Goal: Task Accomplishment & Management: Manage account settings

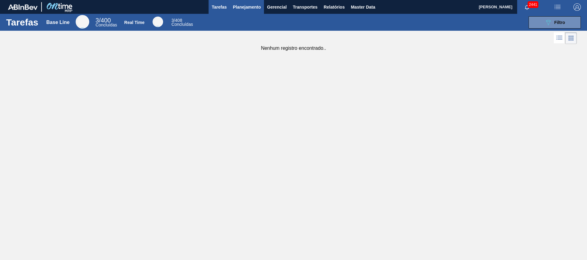
click at [234, 6] on span "Planejamento" at bounding box center [247, 6] width 28 height 7
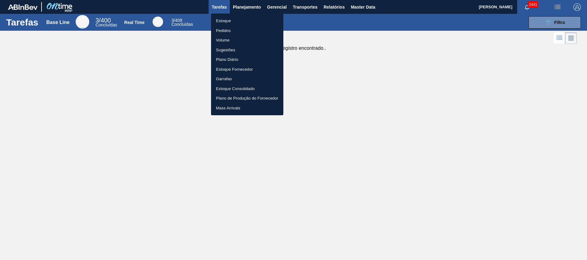
click at [230, 17] on li "Estoque" at bounding box center [247, 21] width 72 height 10
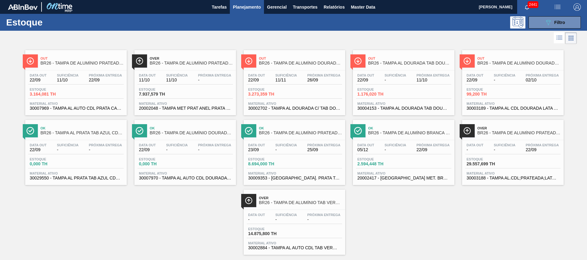
click at [391, 173] on div "Out BR26 - TAMPA DE ALUMÍNIO PRATEADA CANPACK CDL Data out 22/09 Suficiência 11…" at bounding box center [293, 149] width 587 height 209
click at [391, 42] on div at bounding box center [288, 38] width 576 height 15
click at [391, 25] on icon "089F7B8B-B2A5-4AFE-B5C0-19BA573D28AC" at bounding box center [547, 22] width 7 height 7
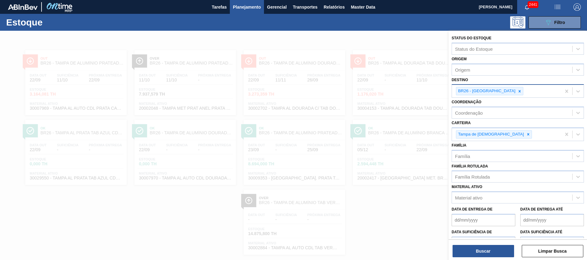
click at [391, 93] on div "BR26 - [GEOGRAPHIC_DATA]" at bounding box center [506, 91] width 109 height 13
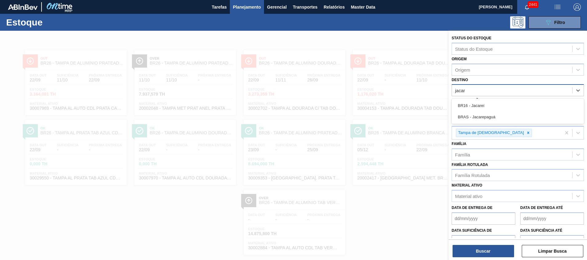
type input "jacare"
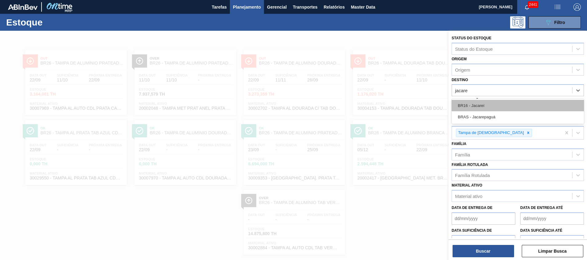
click at [391, 104] on div "BR16 - Jacareí" at bounding box center [517, 105] width 132 height 11
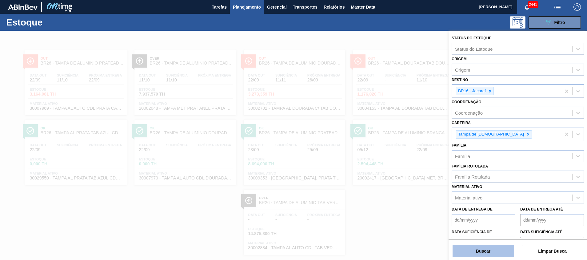
click at [391, 173] on button "Buscar" at bounding box center [482, 251] width 61 height 12
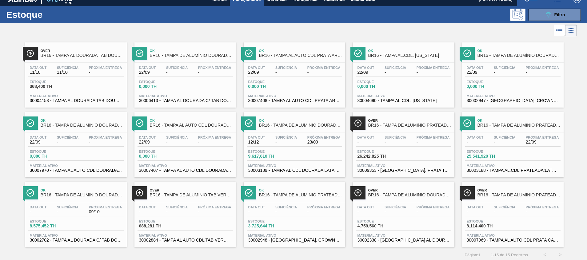
scroll to position [10, 0]
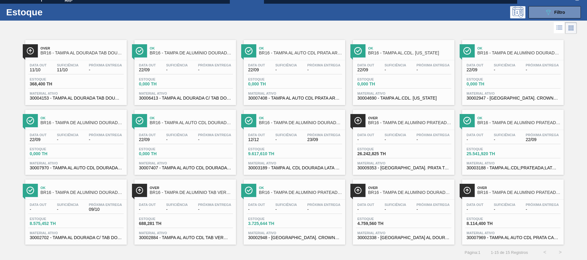
click at [391, 152] on div "Estoque 26.242,825 TH" at bounding box center [403, 152] width 95 height 11
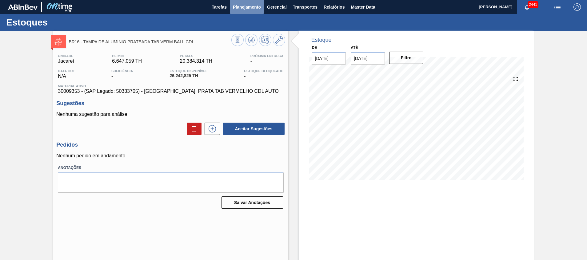
click at [248, 10] on span "Planejamento" at bounding box center [247, 6] width 28 height 7
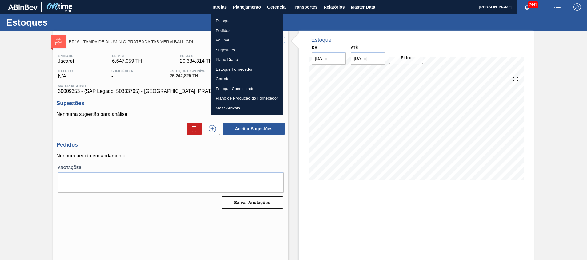
click at [242, 18] on li "Estoque" at bounding box center [247, 21] width 72 height 10
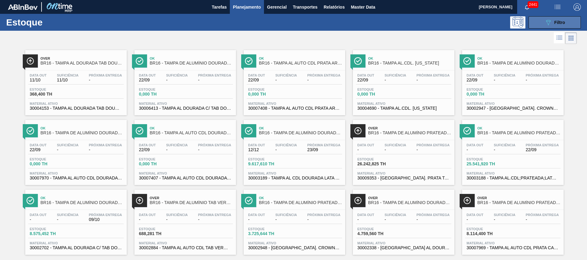
click at [391, 22] on button "089F7B8B-B2A5-4AFE-B5C0-19BA573D28AC Filtro" at bounding box center [554, 22] width 52 height 12
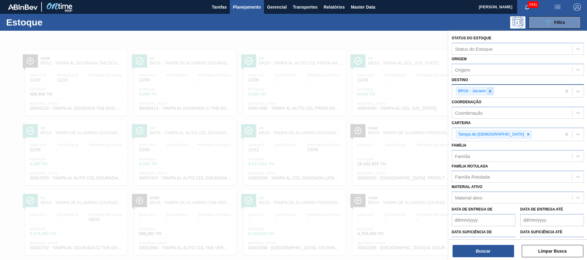
click at [391, 90] on div at bounding box center [489, 91] width 7 height 8
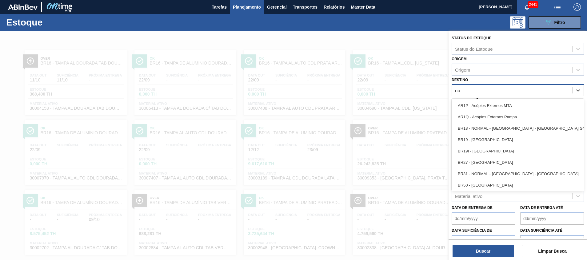
type input "n"
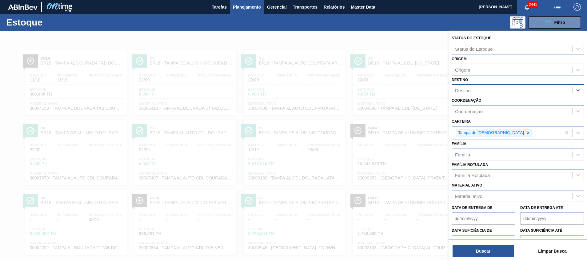
click at [391, 90] on div "Destino" at bounding box center [512, 90] width 120 height 9
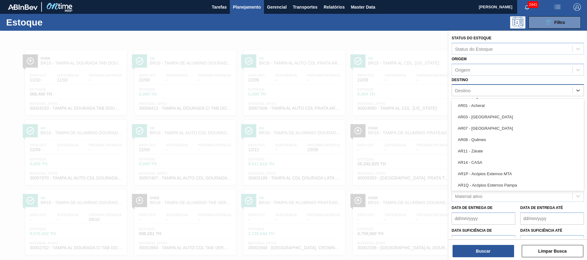
click at [391, 86] on div "Destino" at bounding box center [512, 90] width 120 height 9
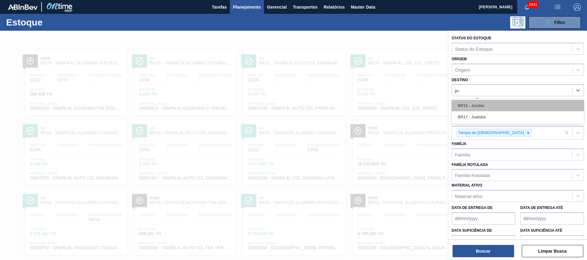
type input "jua"
click at [391, 103] on div "BR17 - Juatuba" at bounding box center [517, 105] width 132 height 11
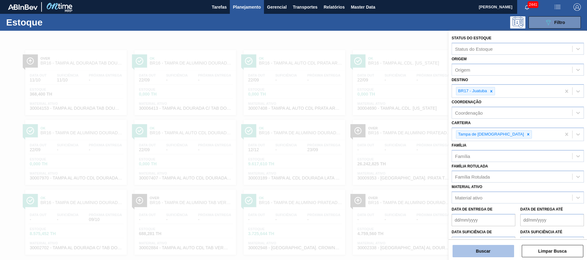
click at [391, 173] on button "Buscar" at bounding box center [482, 251] width 61 height 12
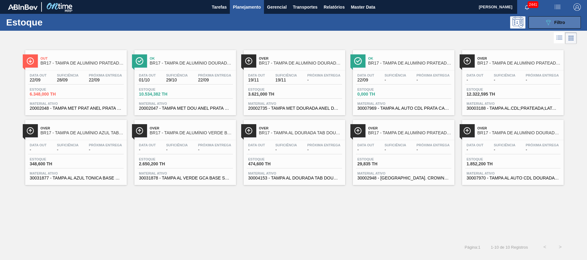
click at [391, 24] on icon "089F7B8B-B2A5-4AFE-B5C0-19BA573D28AC" at bounding box center [547, 22] width 7 height 7
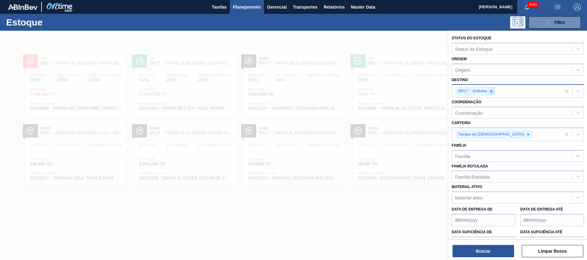
click at [391, 93] on div at bounding box center [491, 91] width 7 height 8
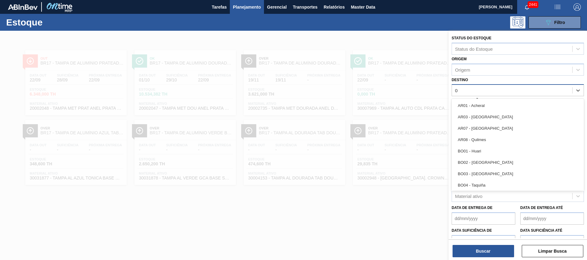
type input "02"
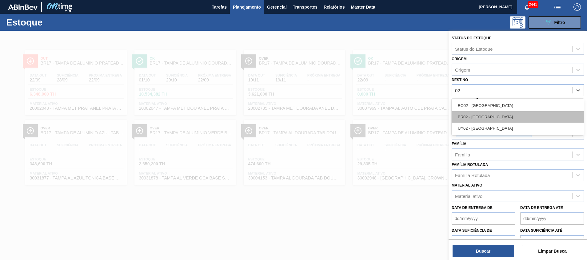
click at [391, 113] on div "BR02 - Sergipe" at bounding box center [517, 116] width 132 height 11
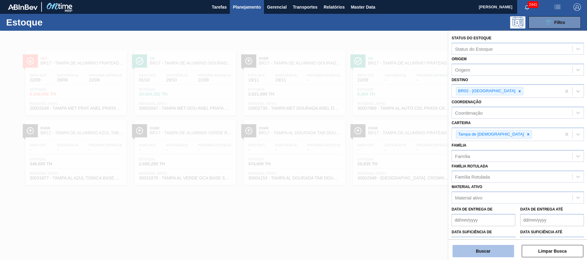
click at [391, 173] on button "Buscar" at bounding box center [482, 251] width 61 height 12
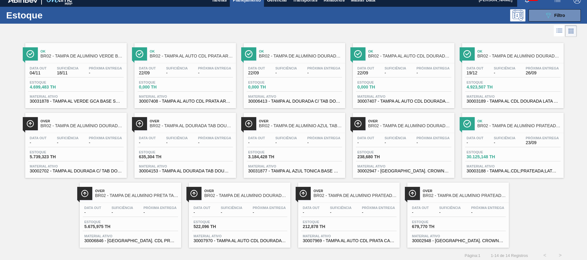
scroll to position [10, 0]
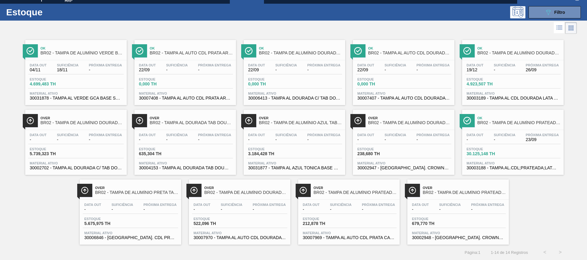
click at [391, 98] on span "30003189 - TAMPA AL CDL DOURADA LATA AUTOMATICA" at bounding box center [512, 98] width 92 height 5
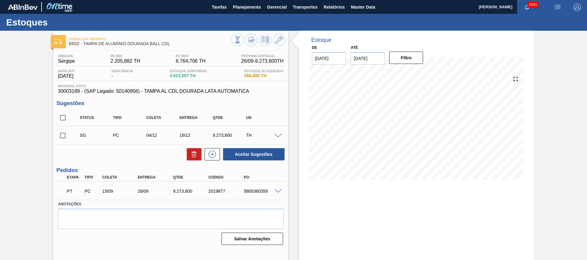
click at [278, 173] on span at bounding box center [277, 191] width 7 height 5
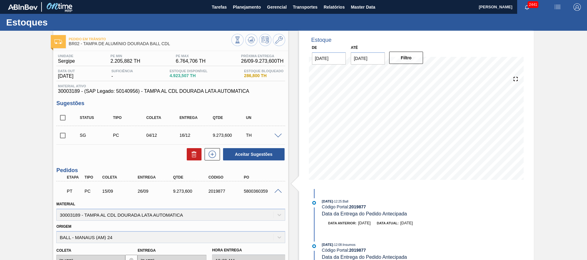
click at [278, 173] on span at bounding box center [277, 191] width 7 height 5
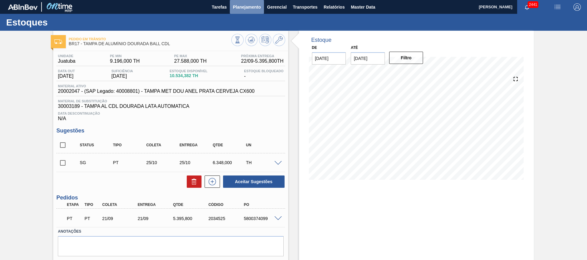
click at [243, 9] on span "Planejamento" at bounding box center [247, 6] width 28 height 7
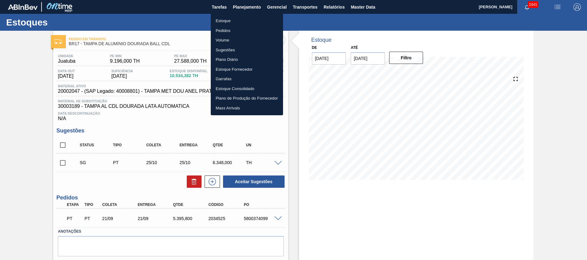
click at [302, 151] on div at bounding box center [293, 130] width 587 height 260
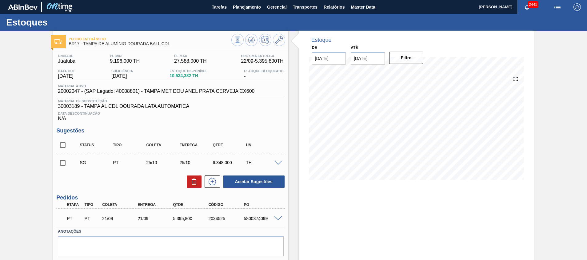
click at [307, 163] on div "25/09 Projeção de Estoque 12,958.754 Nec.SAP 742.86 Política Objetiva 18,392 Tr…" at bounding box center [416, 127] width 220 height 123
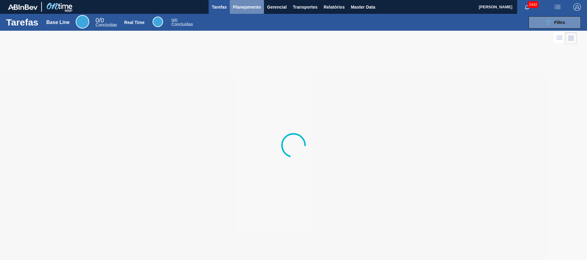
click at [248, 3] on button "Planejamento" at bounding box center [247, 7] width 34 height 14
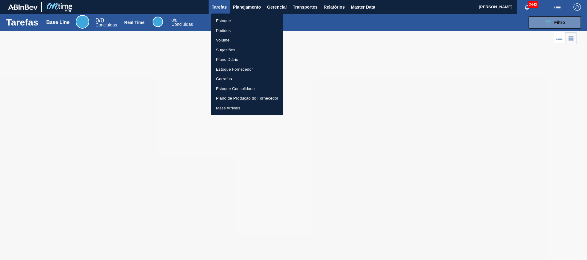
drag, startPoint x: 244, startPoint y: 19, endPoint x: 172, endPoint y: 5, distance: 73.0
click at [243, 19] on li "Estoque" at bounding box center [247, 21] width 72 height 10
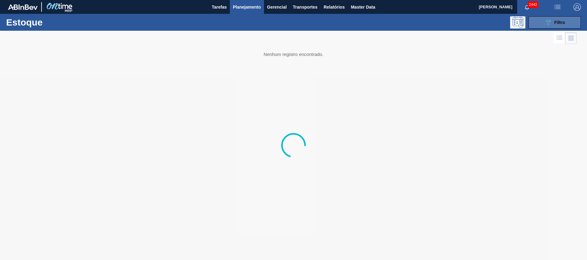
click at [561, 23] on span "Filtro" at bounding box center [559, 22] width 11 height 5
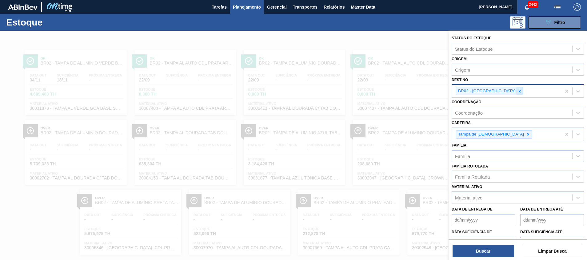
click at [517, 93] on icon at bounding box center [519, 91] width 4 height 4
click at [516, 92] on div at bounding box center [519, 91] width 7 height 8
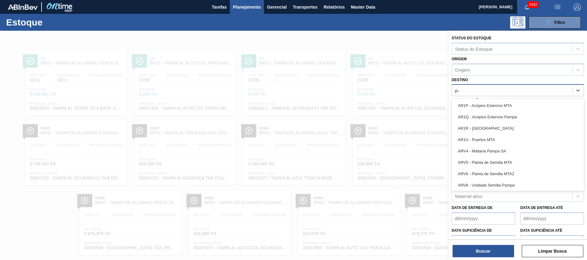
type input "pern"
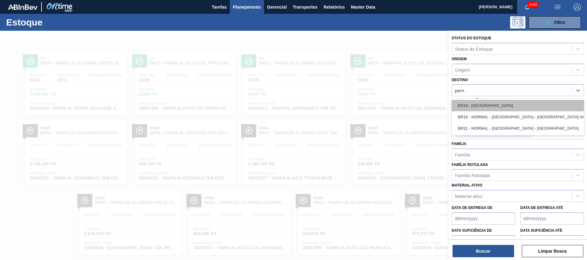
click at [485, 101] on div "BR18 - [GEOGRAPHIC_DATA]" at bounding box center [517, 105] width 132 height 11
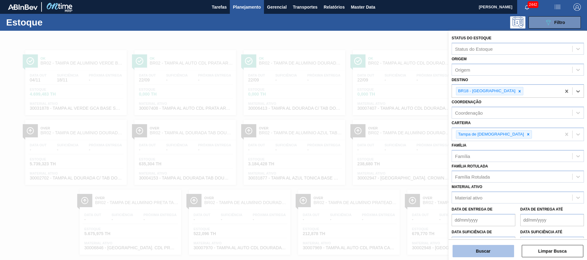
click at [465, 251] on button "Buscar" at bounding box center [482, 251] width 61 height 12
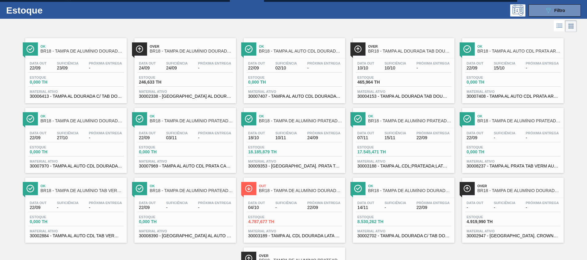
scroll to position [46, 0]
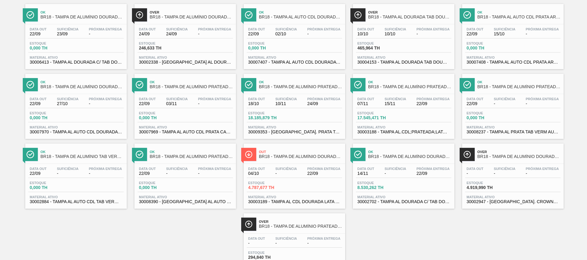
click at [98, 131] on span "30007970 - TAMPA AL AUTO CDL DOURADA CANPACK" at bounding box center [76, 132] width 92 height 5
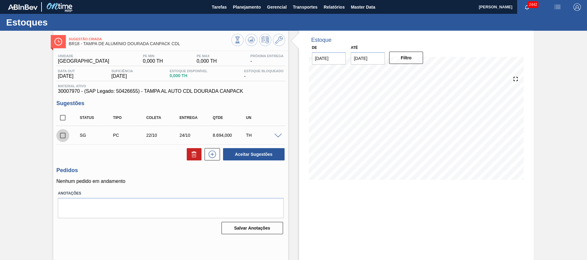
click at [61, 135] on input "checkbox" at bounding box center [62, 135] width 13 height 13
click at [280, 134] on span at bounding box center [277, 136] width 7 height 5
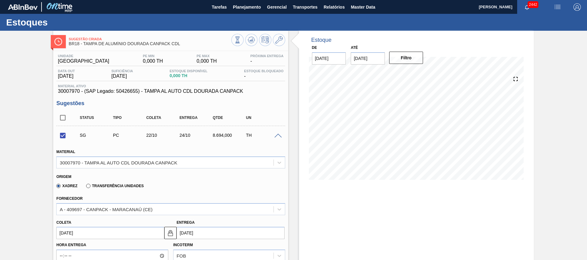
scroll to position [46, 0]
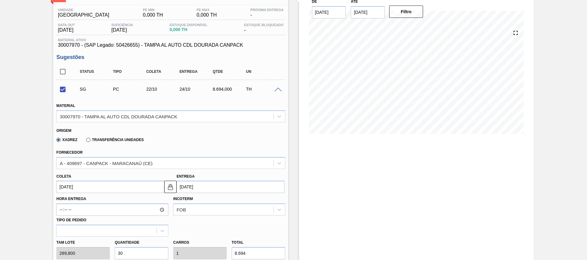
click at [323, 151] on div "Estoque De 22/09/2025 Até 06/10/2025 Filtro" at bounding box center [416, 204] width 235 height 438
click at [98, 193] on div "Hora Entrega Incoterm FOB Tipo de pedido" at bounding box center [170, 215] width 233 height 44
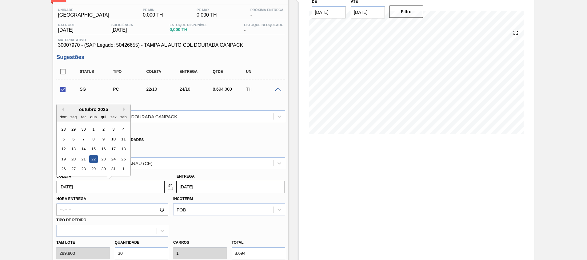
click at [98, 193] on input "22/10/2025" at bounding box center [110, 187] width 108 height 12
click at [103, 160] on div "23" at bounding box center [103, 159] width 8 height 8
checkbox input "false"
type input "23/10/2025"
type input "25/10/2025"
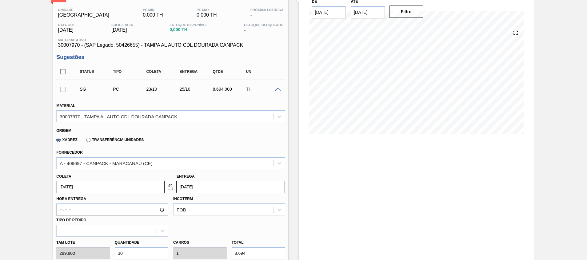
drag, startPoint x: 167, startPoint y: 186, endPoint x: 163, endPoint y: 186, distance: 3.7
click at [167, 186] on img at bounding box center [170, 186] width 7 height 7
click at [133, 185] on input "23/10/2025" at bounding box center [110, 187] width 108 height 12
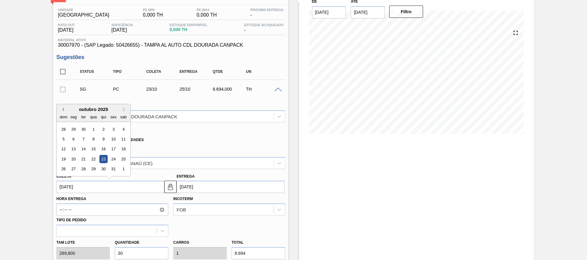
click at [62, 109] on button "Previous Month" at bounding box center [62, 109] width 4 height 4
click at [83, 158] on div "23" at bounding box center [83, 159] width 8 height 8
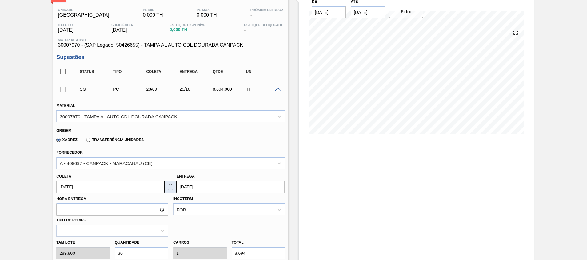
click at [170, 188] on img at bounding box center [170, 186] width 7 height 7
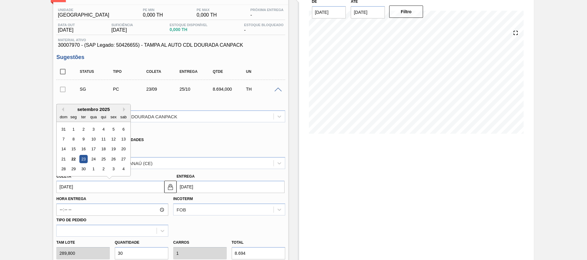
click at [149, 187] on input "[DATE]" at bounding box center [110, 187] width 108 height 12
click at [82, 158] on div "23" at bounding box center [83, 159] width 8 height 8
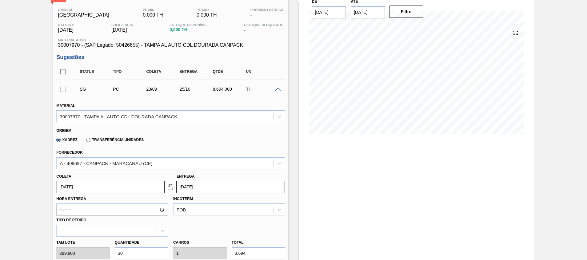
click at [81, 191] on input "[DATE]" at bounding box center [110, 187] width 108 height 12
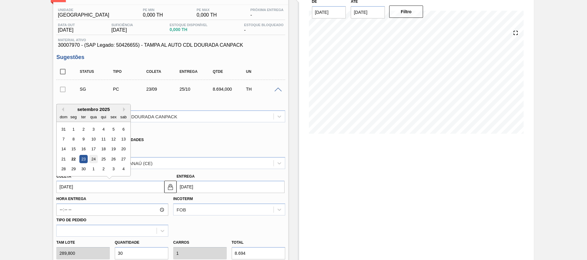
click at [97, 162] on div "24" at bounding box center [93, 159] width 8 height 8
type input "[DATE]"
type input "26/09/2025"
click at [93, 187] on input "[DATE]" at bounding box center [110, 187] width 108 height 12
click at [81, 159] on div "23" at bounding box center [83, 159] width 8 height 8
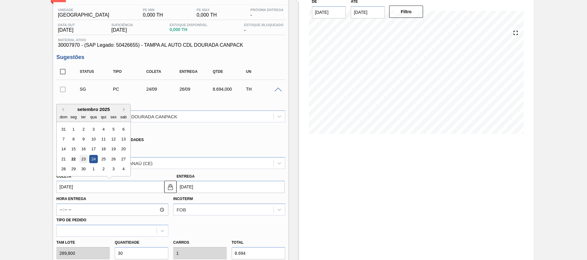
type input "[DATE]"
type input "25/09/2025"
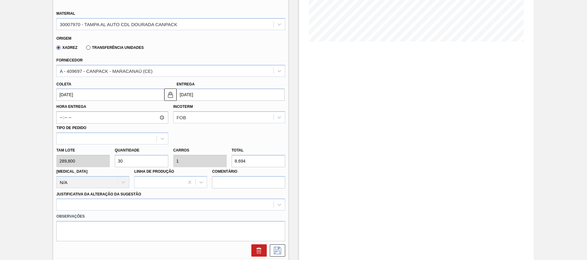
click at [150, 214] on label "Observações" at bounding box center [170, 216] width 228 height 9
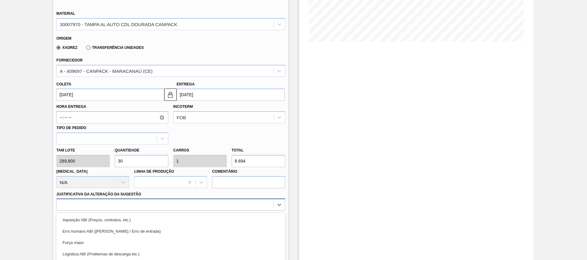
click at [151, 202] on div "option Logística ABI (Problemas de descarga etc.) focused, 4 of 18. 18 results …" at bounding box center [170, 205] width 228 height 12
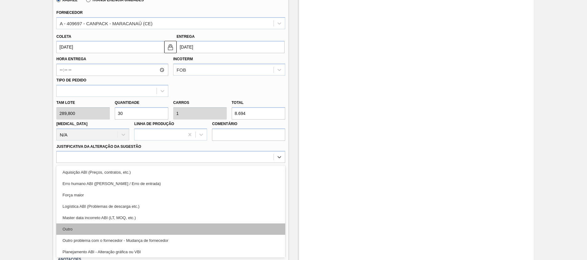
click at [142, 226] on div "Outro" at bounding box center [170, 228] width 228 height 11
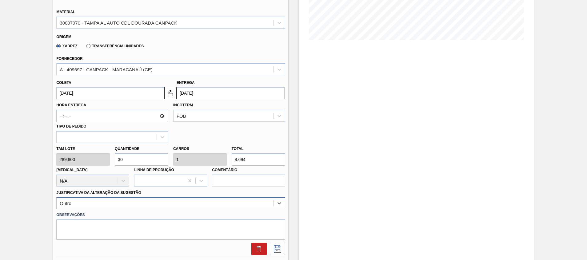
click at [201, 198] on div "option Outro, selected. Select is focused ,type to refine list, press Down to o…" at bounding box center [170, 203] width 228 height 12
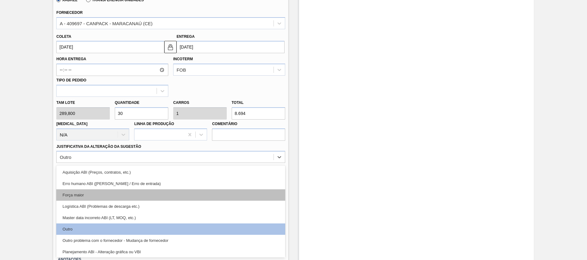
click at [196, 193] on div "Força maior" at bounding box center [170, 194] width 228 height 11
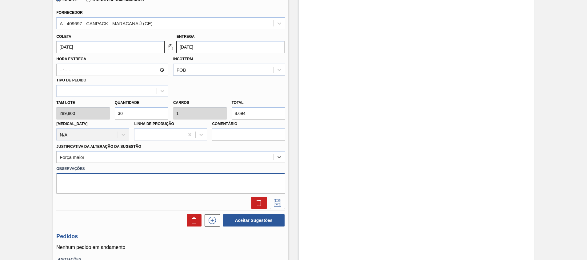
click at [182, 185] on textarea at bounding box center [170, 183] width 228 height 20
type textarea "Contrato CP"
click at [274, 201] on icon at bounding box center [277, 202] width 10 height 7
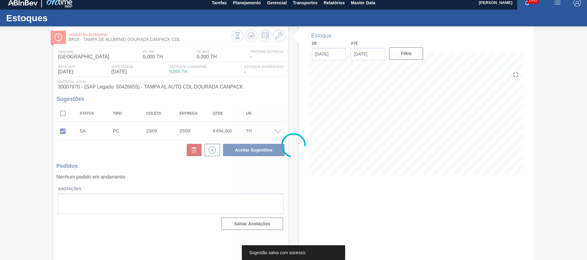
scroll to position [4, 0]
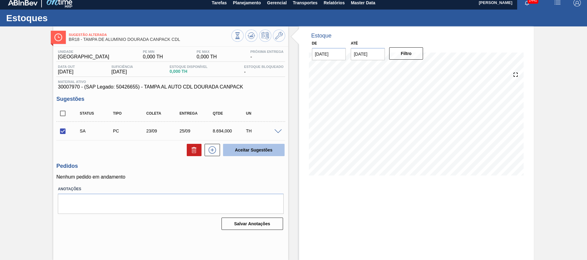
click at [262, 152] on button "Aceitar Sugestões" at bounding box center [253, 150] width 61 height 12
checkbox input "false"
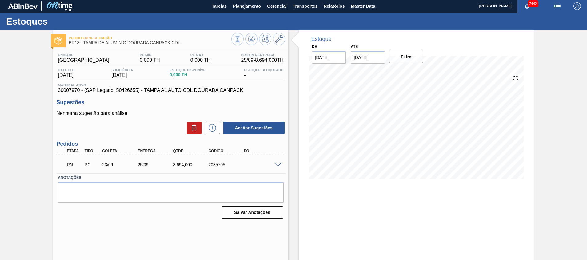
scroll to position [0, 0]
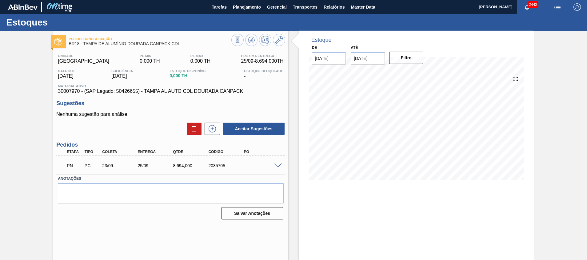
click at [208, 166] on div "2035705" at bounding box center [227, 165] width 40 height 5
copy div "2035705"
drag, startPoint x: 257, startPoint y: 4, endPoint x: 243, endPoint y: 17, distance: 19.6
click at [256, 4] on span "Planejamento" at bounding box center [247, 6] width 28 height 7
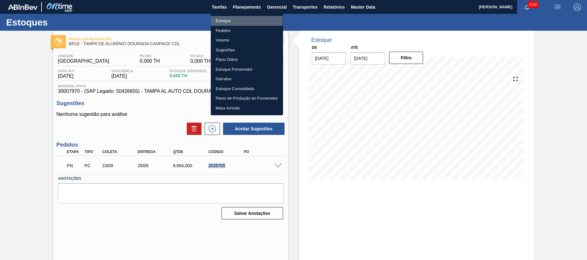
click at [235, 21] on li "Estoque" at bounding box center [247, 21] width 72 height 10
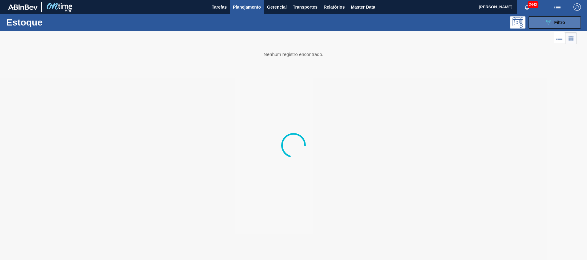
click at [545, 24] on icon "089F7B8B-B2A5-4AFE-B5C0-19BA573D28AC" at bounding box center [547, 22] width 7 height 7
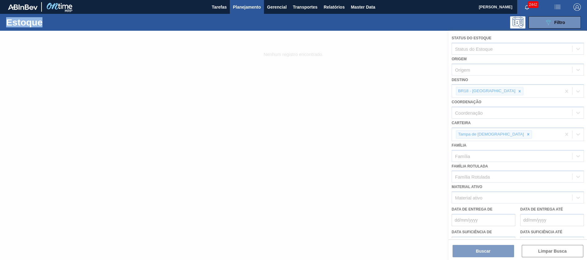
click at [496, 89] on div at bounding box center [293, 145] width 587 height 229
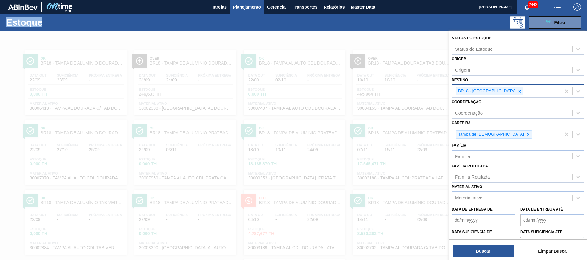
click at [517, 91] on icon at bounding box center [519, 91] width 4 height 4
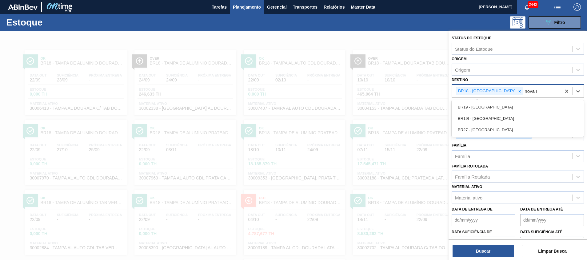
type input "nova ri"
click at [478, 108] on div "BR19 - [GEOGRAPHIC_DATA]" at bounding box center [517, 106] width 132 height 11
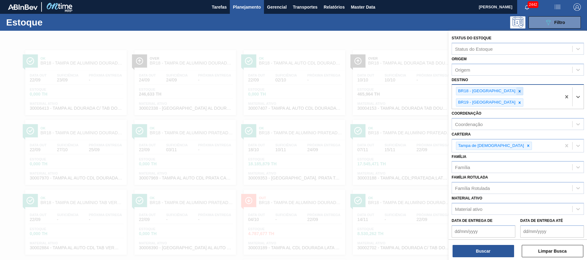
click at [517, 91] on icon at bounding box center [519, 91] width 4 height 4
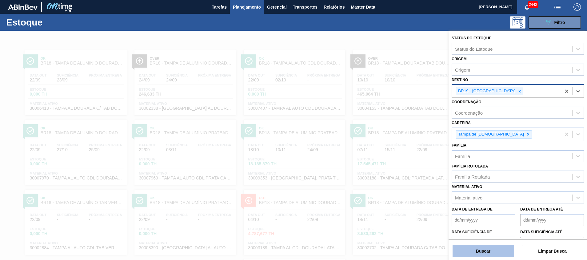
click at [467, 255] on button "Buscar" at bounding box center [482, 251] width 61 height 12
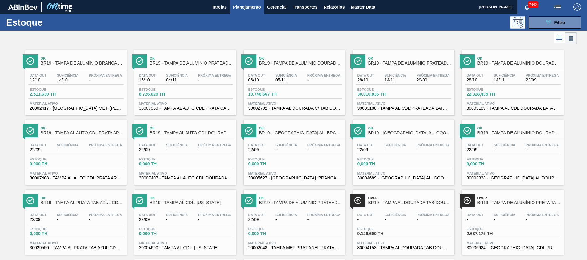
scroll to position [80, 0]
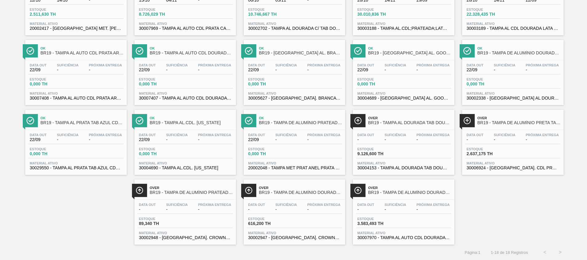
click at [176, 29] on span "30007969 - TAMPA AL AUTO CDL PRATA CANPACK" at bounding box center [185, 28] width 92 height 5
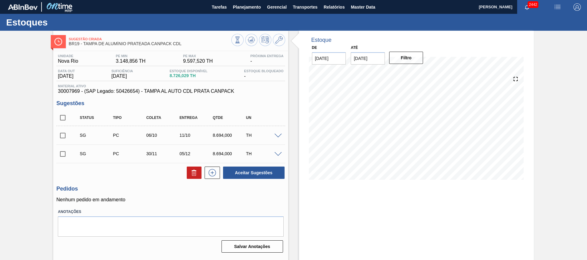
click at [65, 135] on input "checkbox" at bounding box center [62, 135] width 13 height 13
click at [277, 134] on span at bounding box center [277, 136] width 7 height 5
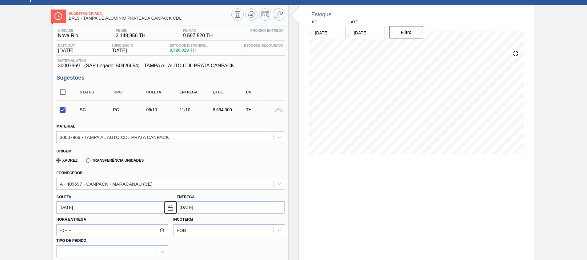
scroll to position [46, 0]
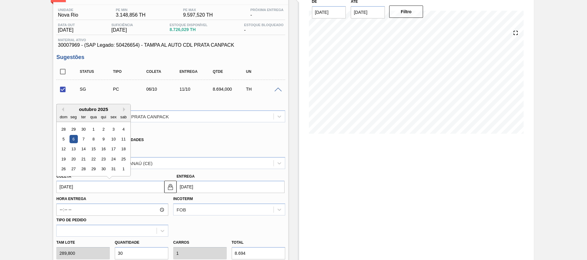
click at [121, 186] on input "06/10/2025" at bounding box center [110, 187] width 108 height 12
click at [63, 109] on button "Previous Month" at bounding box center [62, 109] width 4 height 4
click at [82, 160] on div "23" at bounding box center [83, 159] width 8 height 8
checkbox input "false"
type input "23/09/2025"
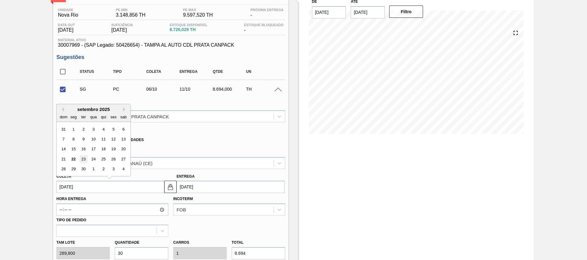
type input "28/09/2025"
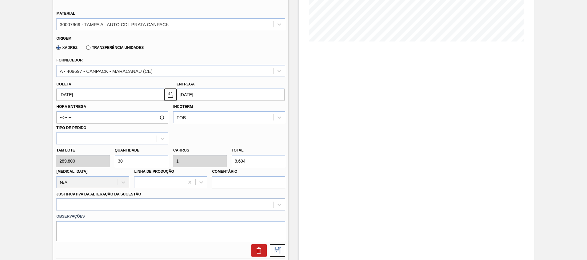
scroll to position [186, 0]
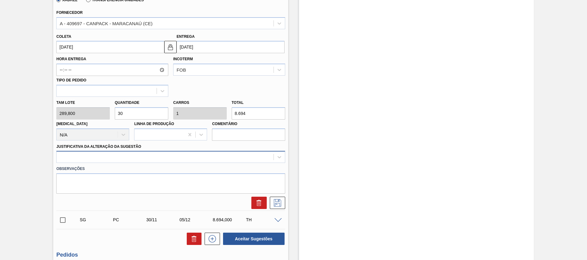
click at [129, 163] on div at bounding box center [170, 157] width 228 height 12
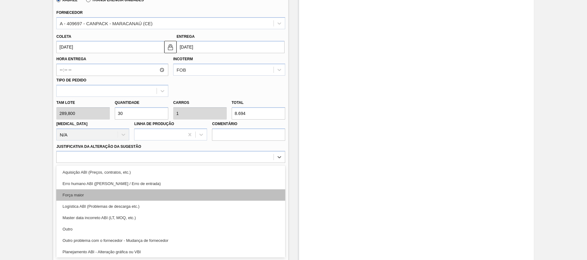
click at [130, 193] on div "Força maior" at bounding box center [170, 194] width 228 height 11
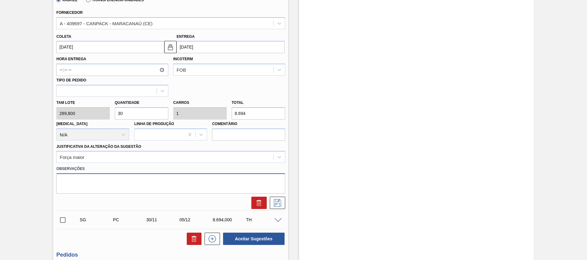
click at [127, 189] on textarea at bounding box center [170, 183] width 228 height 20
paste textarea "2035705"
drag, startPoint x: 127, startPoint y: 189, endPoint x: 4, endPoint y: 192, distance: 122.7
click at [4, 192] on div "Sugestão Criada BR19 - TAMPA DE ALUMÍNIO PRATEADA CANPACK CDL Unidade Nova Rio …" at bounding box center [293, 84] width 587 height 479
type textarea "Contrato CP"
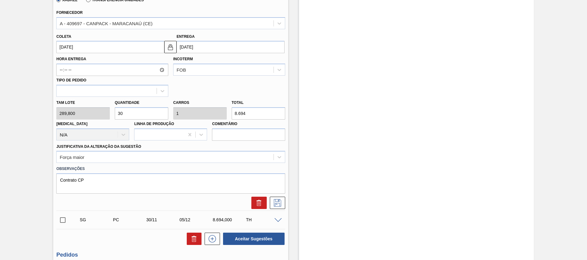
click at [276, 209] on div "SG PC 23/09 28/09 8.694,000 TH Material 30007969 - TAMPA AL AUTO CDL PRATA CANP…" at bounding box center [170, 75] width 228 height 271
click at [274, 204] on icon at bounding box center [277, 202] width 10 height 7
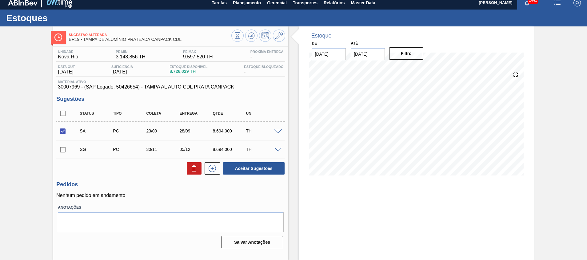
scroll to position [4, 0]
click at [245, 167] on button "Aceitar Sugestões" at bounding box center [253, 168] width 61 height 12
checkbox input "false"
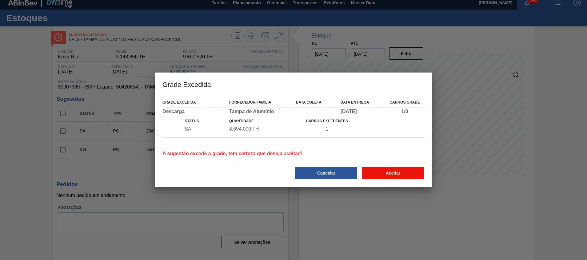
click at [372, 167] on button "Aceitar" at bounding box center [393, 173] width 62 height 12
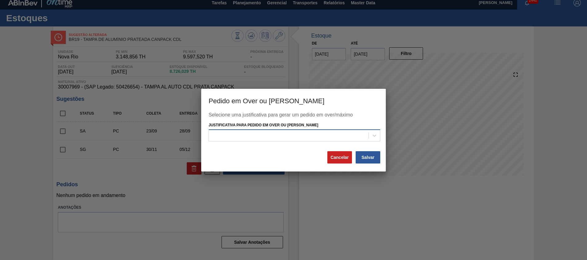
click at [365, 142] on div "Selecione uma justificativa para gerar um pedido em over/máximo Justificativa p…" at bounding box center [293, 131] width 170 height 38
click at [364, 136] on div at bounding box center [289, 135] width 160 height 9
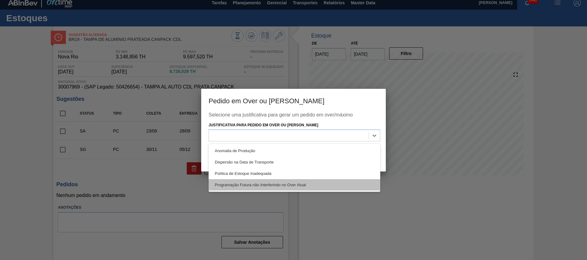
click at [334, 184] on div "Programação Futura não Interferindo no Over Atual" at bounding box center [294, 184] width 172 height 11
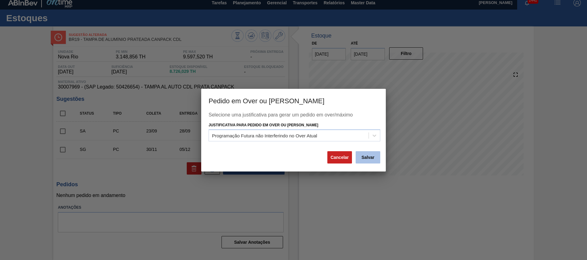
click at [371, 159] on button "Salvar" at bounding box center [367, 157] width 25 height 12
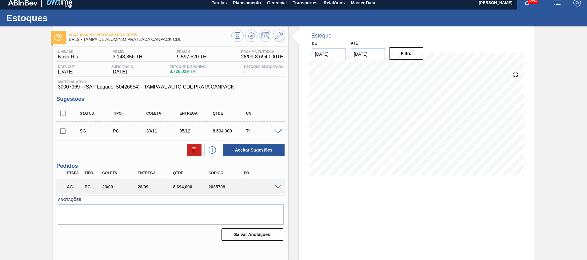
click at [214, 186] on div "2035709" at bounding box center [227, 186] width 40 height 5
copy div "2035709"
click at [244, 3] on span "Planejamento" at bounding box center [247, 2] width 28 height 7
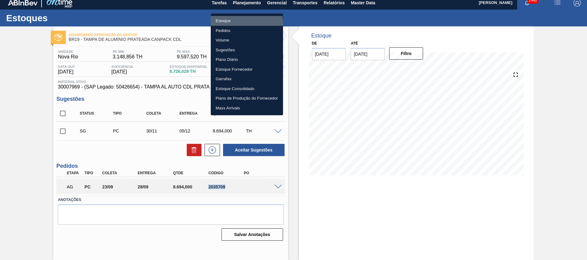
click at [220, 24] on li "Estoque" at bounding box center [247, 21] width 72 height 10
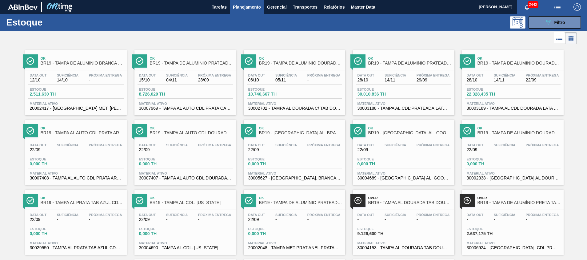
click at [546, 21] on icon at bounding box center [548, 22] width 5 height 5
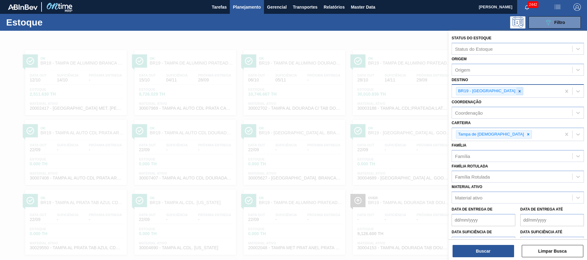
click at [517, 91] on icon at bounding box center [519, 91] width 4 height 4
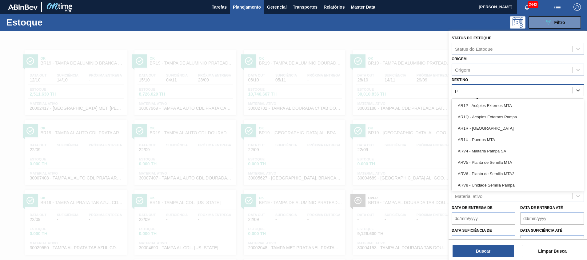
type input "per"
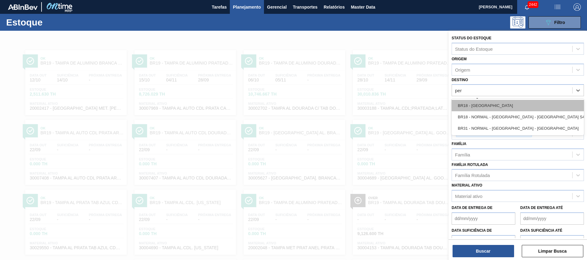
click at [475, 105] on div "BR18 - Pernambuco" at bounding box center [517, 105] width 132 height 11
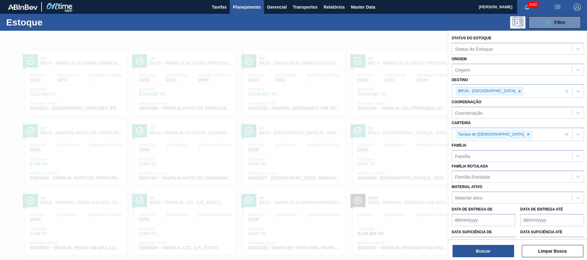
click at [474, 258] on div "Status do Estoque Status do Estoque Origem Origem Destino BR18 - Pernambuco Coo…" at bounding box center [517, 146] width 138 height 231
click at [502, 257] on div "Status do Estoque Status do Estoque Origem Origem Destino BR18 - Pernambuco Coo…" at bounding box center [517, 146] width 138 height 231
click at [500, 251] on button "Buscar" at bounding box center [482, 251] width 61 height 12
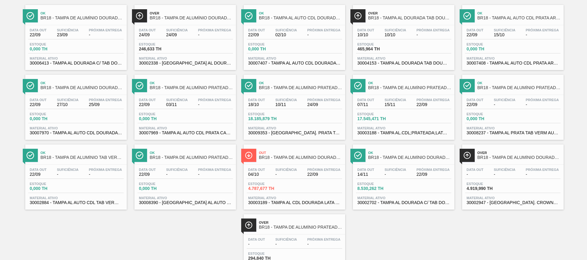
scroll to position [80, 0]
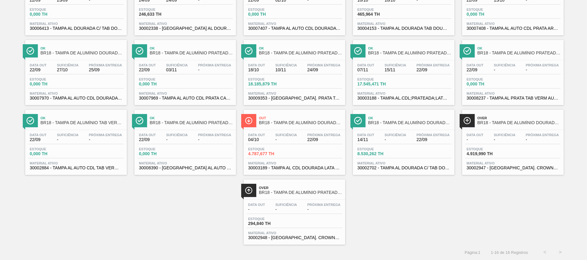
click at [298, 168] on span "30003189 - TAMPA AL CDL DOURADA LATA AUTOMATICA" at bounding box center [294, 168] width 92 height 5
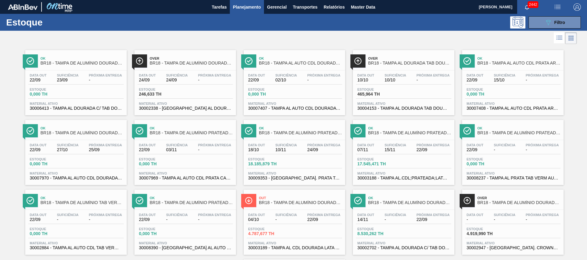
click at [108, 180] on span "30007970 - TAMPA AL AUTO CDL DOURADA CANPACK" at bounding box center [76, 178] width 92 height 5
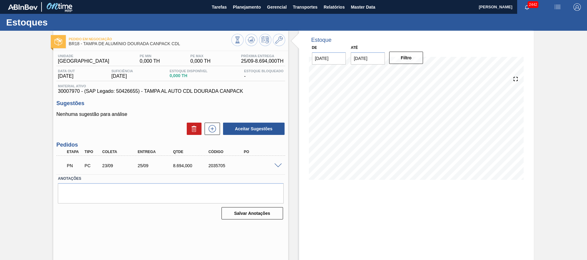
click at [279, 163] on div at bounding box center [279, 165] width 12 height 5
click at [278, 166] on span at bounding box center [277, 166] width 7 height 5
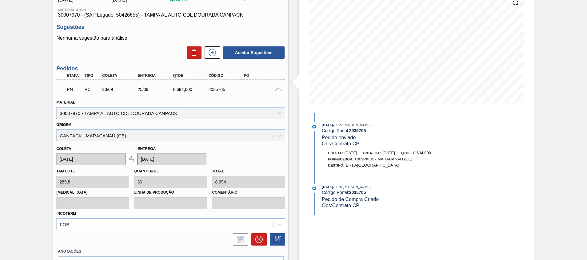
scroll to position [114, 0]
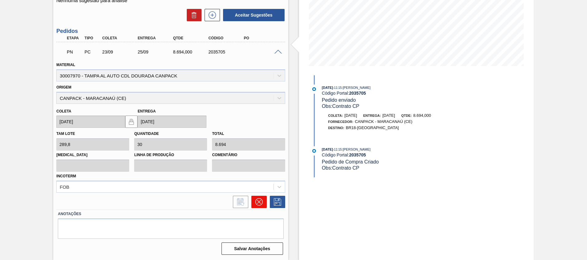
click at [259, 205] on icon at bounding box center [258, 201] width 7 height 7
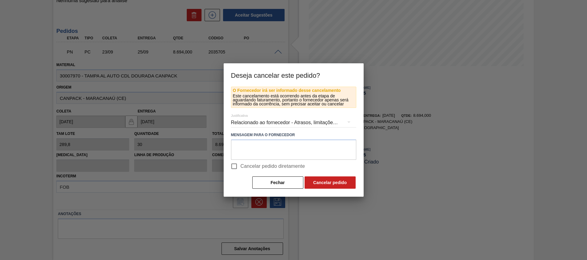
click at [262, 170] on span "Cancelar pedido diretamente" at bounding box center [272, 166] width 65 height 7
click at [240, 170] on input "Cancelar pedido diretamente" at bounding box center [233, 166] width 13 height 13
checkbox input "true"
click at [335, 184] on button "Cancelar pedido" at bounding box center [329, 182] width 51 height 12
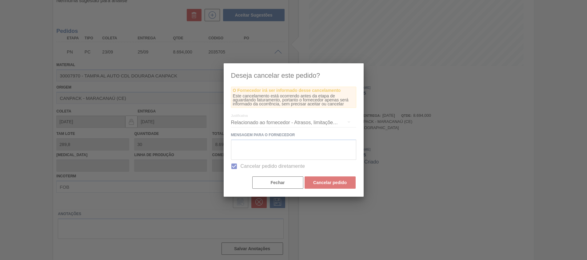
scroll to position [4, 0]
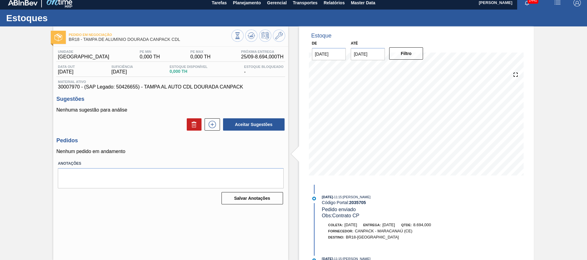
click at [247, 41] on div at bounding box center [258, 37] width 54 height 14
click at [251, 37] on icon at bounding box center [251, 35] width 4 height 3
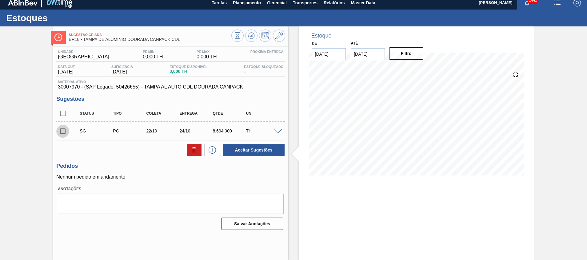
click at [62, 134] on input "checkbox" at bounding box center [62, 131] width 13 height 13
click at [254, 154] on button "Aceitar Sugestões" at bounding box center [253, 150] width 61 height 12
checkbox input "false"
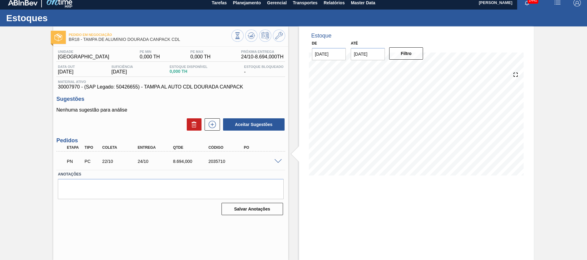
click at [214, 163] on div "2035710" at bounding box center [227, 161] width 40 height 5
copy div "2035710"
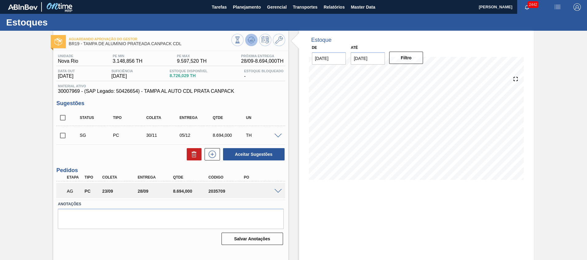
click at [253, 38] on icon at bounding box center [250, 39] width 7 height 7
click at [277, 192] on span at bounding box center [277, 191] width 7 height 5
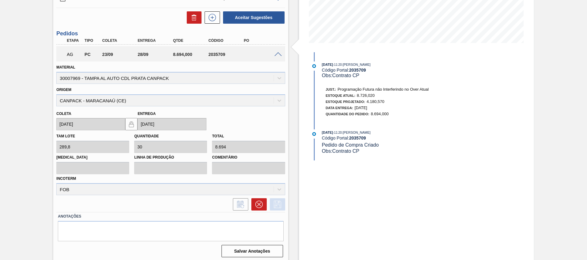
scroll to position [139, 0]
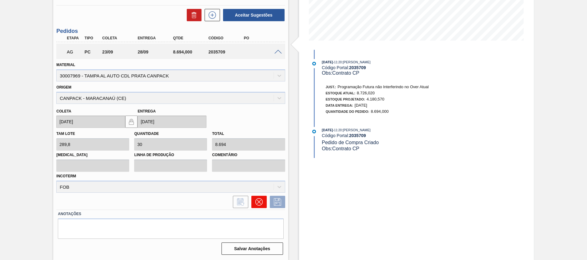
click at [255, 203] on icon at bounding box center [258, 201] width 7 height 7
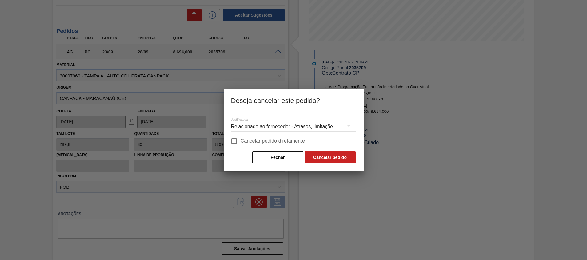
click at [262, 146] on label "Cancelar pedido diretamente" at bounding box center [265, 141] width 77 height 13
click at [240, 146] on input "Cancelar pedido diretamente" at bounding box center [233, 141] width 13 height 13
checkbox input "true"
click at [328, 156] on button "Cancelar pedido" at bounding box center [329, 157] width 51 height 12
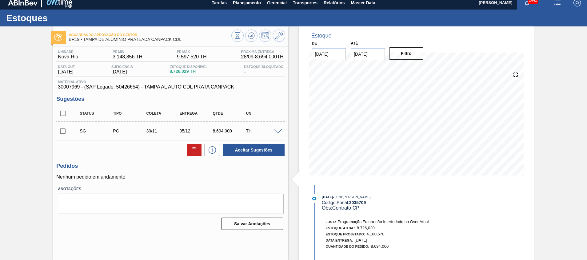
scroll to position [4, 0]
click at [249, 37] on icon at bounding box center [251, 35] width 4 height 3
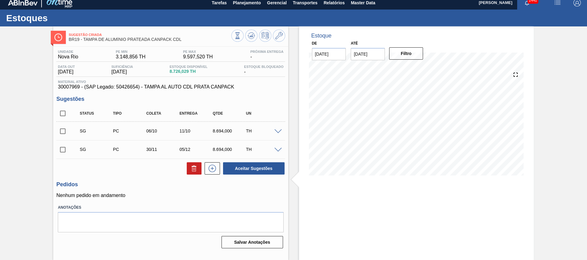
click at [60, 132] on input "checkbox" at bounding box center [62, 131] width 13 height 13
click at [247, 172] on button "Aceitar Sugestões" at bounding box center [253, 168] width 61 height 12
checkbox input "false"
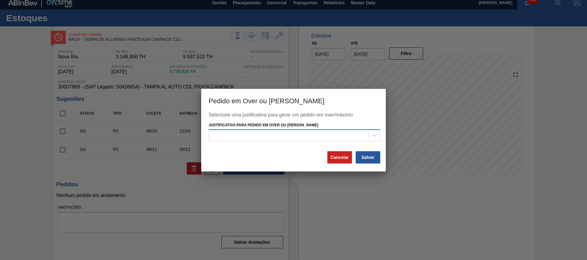
click at [312, 136] on div at bounding box center [289, 135] width 160 height 9
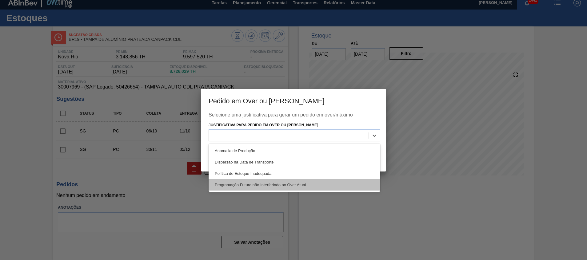
click at [296, 184] on div "Programação Futura não Interferindo no Over Atual" at bounding box center [294, 184] width 172 height 11
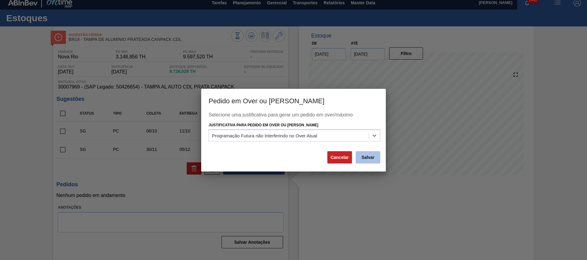
click at [366, 156] on button "Salvar" at bounding box center [367, 157] width 25 height 12
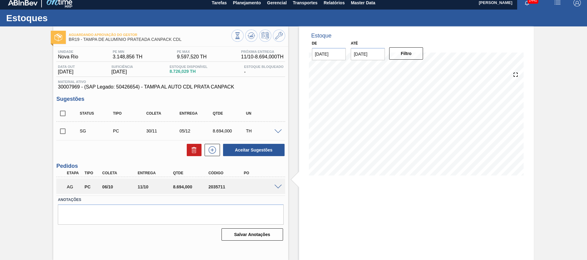
click at [357, 52] on input "06/10/2025" at bounding box center [367, 54] width 34 height 12
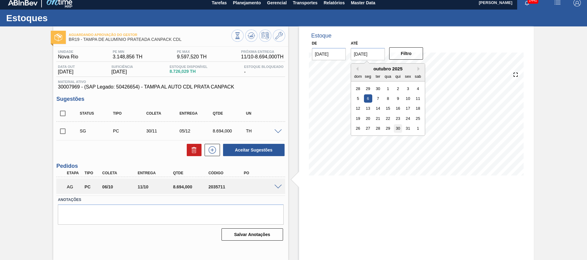
click at [397, 127] on div "30" at bounding box center [398, 128] width 8 height 8
type input "[DATE]"
click at [377, 54] on input "[DATE]" at bounding box center [367, 54] width 34 height 12
click at [411, 54] on button "Filtro" at bounding box center [406, 53] width 34 height 12
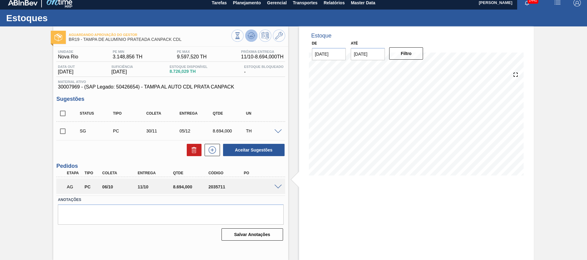
click at [245, 36] on button at bounding box center [251, 36] width 12 height 12
click at [218, 191] on div "AG PC 06/10 11/10 8.694,000 2035711" at bounding box center [169, 186] width 212 height 12
click at [218, 187] on div "2035711" at bounding box center [227, 186] width 40 height 5
copy div "2035711"
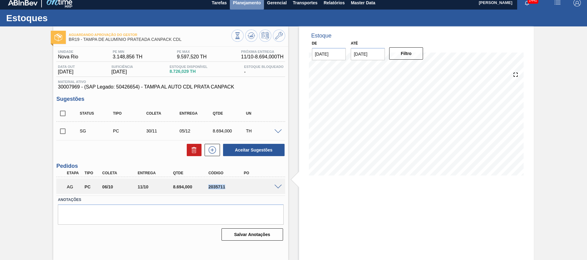
click at [253, 1] on span "Planejamento" at bounding box center [247, 2] width 28 height 7
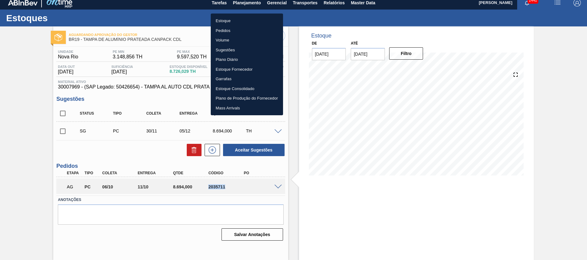
click at [248, 20] on li "Estoque" at bounding box center [247, 21] width 72 height 10
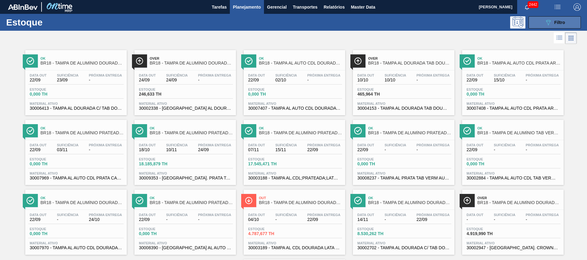
click at [554, 27] on button "089F7B8B-B2A5-4AFE-B5C0-19BA573D28AC Filtro" at bounding box center [554, 22] width 52 height 12
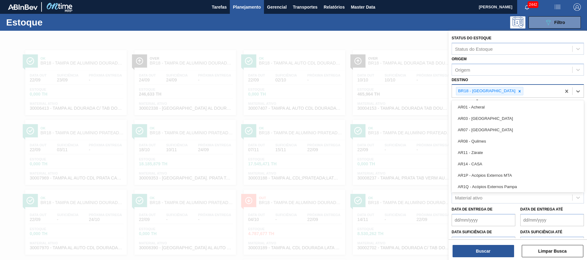
click at [499, 87] on div "BR18 - [GEOGRAPHIC_DATA]" at bounding box center [489, 91] width 67 height 8
click at [517, 90] on icon at bounding box center [519, 91] width 4 height 4
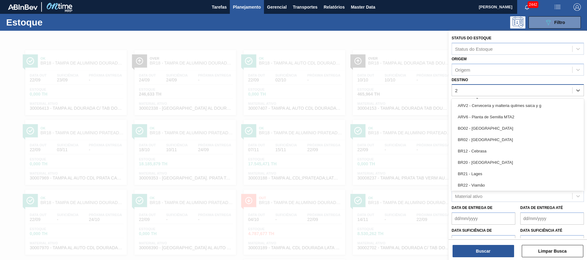
type input "27"
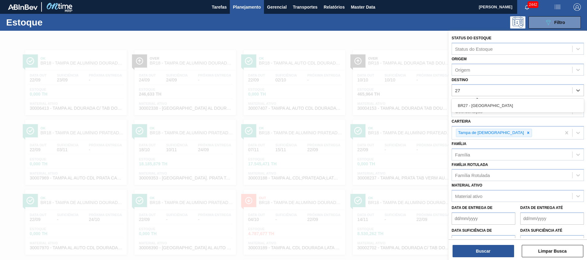
click at [503, 110] on div "BR27 - [GEOGRAPHIC_DATA]" at bounding box center [517, 105] width 132 height 11
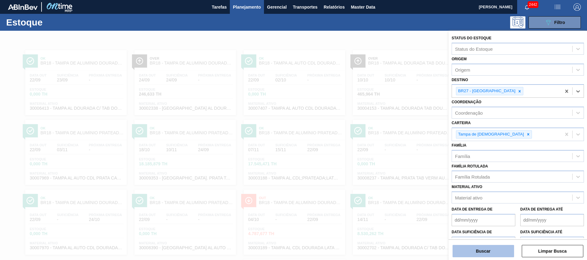
click at [462, 247] on button "Buscar" at bounding box center [482, 251] width 61 height 12
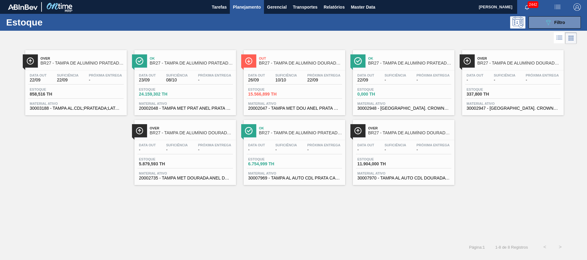
click at [302, 178] on span "30007969 - TAMPA AL AUTO CDL PRATA CANPACK" at bounding box center [294, 178] width 92 height 5
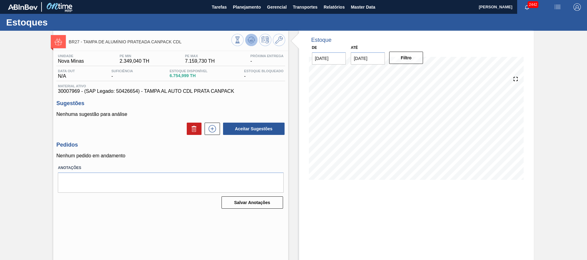
click at [248, 40] on icon at bounding box center [250, 39] width 7 height 7
click at [211, 131] on icon at bounding box center [212, 128] width 10 height 7
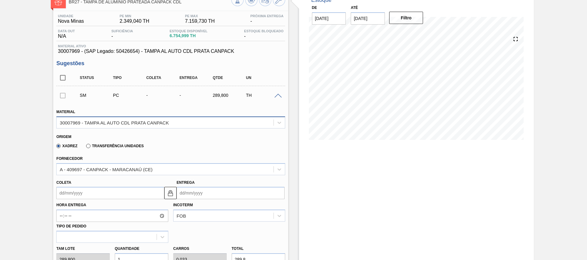
scroll to position [92, 0]
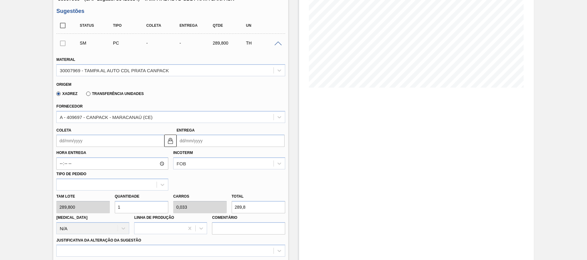
click at [89, 203] on div "Tam lote 289,800 Quantidade 1 Carros 0,033 Total 289,8 [MEDICAL_DATA] N/A Linha…" at bounding box center [170, 213] width 233 height 44
type input "3"
type input "0,1"
type input "869,4"
type input "30"
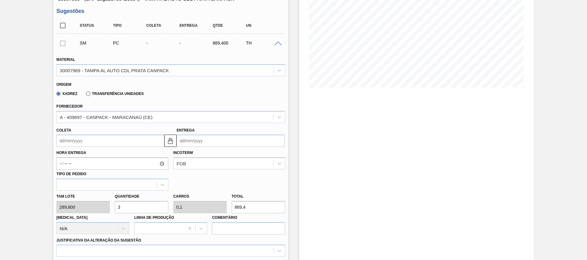
type input "1"
type input "8.694"
type input "30"
click at [150, 136] on input "Coleta" at bounding box center [110, 141] width 108 height 12
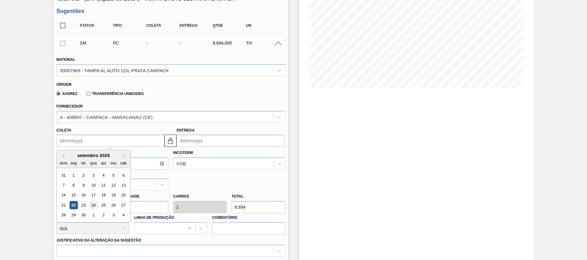
click at [94, 207] on div "24" at bounding box center [93, 205] width 8 height 8
type input "[DATE]"
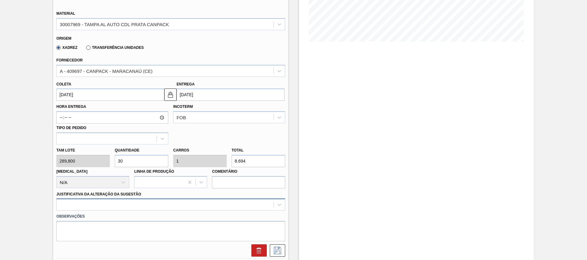
click at [135, 208] on div at bounding box center [170, 205] width 228 height 12
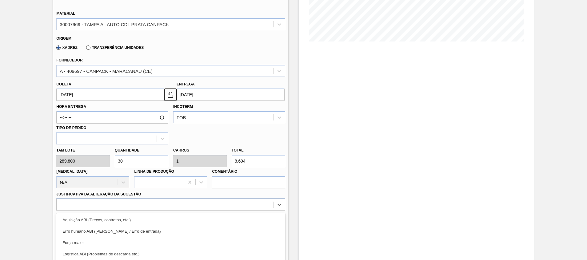
scroll to position [186, 0]
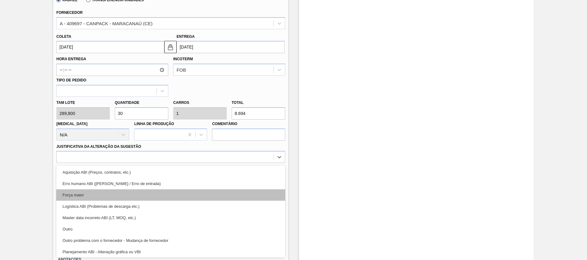
drag, startPoint x: 121, startPoint y: 225, endPoint x: 143, endPoint y: 189, distance: 42.3
click at [143, 189] on div "Aquisição ABI (Preços, contratos, etc.) Erro humano ABI (Cálculo / Erro de entr…" at bounding box center [170, 211] width 228 height 92
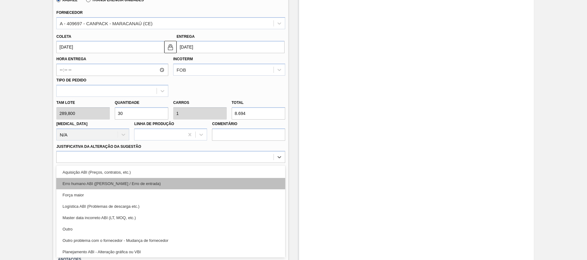
click at [143, 189] on div "Aquisição ABI (Preços, contratos, etc.) Erro humano ABI (Cálculo / Erro de entr…" at bounding box center [170, 211] width 228 height 92
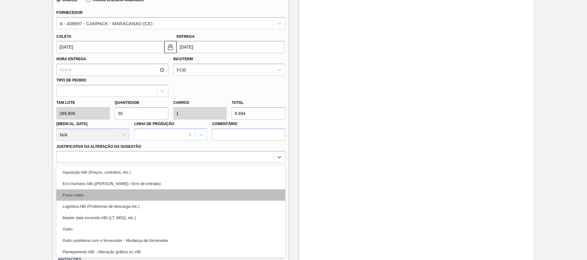
click at [138, 197] on div "Força maior" at bounding box center [170, 194] width 228 height 11
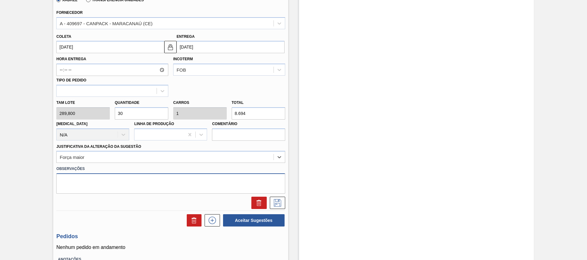
click at [133, 184] on textarea at bounding box center [170, 183] width 228 height 20
type textarea "Contrato CP"
click at [280, 204] on icon at bounding box center [277, 202] width 10 height 7
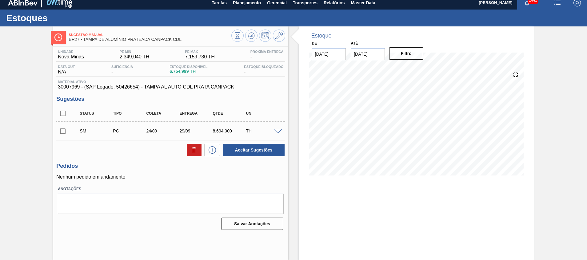
scroll to position [4, 0]
click at [66, 129] on input "checkbox" at bounding box center [62, 131] width 13 height 13
click at [256, 151] on button "Aceitar Sugestões" at bounding box center [253, 150] width 61 height 12
checkbox input "false"
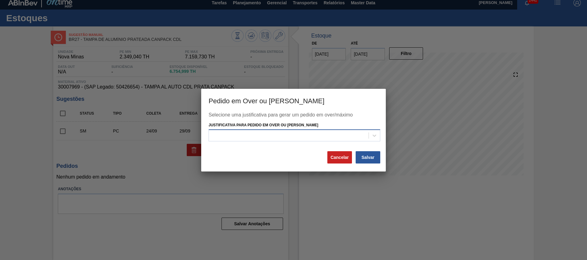
click at [314, 137] on div at bounding box center [289, 135] width 160 height 9
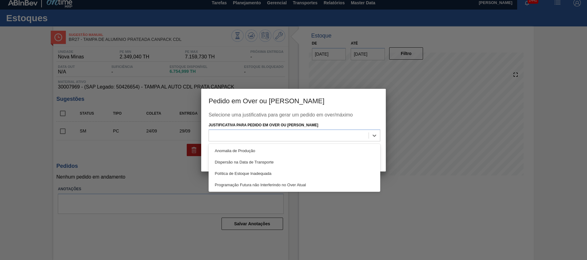
drag, startPoint x: 293, startPoint y: 184, endPoint x: 325, endPoint y: 178, distance: 33.1
click at [293, 184] on div "Programação Futura não Interferindo no Over Atual" at bounding box center [294, 184] width 172 height 11
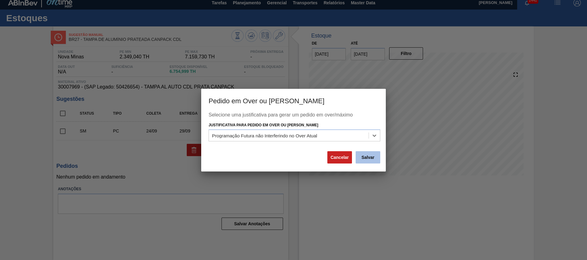
click at [374, 157] on button "Salvar" at bounding box center [367, 157] width 25 height 12
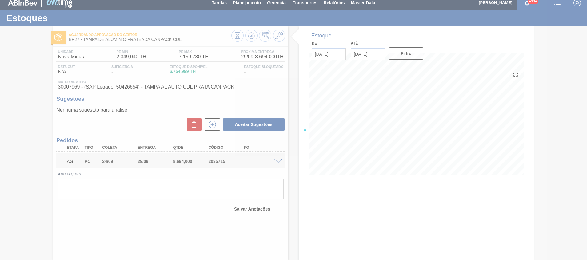
click at [17, 158] on div at bounding box center [293, 130] width 587 height 260
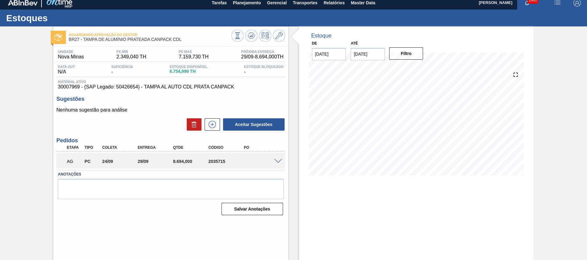
click at [0, 0] on html "Tarefas Planejamento Gerencial Transportes Relatórios Master Data Beatriz Marce…" at bounding box center [293, 0] width 587 height 0
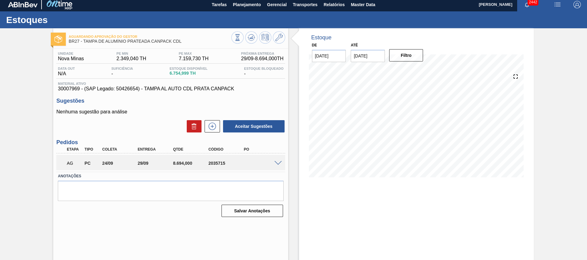
scroll to position [0, 0]
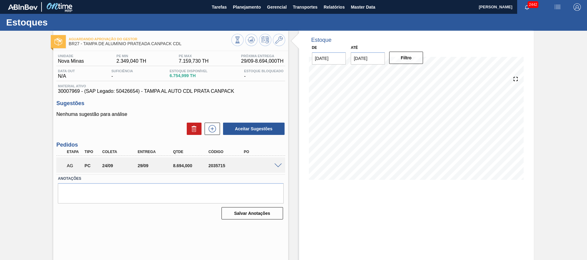
click at [217, 165] on div "2035715" at bounding box center [227, 165] width 40 height 5
copy div "2035715"
click at [244, 10] on span "Planejamento" at bounding box center [247, 6] width 28 height 7
drag, startPoint x: 243, startPoint y: 13, endPoint x: 243, endPoint y: 9, distance: 4.6
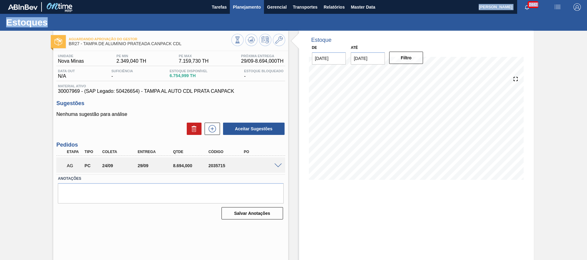
click at [243, 12] on main "Tarefas Planejamento Gerencial Transportes Relatórios Master Data [PERSON_NAME]…" at bounding box center [293, 130] width 587 height 260
click at [243, 8] on span "Planejamento" at bounding box center [247, 6] width 28 height 7
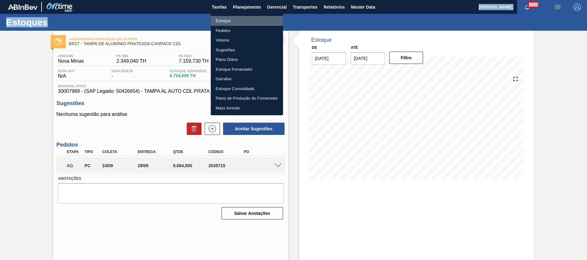
drag, startPoint x: 260, startPoint y: 20, endPoint x: 60, endPoint y: 236, distance: 294.6
click at [260, 20] on li "Estoque" at bounding box center [247, 21] width 72 height 10
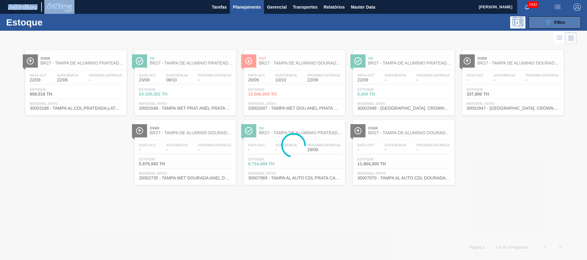
click at [567, 20] on button "089F7B8B-B2A5-4AFE-B5C0-19BA573D28AC Filtro" at bounding box center [554, 22] width 52 height 12
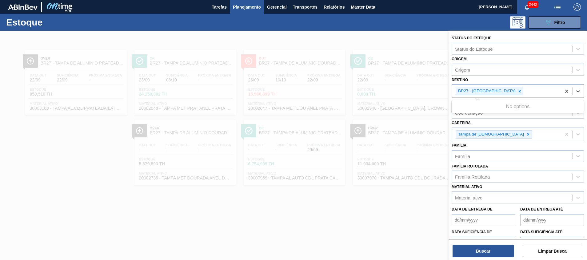
click at [524, 88] on div at bounding box center [524, 91] width 1 height 6
click at [517, 89] on icon at bounding box center [519, 91] width 4 height 4
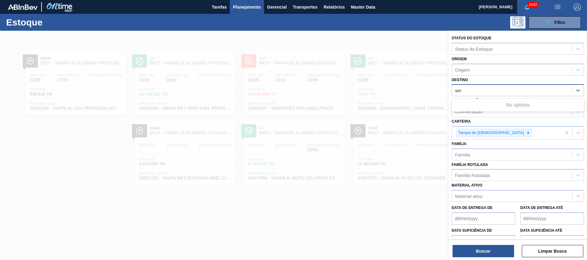
type input "ser"
click at [500, 82] on div "Destino Destino" at bounding box center [517, 86] width 132 height 21
click at [492, 89] on div "Destino" at bounding box center [512, 90] width 120 height 9
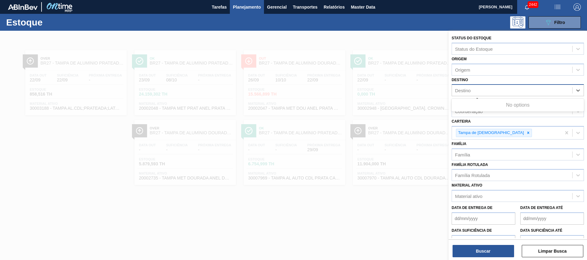
click at [492, 89] on div "Destino" at bounding box center [512, 90] width 120 height 9
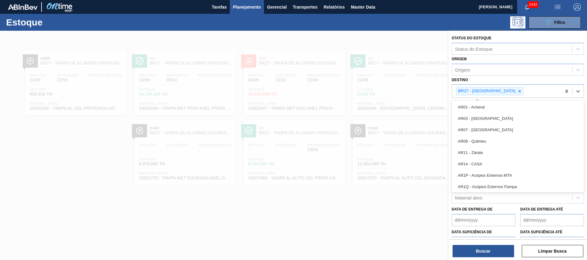
click at [487, 76] on div "Destino option BR27 - [GEOGRAPHIC_DATA], deselected. option AR01 - Acheral focu…" at bounding box center [517, 87] width 132 height 22
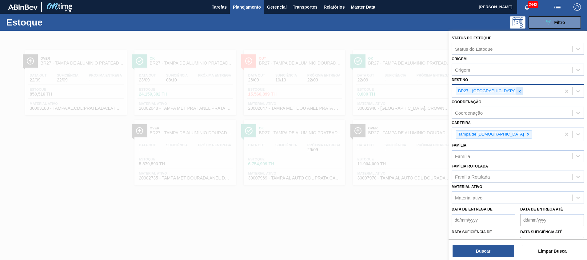
click at [517, 90] on icon at bounding box center [519, 91] width 4 height 4
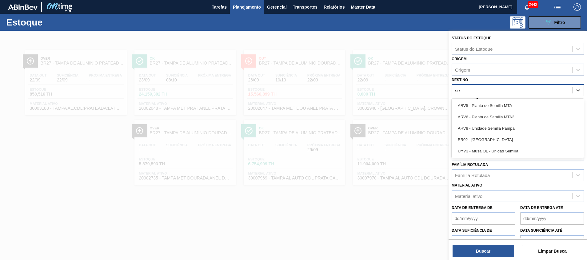
type input "ser"
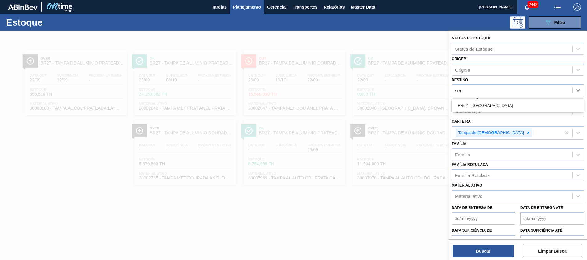
click at [491, 100] on div "BR02 - [GEOGRAPHIC_DATA]" at bounding box center [517, 106] width 132 height 14
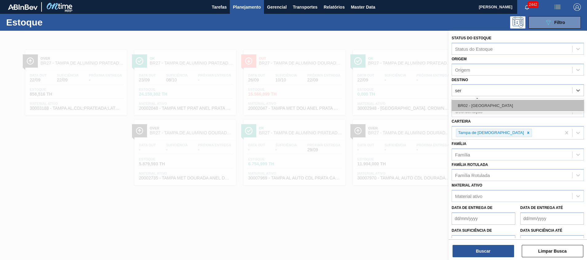
click at [490, 103] on div "BR02 - [GEOGRAPHIC_DATA]" at bounding box center [517, 105] width 132 height 11
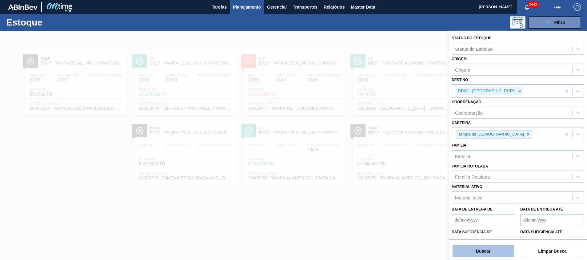
click at [492, 255] on button "Buscar" at bounding box center [482, 251] width 61 height 12
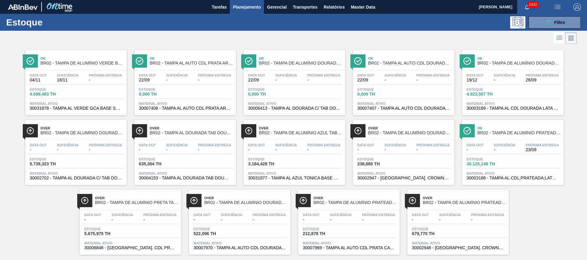
scroll to position [10, 0]
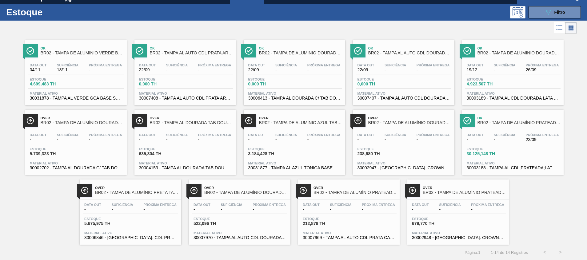
click at [352, 237] on span "30007969 - TAMPA AL AUTO CDL PRATA CANPACK" at bounding box center [349, 237] width 92 height 5
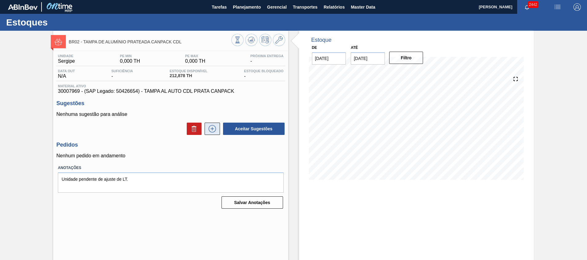
click at [212, 126] on icon at bounding box center [212, 128] width 10 height 7
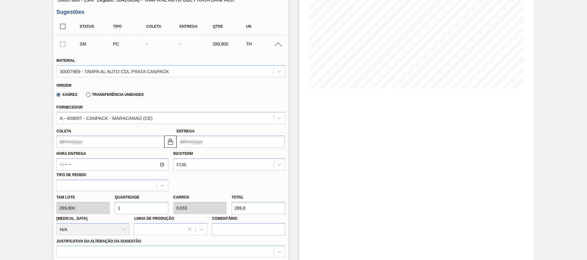
scroll to position [92, 0]
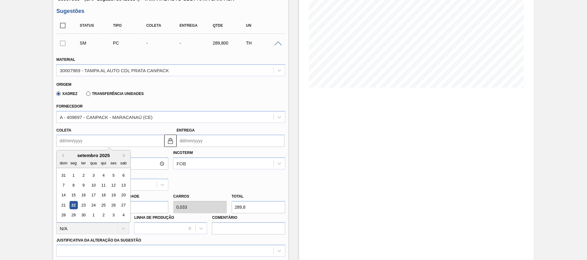
click at [148, 141] on input "Coleta" at bounding box center [110, 141] width 108 height 12
click at [94, 206] on div "24" at bounding box center [93, 205] width 8 height 8
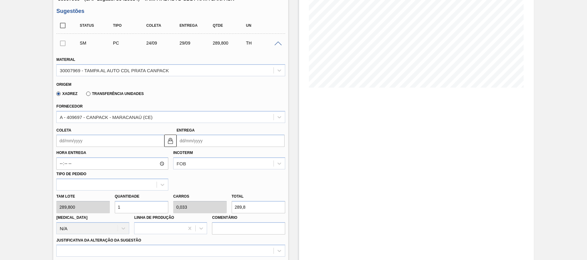
type input "[DATE]"
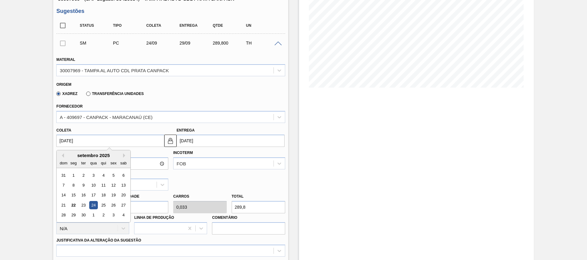
click at [111, 138] on input "[DATE]" at bounding box center [110, 141] width 108 height 12
click at [314, 193] on div "Estoque De [DATE] Até [DATE] Filtro 30/09 Projeção de Estoque 212.878 [DOMAIN_N…" at bounding box center [416, 169] width 235 height 461
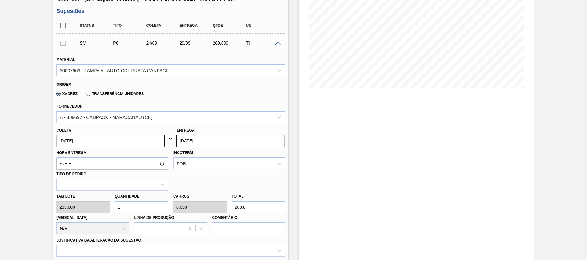
drag, startPoint x: 107, startPoint y: 204, endPoint x: 63, endPoint y: 187, distance: 46.5
click at [85, 200] on div "Tam lote 289,800 Quantidade 1 Carros 0,033 Total 289,8 [MEDICAL_DATA] N/A Linha…" at bounding box center [170, 213] width 233 height 44
type input "3"
type input "0,1"
type input "869,4"
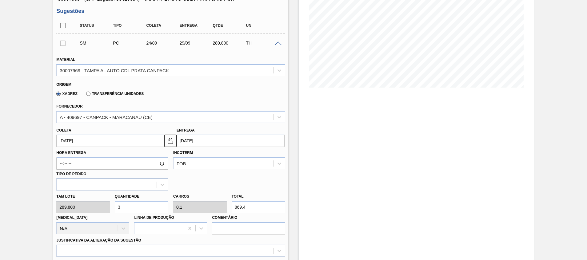
type input "30"
type input "1"
type input "8.694"
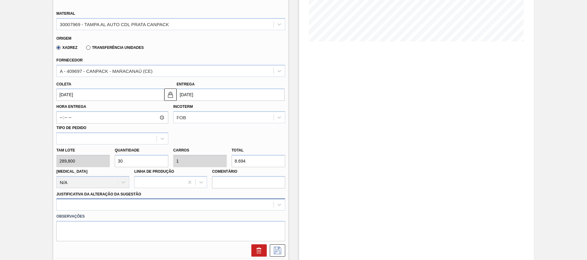
type input "30"
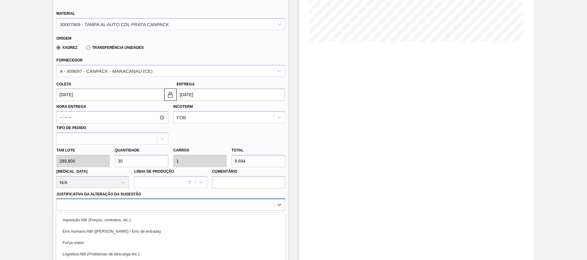
click at [106, 199] on div "option Força maior focused, 3 of 18. 18 results available. Use Up and Down to c…" at bounding box center [170, 205] width 228 height 12
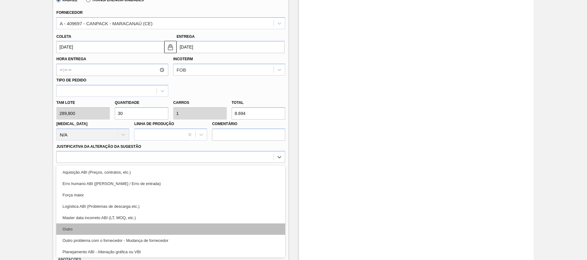
click at [102, 226] on div "Outro" at bounding box center [170, 228] width 228 height 11
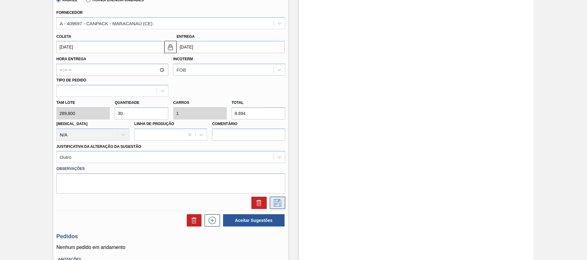
click at [281, 204] on icon at bounding box center [277, 202] width 10 height 7
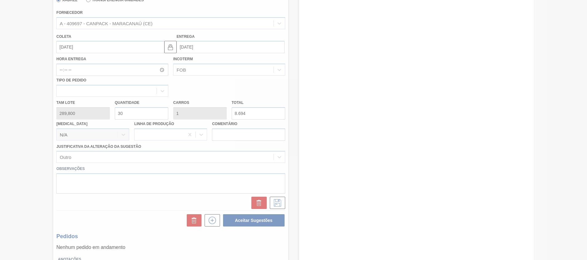
scroll to position [4, 0]
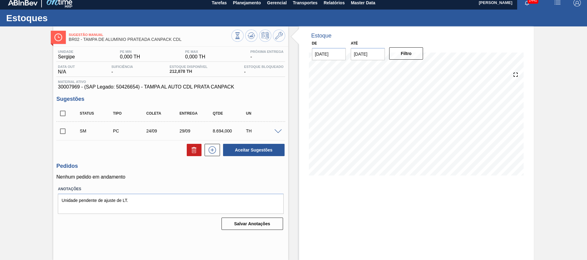
click at [280, 131] on span at bounding box center [277, 131] width 7 height 5
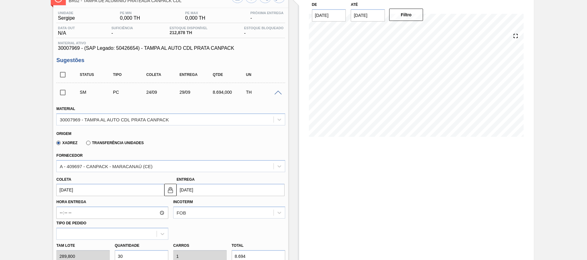
scroll to position [97, 0]
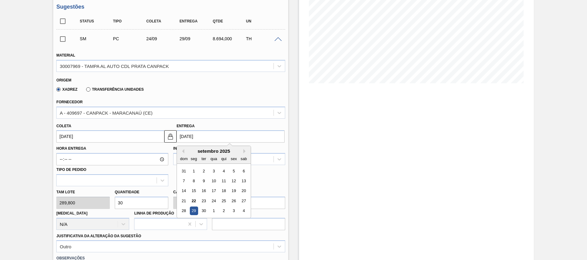
click at [191, 142] on input "[DATE]" at bounding box center [230, 136] width 108 height 12
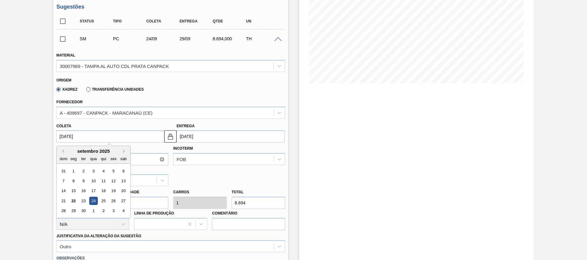
click at [115, 138] on input "[DATE]" at bounding box center [110, 136] width 108 height 12
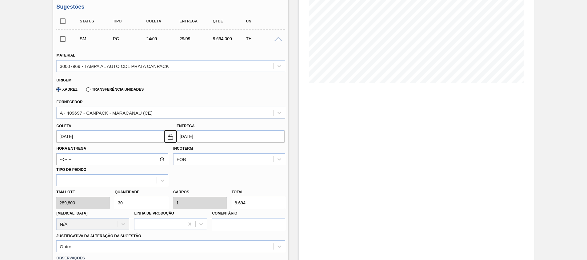
click at [313, 196] on div "Estoque De [DATE] Até [DATE] Filtro" at bounding box center [416, 164] width 235 height 461
click at [147, 137] on input "[DATE]" at bounding box center [110, 136] width 108 height 12
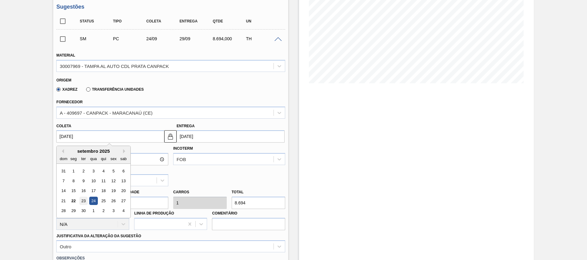
click at [82, 202] on div "23" at bounding box center [83, 201] width 8 height 8
type input "[DATE]"
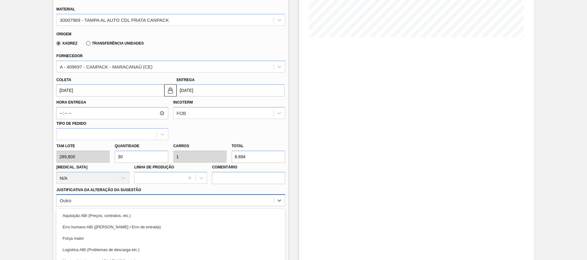
click at [226, 195] on div "option Outro, selected. option Força maior focused, 3 of 18. 18 results availab…" at bounding box center [170, 200] width 228 height 12
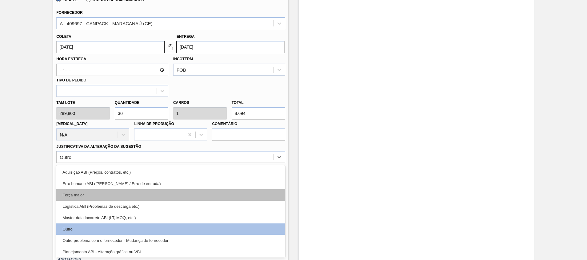
click at [196, 192] on div "Força maior" at bounding box center [170, 194] width 228 height 11
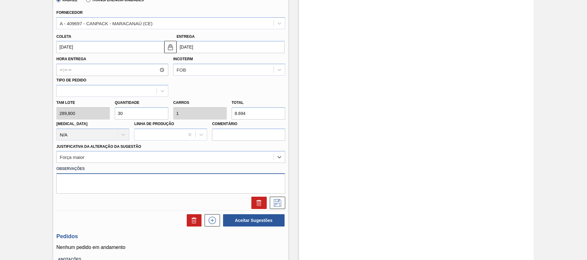
click at [181, 177] on textarea at bounding box center [170, 183] width 228 height 20
type textarea "Contrato CP"
click at [272, 203] on icon at bounding box center [277, 202] width 10 height 7
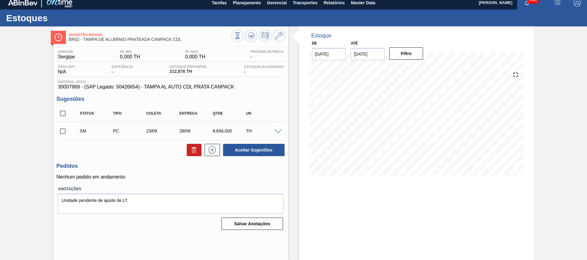
scroll to position [4, 0]
click at [65, 131] on input "checkbox" at bounding box center [62, 131] width 13 height 13
click at [291, 146] on div "Estoque De [DATE] Até [DATE] Filtro 23/09 Projeção de Estoque 212.878 [DOMAIN_N…" at bounding box center [410, 143] width 245 height 234
click at [260, 153] on button "Aceitar Sugestões" at bounding box center [253, 150] width 61 height 12
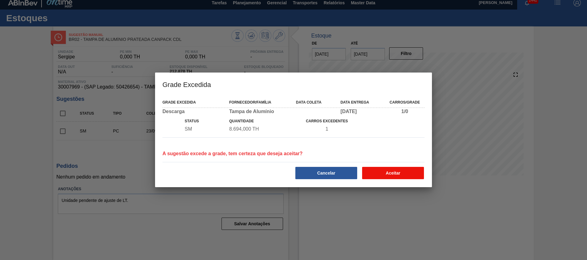
click at [384, 175] on button "Aceitar" at bounding box center [393, 173] width 62 height 12
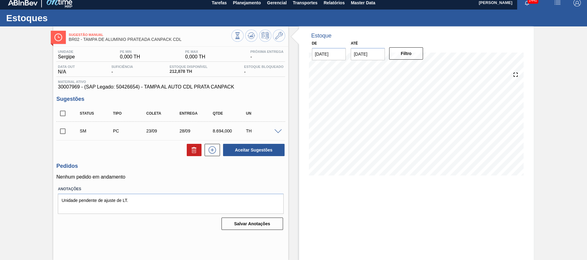
click at [56, 132] on input "checkbox" at bounding box center [62, 131] width 13 height 13
click at [260, 146] on button "Aceitar Sugestões" at bounding box center [253, 150] width 61 height 12
checkbox input "false"
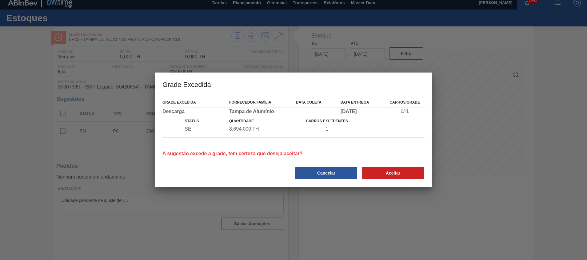
click at [381, 170] on button "Aceitar" at bounding box center [393, 173] width 62 height 12
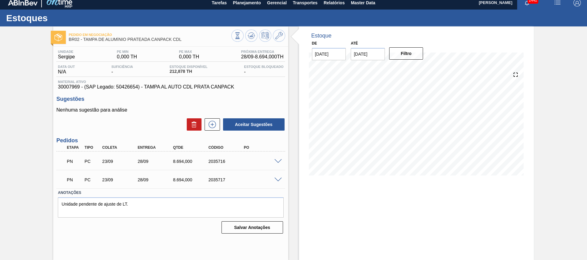
click at [283, 178] on div at bounding box center [279, 179] width 12 height 5
click at [277, 180] on span at bounding box center [277, 180] width 7 height 5
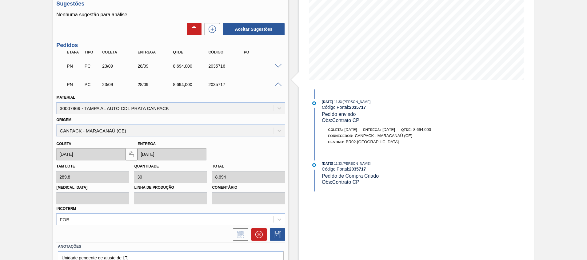
scroll to position [132, 0]
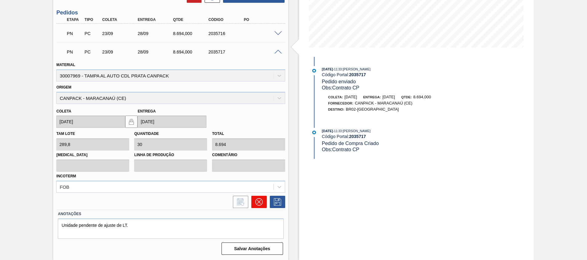
click at [259, 198] on icon at bounding box center [258, 201] width 7 height 7
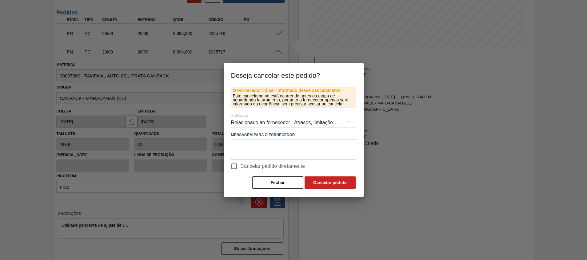
click at [258, 163] on span "Cancelar pedido diretamente" at bounding box center [272, 166] width 65 height 7
click at [240, 163] on input "Cancelar pedido diretamente" at bounding box center [233, 166] width 13 height 13
checkbox input "true"
click at [329, 187] on button "Cancelar pedido" at bounding box center [329, 182] width 51 height 12
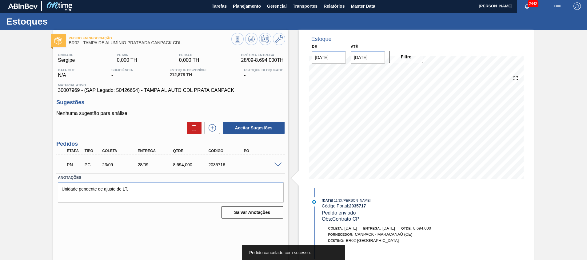
scroll to position [0, 0]
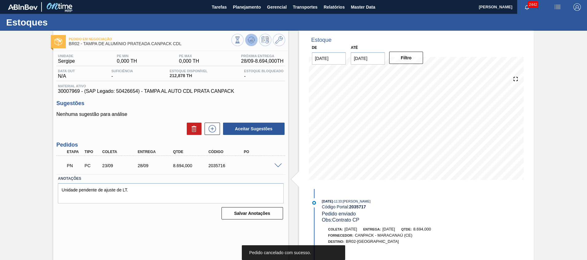
click at [254, 38] on button at bounding box center [251, 40] width 12 height 12
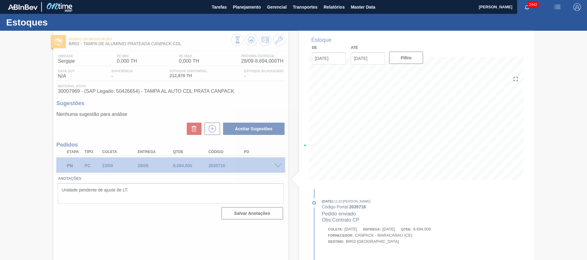
click at [215, 168] on div at bounding box center [293, 145] width 587 height 229
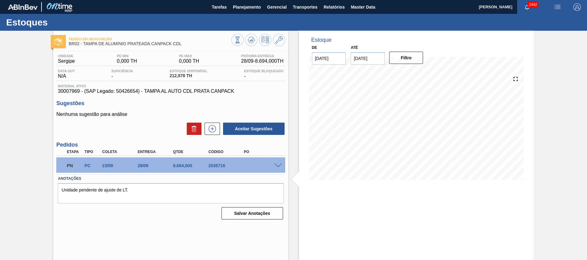
click at [215, 168] on div "2035716" at bounding box center [227, 165] width 40 height 5
copy div "2035716"
click at [255, 5] on span "Planejamento" at bounding box center [247, 6] width 28 height 7
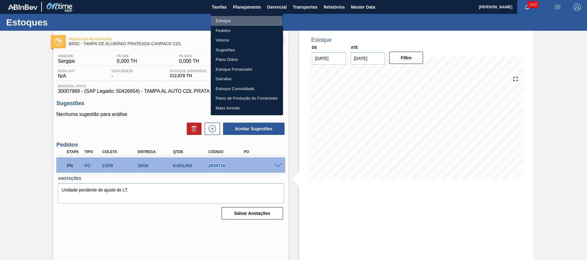
click at [234, 22] on li "Estoque" at bounding box center [247, 21] width 72 height 10
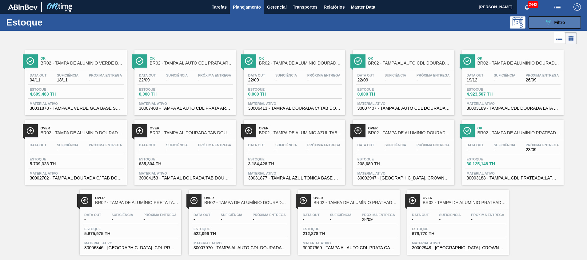
click at [541, 21] on button "089F7B8B-B2A5-4AFE-B5C0-19BA573D28AC Filtro" at bounding box center [554, 22] width 52 height 12
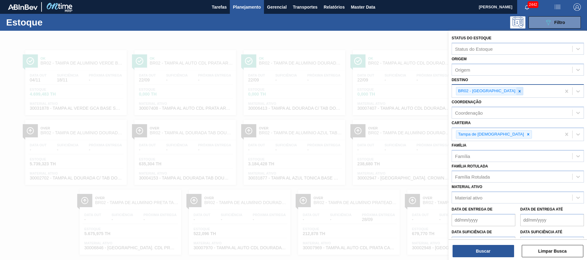
click at [517, 90] on icon at bounding box center [519, 91] width 4 height 4
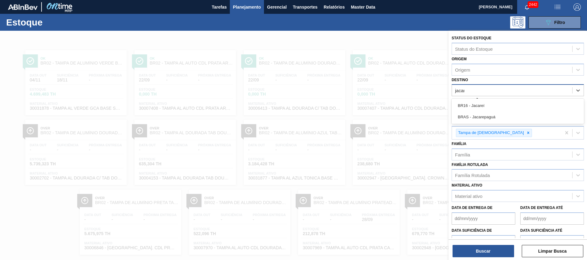
type input "jacare"
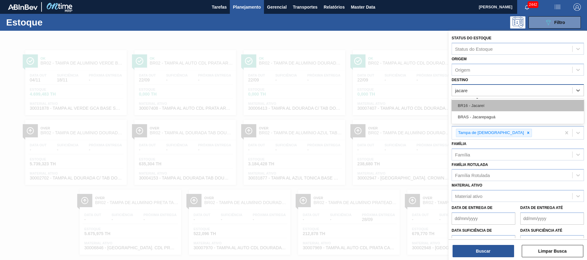
click at [481, 102] on div "BR16 - Jacareí" at bounding box center [517, 105] width 132 height 11
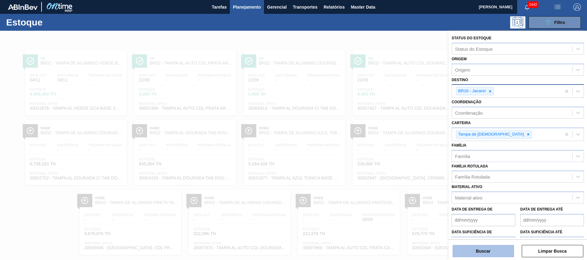
click at [475, 249] on button "Buscar" at bounding box center [482, 251] width 61 height 12
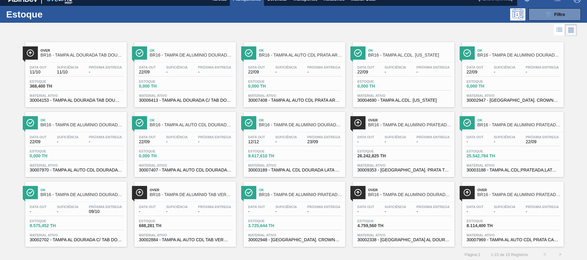
scroll to position [10, 0]
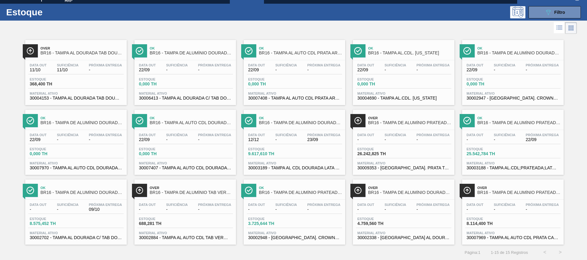
click at [84, 169] on span "30007970 - TAMPA AL AUTO CDL DOURADA CANPACK" at bounding box center [76, 168] width 92 height 5
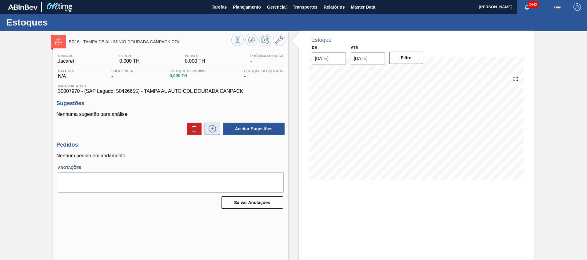
click at [214, 130] on icon at bounding box center [212, 128] width 10 height 7
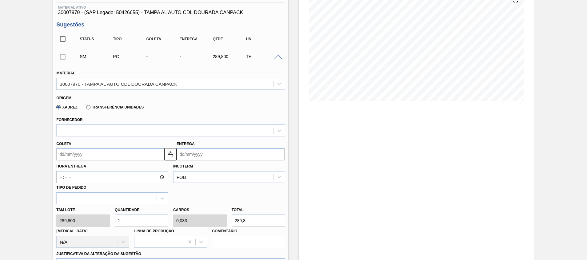
scroll to position [92, 0]
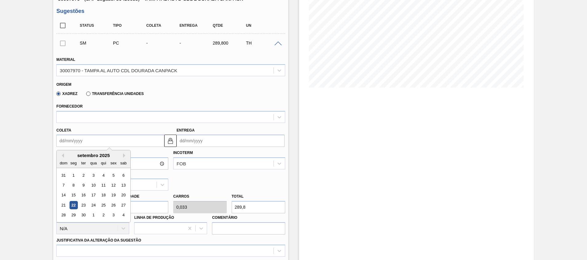
click at [132, 142] on input "Coleta" at bounding box center [110, 141] width 108 height 12
click at [95, 204] on div "24" at bounding box center [93, 205] width 8 height 8
type input "24/09/2025"
type input "29/09/2025"
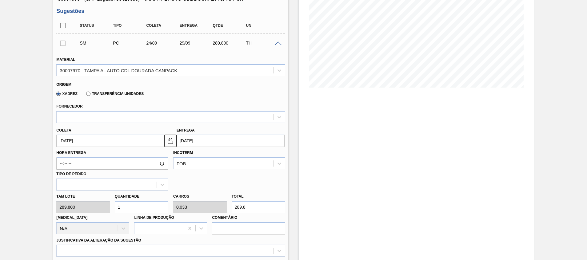
click at [77, 202] on div "Tam lote 289,800 Quantidade 1 Carros 0,033 Total 289,8 Doca N/A Linha de Produç…" at bounding box center [170, 213] width 233 height 44
type input "3"
type input "0,1"
type input "869,4"
type input "30"
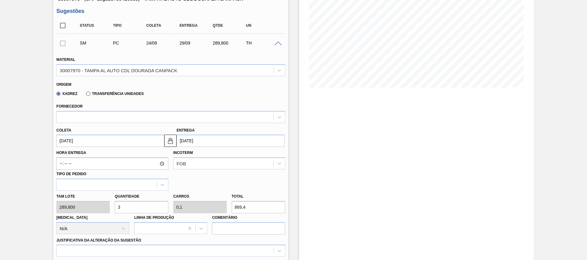
type input "1"
type input "8.694"
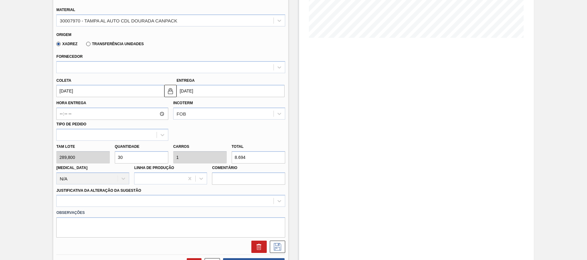
scroll to position [184, 0]
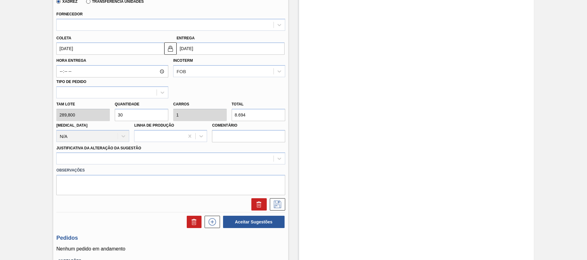
type input "30"
click at [89, 168] on label "Observações" at bounding box center [170, 170] width 228 height 9
click at [91, 164] on div at bounding box center [170, 158] width 228 height 12
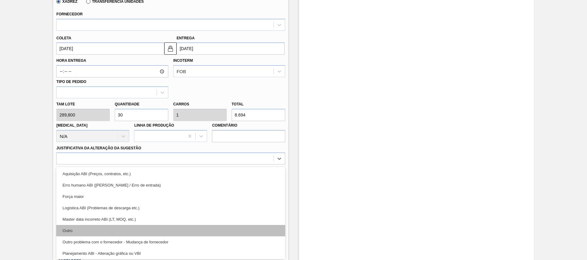
click at [87, 230] on div "Outro" at bounding box center [170, 230] width 228 height 11
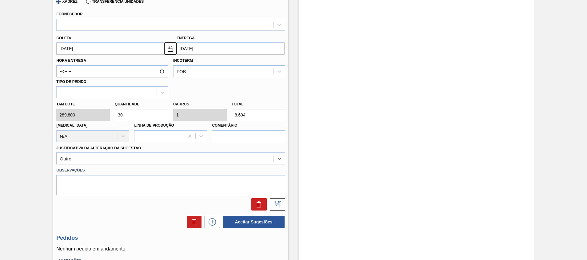
click at [233, 166] on label "Observações" at bounding box center [170, 170] width 228 height 9
click at [231, 162] on div "Outro" at bounding box center [165, 158] width 216 height 9
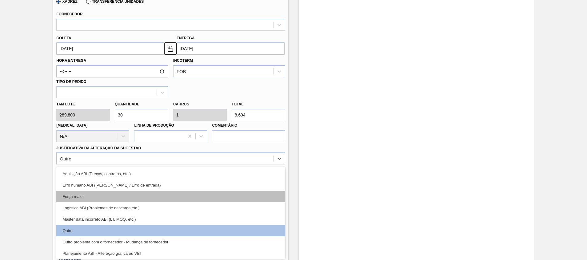
click at [211, 196] on div "Força maior" at bounding box center [170, 196] width 228 height 11
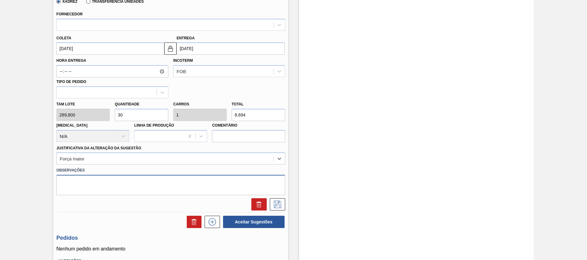
click at [209, 179] on textarea at bounding box center [170, 185] width 228 height 20
type textarea "P"
type textarea "Contrato CP"
click at [279, 206] on icon at bounding box center [277, 204] width 10 height 7
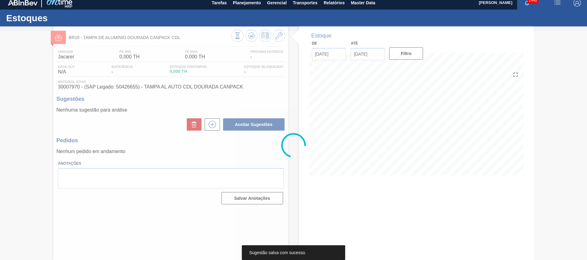
scroll to position [4, 0]
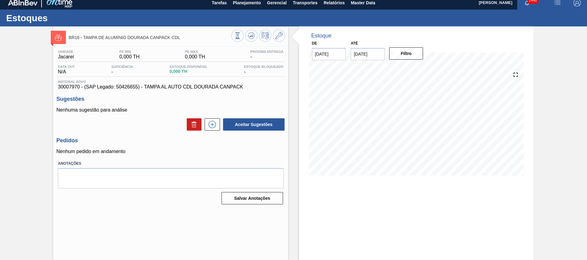
click at [202, 123] on div at bounding box center [210, 124] width 18 height 12
click at [206, 125] on button at bounding box center [211, 124] width 15 height 12
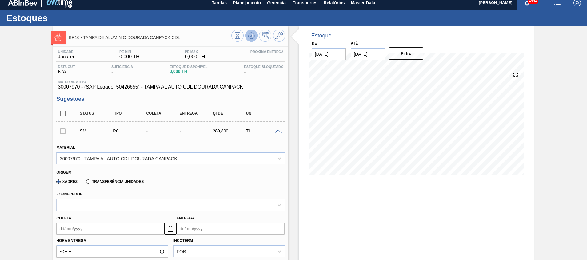
click at [251, 38] on icon at bounding box center [250, 35] width 7 height 7
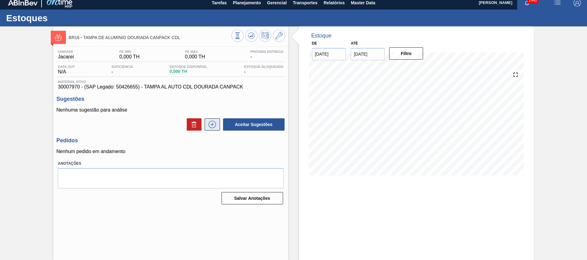
click at [210, 120] on button at bounding box center [211, 124] width 15 height 12
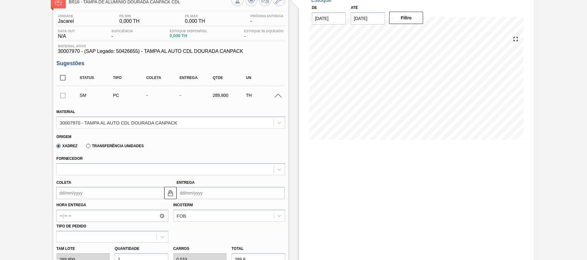
scroll to position [97, 0]
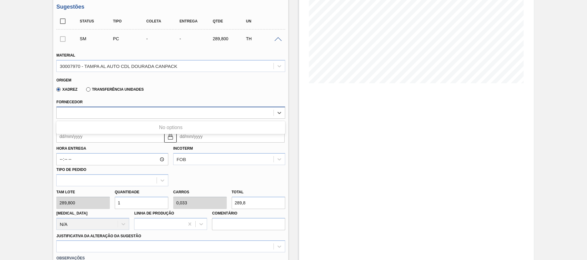
click at [144, 116] on div at bounding box center [165, 112] width 216 height 9
click at [130, 125] on div "No options" at bounding box center [170, 127] width 228 height 10
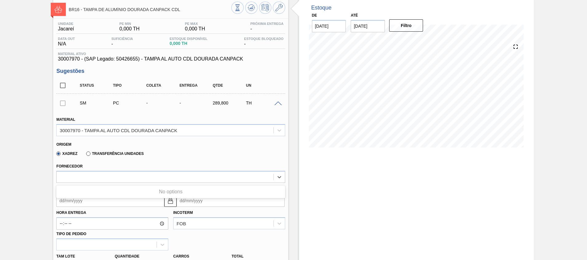
scroll to position [0, 0]
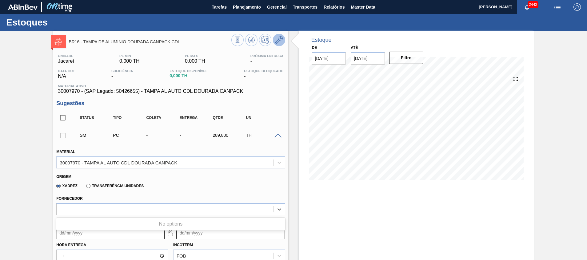
click at [279, 42] on icon at bounding box center [278, 39] width 7 height 7
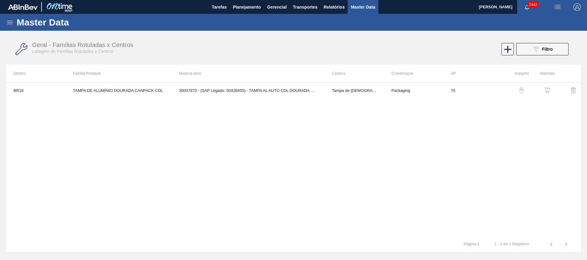
click at [279, 99] on div "BR16 TAMPA DE ALUMÍNIO DOURADA CANPACK CDL 30007970 - (SAP Legado: 50426655) - …" at bounding box center [293, 159] width 574 height 154
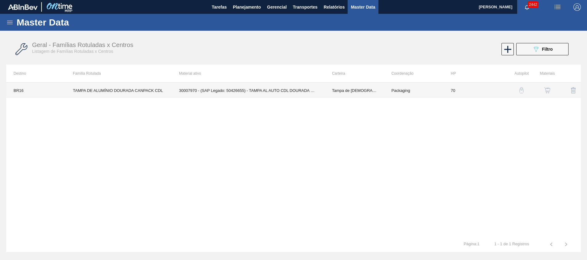
click at [280, 94] on td "30007970 - (SAP Legado: 50426655) - TAMPA AL AUTO CDL DOURADA CANPACK" at bounding box center [248, 90] width 153 height 15
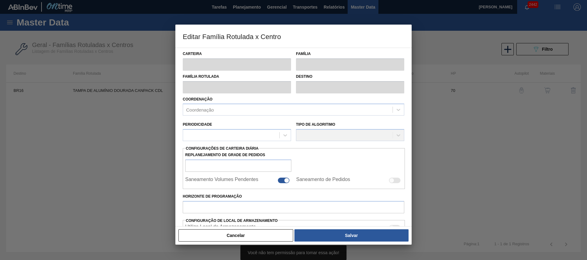
type input "Tampa de [DEMOGRAPHIC_DATA]"
type input "Tampa de Alumínio"
type input "TAMPA DE ALUMÍNIO DOURADA CANPACK CDL"
type input "BR16 - Jacareí"
type input "70"
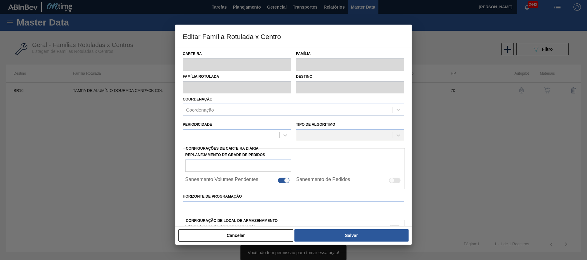
type input "0"
type input "100"
type input "0,000"
checkbox input "true"
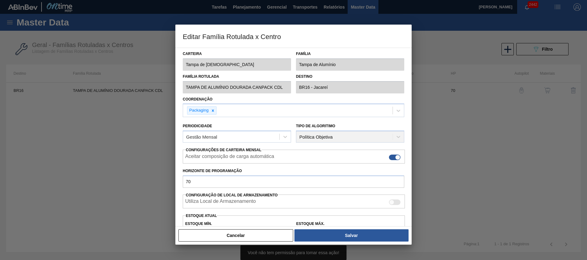
drag, startPoint x: 247, startPoint y: 233, endPoint x: 299, endPoint y: 208, distance: 57.9
click at [250, 233] on button "Cancelar" at bounding box center [235, 235] width 115 height 12
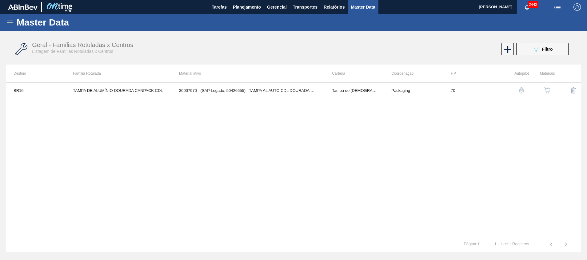
click at [550, 85] on button "button" at bounding box center [547, 90] width 15 height 15
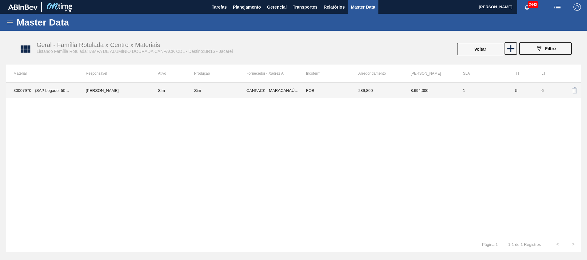
click at [273, 92] on td "CANPACK - MARACANAÚ (CE)" at bounding box center [272, 90] width 52 height 15
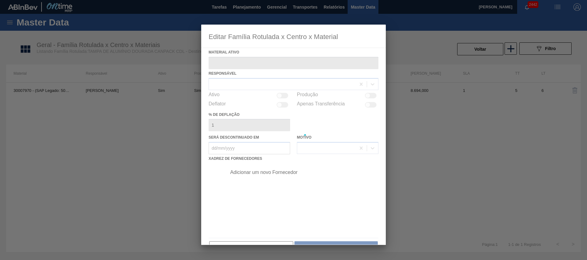
type ativo "30007970 - (SAP Legado: 50426655) - TAMPA AL AUTO CDL DOURADA CANPACK"
checkbox input "true"
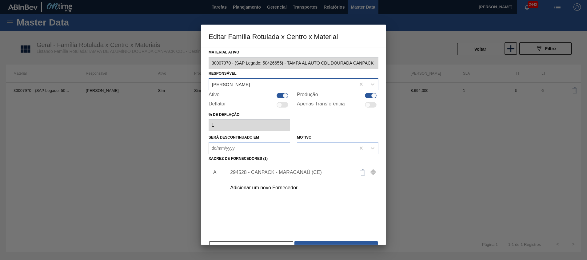
click at [276, 83] on div "Natali Alves Silva" at bounding box center [282, 84] width 147 height 9
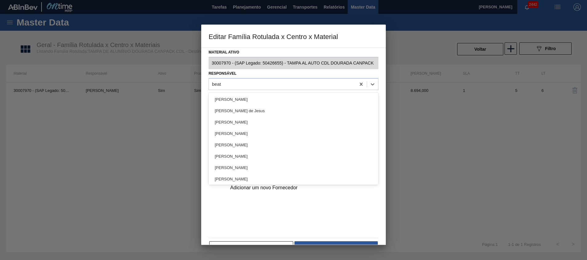
type input "beatr"
click at [251, 142] on div "[PERSON_NAME]" at bounding box center [293, 144] width 170 height 11
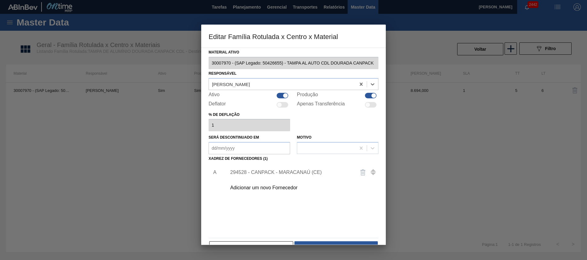
click at [310, 171] on div "294528 - CANPACK - MARACANAÚ (CE)" at bounding box center [290, 173] width 121 height 6
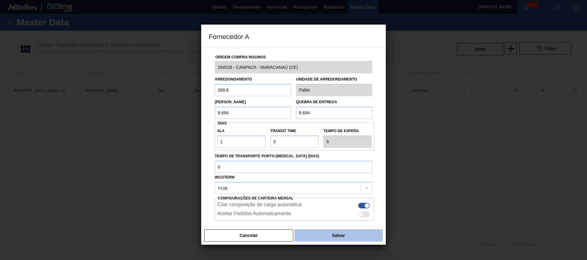
click at [319, 239] on button "Salvar" at bounding box center [338, 235] width 88 height 12
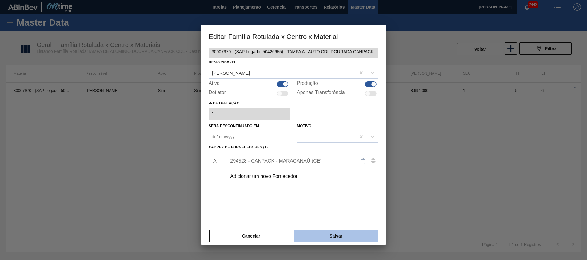
scroll to position [17, 0]
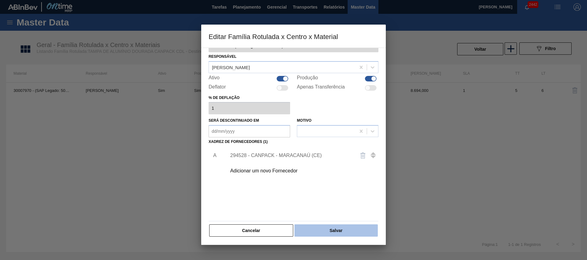
click at [323, 232] on button "Salvar" at bounding box center [335, 230] width 83 height 12
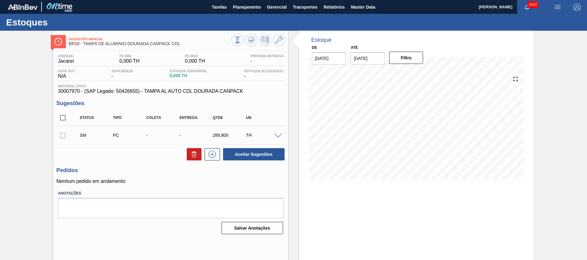
click at [281, 135] on span at bounding box center [277, 136] width 7 height 5
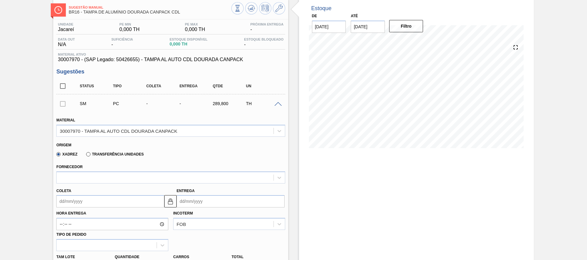
scroll to position [46, 0]
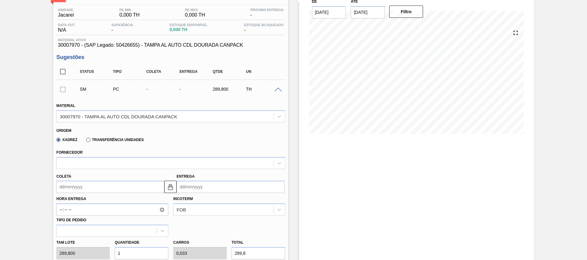
click at [120, 174] on div "Coleta" at bounding box center [110, 182] width 108 height 21
click at [125, 164] on div at bounding box center [165, 163] width 216 height 9
click at [122, 175] on div "No options" at bounding box center [170, 178] width 228 height 10
click at [149, 178] on div "No options" at bounding box center [170, 178] width 228 height 10
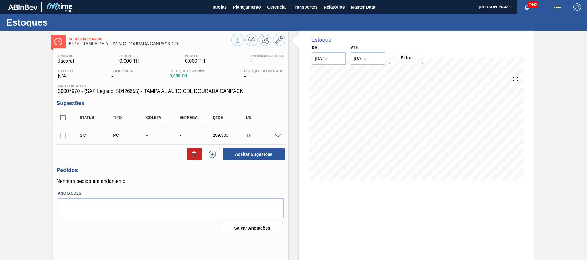
click at [61, 121] on input "checkbox" at bounding box center [62, 117] width 13 height 13
checkbox input "true"
click at [193, 157] on icon at bounding box center [193, 154] width 7 height 7
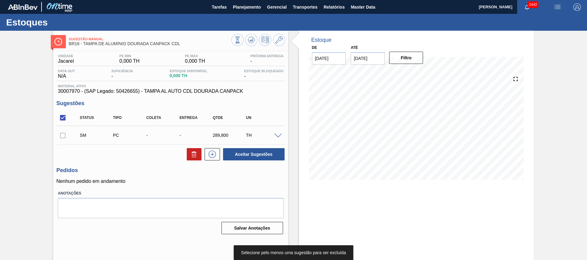
click at [67, 135] on div at bounding box center [62, 135] width 13 height 12
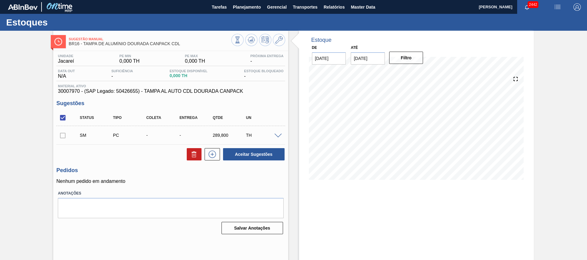
click at [63, 135] on div at bounding box center [62, 135] width 13 height 12
click at [275, 137] on span at bounding box center [277, 136] width 7 height 5
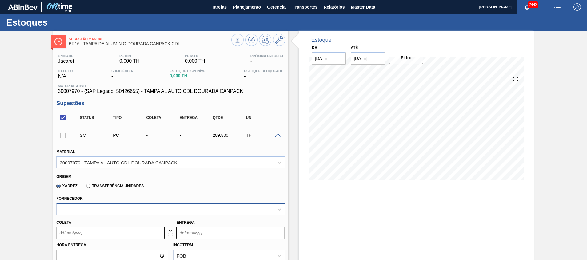
click at [79, 205] on div at bounding box center [165, 209] width 216 height 9
click at [61, 134] on div at bounding box center [62, 135] width 13 height 12
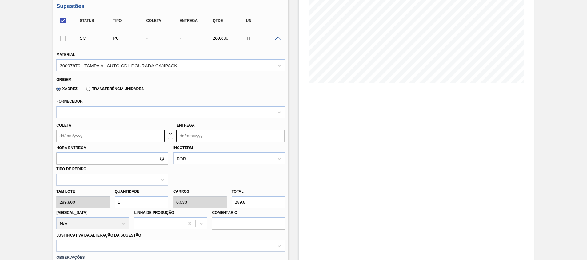
scroll to position [138, 0]
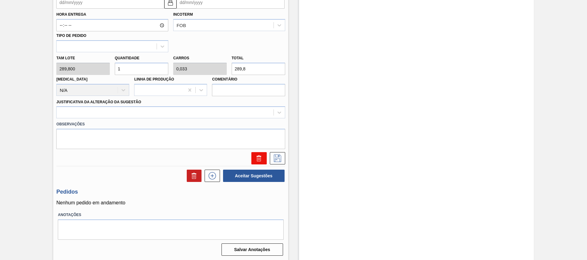
click at [258, 159] on icon at bounding box center [258, 158] width 0 height 3
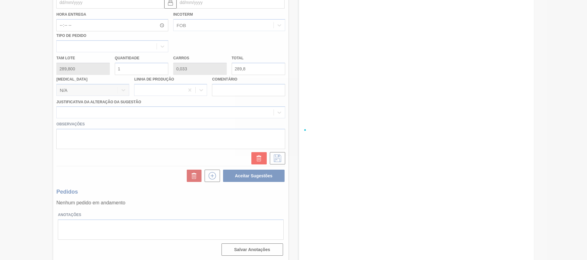
scroll to position [4, 0]
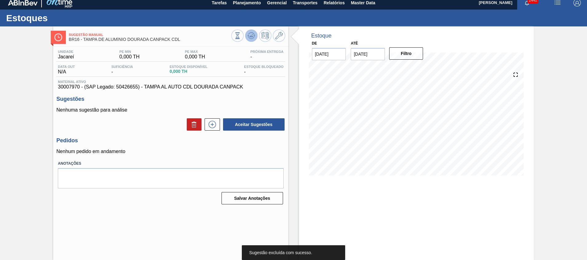
click at [251, 41] on button at bounding box center [251, 36] width 12 height 12
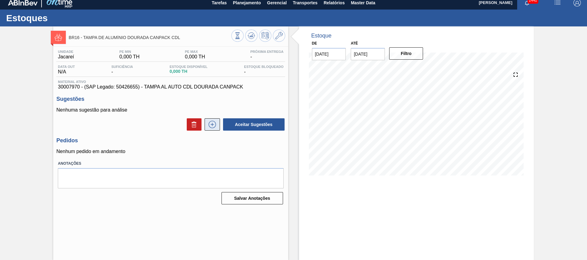
click at [215, 120] on button at bounding box center [211, 124] width 15 height 12
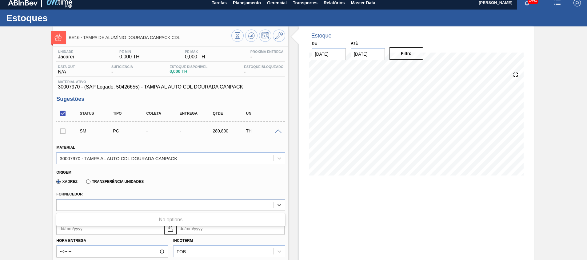
drag, startPoint x: 162, startPoint y: 199, endPoint x: 160, endPoint y: 204, distance: 5.2
click at [162, 200] on div at bounding box center [170, 205] width 228 height 12
click at [159, 204] on div at bounding box center [165, 204] width 216 height 9
click at [72, 88] on span "30007970 - (SAP Legado: 50426655) - TAMPA AL AUTO CDL DOURADA CANPACK" at bounding box center [170, 87] width 225 height 6
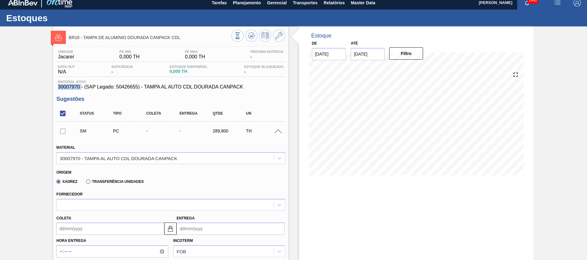
click at [72, 88] on span "30007970 - (SAP Legado: 50426655) - TAMPA AL AUTO CDL DOURADA CANPACK" at bounding box center [170, 87] width 225 height 6
copy span "30007970"
drag, startPoint x: 179, startPoint y: 38, endPoint x: 83, endPoint y: 39, distance: 95.9
click at [83, 39] on span "BR16 - TAMPA DE ALUMÍNIO DOURADA CANPACK CDL" at bounding box center [150, 37] width 162 height 5
copy span "TAMPA DE ALUMÍNIO DOURADA CANPACK CDL"
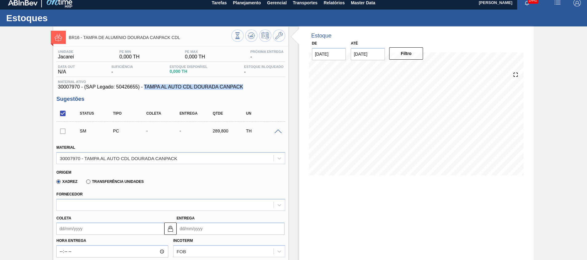
drag, startPoint x: 247, startPoint y: 84, endPoint x: 144, endPoint y: 86, distance: 103.3
click at [144, 86] on div "Material ativo 30007970 - (SAP Legado: 50426655) - TAMPA AL AUTO CDL DOURADA CA…" at bounding box center [170, 85] width 228 height 10
copy span "TAMPA AL AUTO CDL DOURADA CANPACK"
click at [313, 200] on div "Estoque De [DATE] Até [DATE] Filtro" at bounding box center [416, 256] width 235 height 461
click at [98, 200] on div at bounding box center [170, 205] width 228 height 12
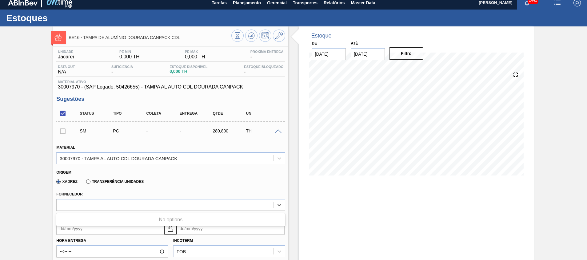
click at [88, 217] on div "No options" at bounding box center [170, 220] width 228 height 10
click at [275, 37] on icon at bounding box center [278, 35] width 7 height 7
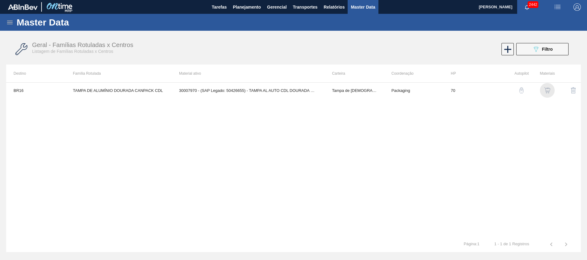
click at [546, 88] on img "button" at bounding box center [547, 90] width 6 height 6
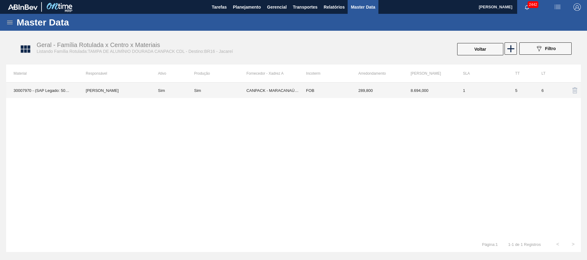
click at [280, 88] on td "CANPACK - MARACANAÚ (CE)" at bounding box center [272, 90] width 52 height 15
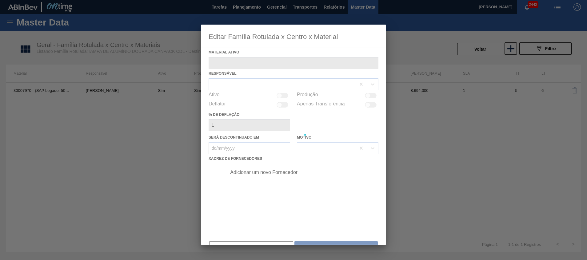
type ativo "30007970 - (SAP Legado: 50426655) - TAMPA AL AUTO CDL DOURADA CANPACK"
checkbox input "true"
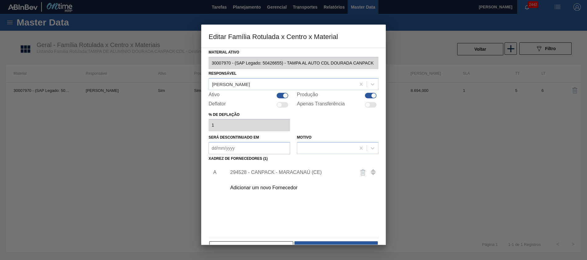
click at [256, 174] on div "294528 - CANPACK - MARACANAÚ (CE)" at bounding box center [290, 173] width 121 height 6
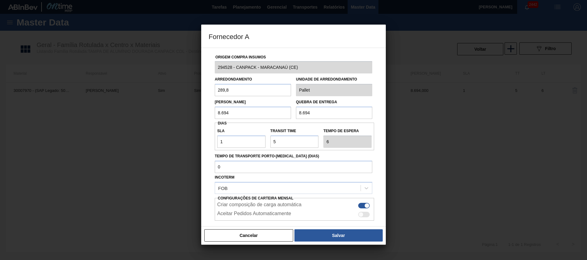
drag, startPoint x: 266, startPoint y: 113, endPoint x: 168, endPoint y: 111, distance: 97.5
click at [168, 111] on div "Fornecedor A Origem Compra Insumos 294528 - CANPACK - MARACANAÚ (CE) Arredondam…" at bounding box center [293, 130] width 587 height 260
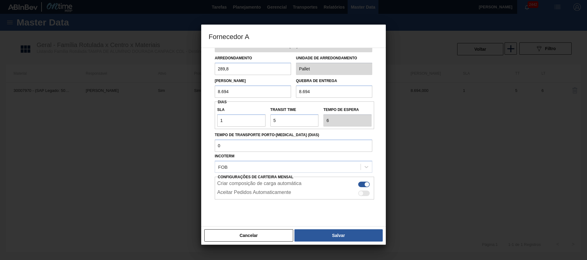
scroll to position [33, 0]
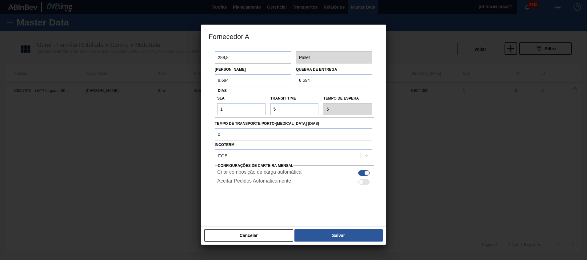
drag, startPoint x: 244, startPoint y: 237, endPoint x: 267, endPoint y: 225, distance: 25.7
click at [245, 237] on button "Cancelar" at bounding box center [248, 235] width 89 height 12
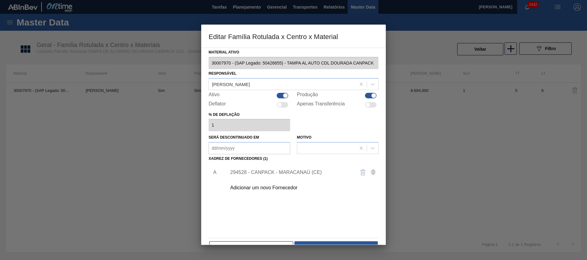
click at [360, 172] on img "button" at bounding box center [362, 172] width 7 height 7
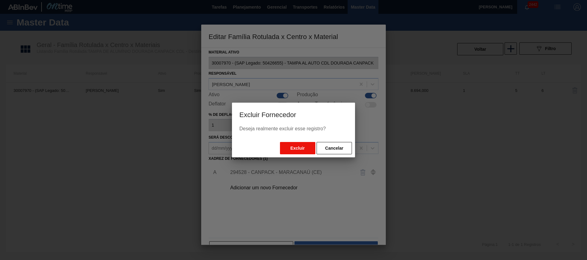
click at [312, 145] on button "Excluir" at bounding box center [297, 148] width 35 height 12
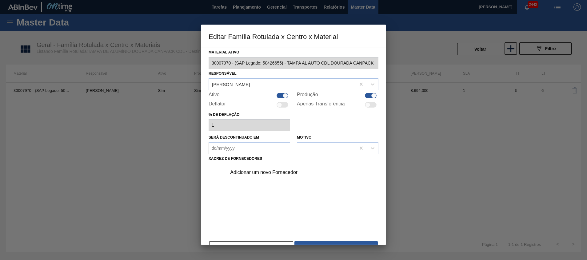
click at [282, 0] on body "Tarefas Planejamento Gerencial Transportes Relatórios Master Data [PERSON_NAME]…" at bounding box center [293, 0] width 587 height 0
click at [282, 171] on div "Adicionar um novo Fornecedor" at bounding box center [290, 173] width 121 height 6
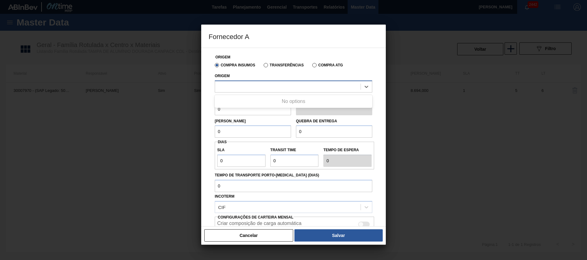
click at [280, 89] on div at bounding box center [287, 86] width 145 height 9
click at [282, 85] on div at bounding box center [287, 86] width 145 height 9
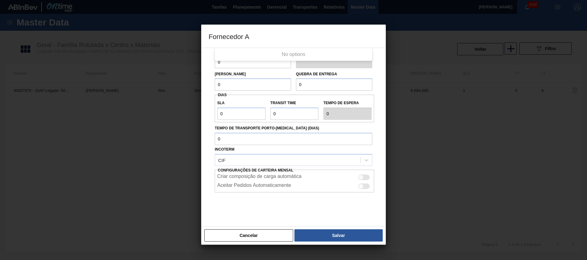
scroll to position [0, 0]
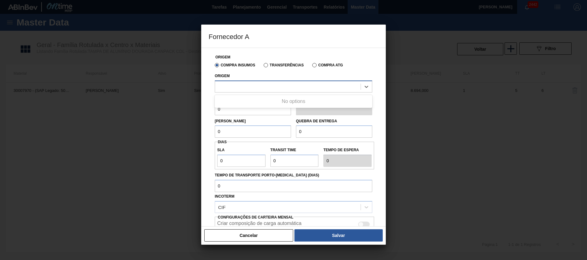
click at [282, 85] on div at bounding box center [287, 86] width 145 height 9
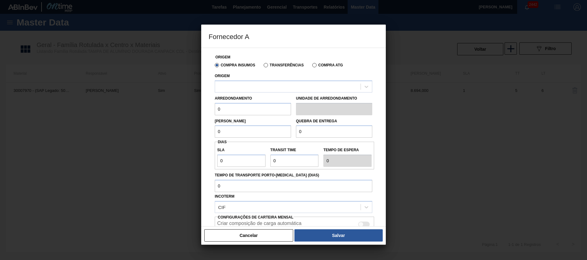
click at [247, 93] on div "Arredondamento 0 Unidade de arredondamento" at bounding box center [293, 104] width 162 height 23
click at [247, 87] on div at bounding box center [287, 86] width 145 height 9
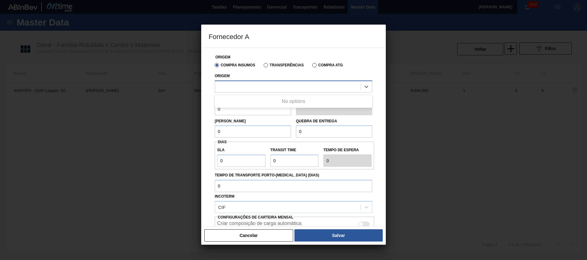
click at [277, 84] on div at bounding box center [287, 86] width 145 height 9
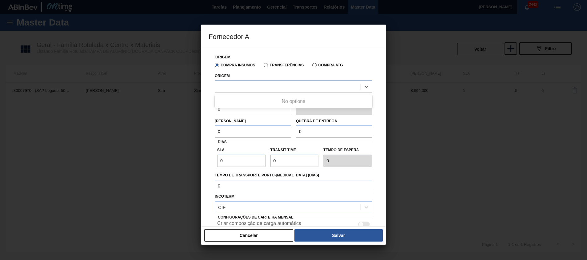
click at [277, 84] on div at bounding box center [287, 86] width 145 height 9
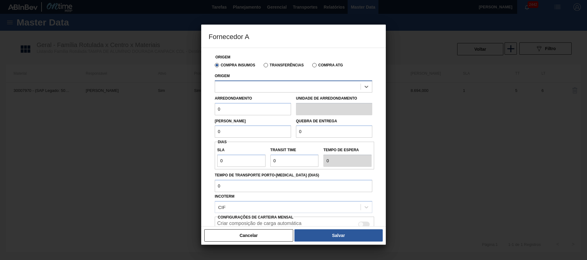
click at [277, 84] on div at bounding box center [287, 86] width 145 height 9
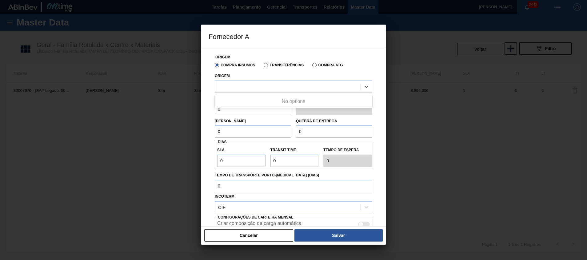
click at [270, 101] on div "No options" at bounding box center [293, 101] width 157 height 10
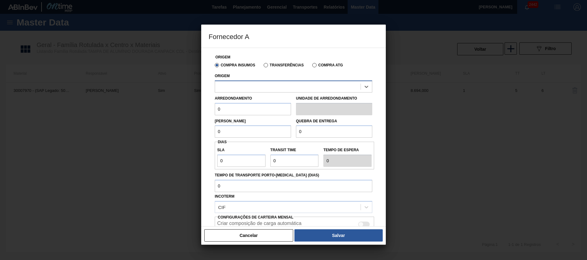
click at [272, 82] on div at bounding box center [287, 86] width 145 height 9
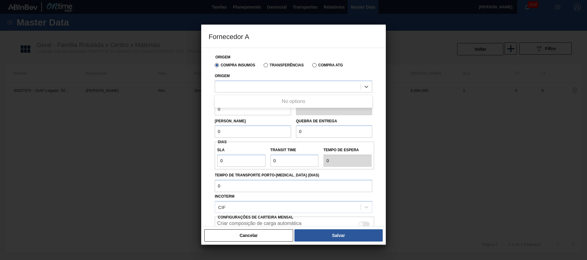
click at [259, 103] on div "No options" at bounding box center [293, 101] width 157 height 10
click at [255, 81] on div at bounding box center [293, 87] width 157 height 12
click at [251, 85] on div at bounding box center [287, 86] width 145 height 9
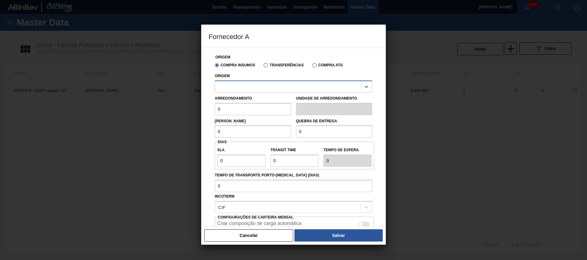
click at [288, 85] on div at bounding box center [287, 86] width 145 height 9
click at [277, 77] on div "Origem Select is focused ,type to refine list, press Down to open the menu," at bounding box center [293, 82] width 157 height 21
click at [271, 87] on div at bounding box center [287, 86] width 145 height 9
click at [292, 83] on div at bounding box center [287, 86] width 145 height 9
click at [239, 88] on div at bounding box center [287, 86] width 145 height 9
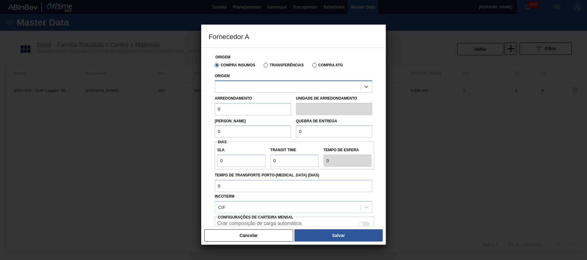
click at [253, 82] on div at bounding box center [287, 86] width 145 height 9
click at [288, 83] on div at bounding box center [287, 86] width 145 height 9
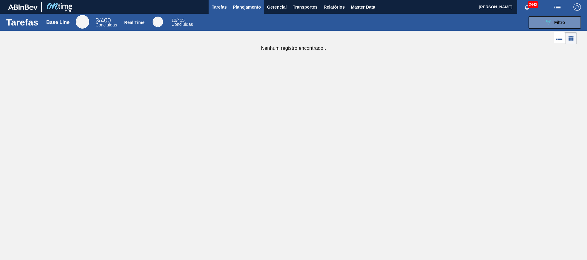
click at [241, 7] on span "Planejamento" at bounding box center [247, 6] width 28 height 7
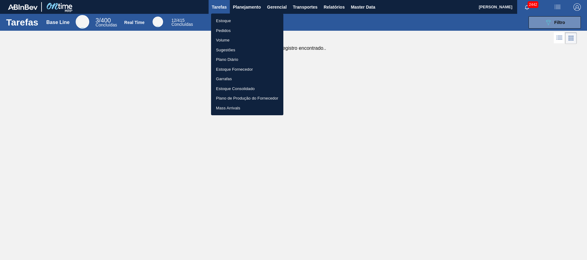
click at [233, 19] on li "Estoque" at bounding box center [247, 21] width 72 height 10
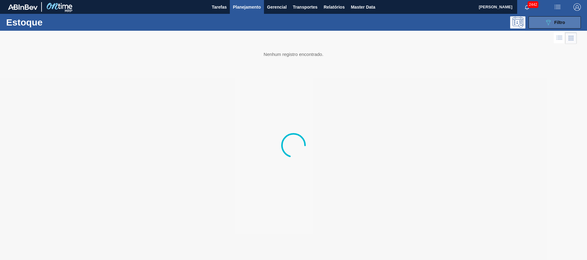
click at [544, 27] on button "089F7B8B-B2A5-4AFE-B5C0-19BA573D28AC Filtro" at bounding box center [554, 22] width 52 height 12
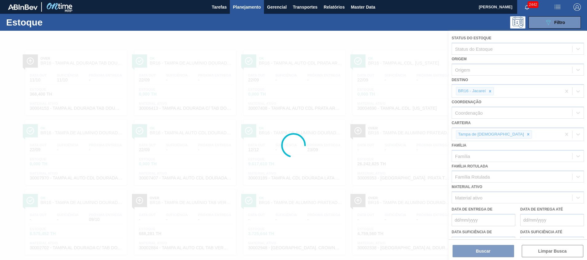
click at [490, 92] on div at bounding box center [293, 145] width 587 height 229
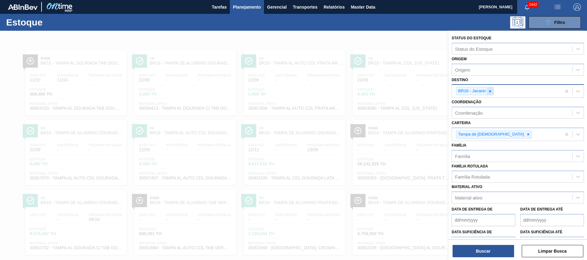
click at [488, 91] on icon at bounding box center [490, 91] width 4 height 4
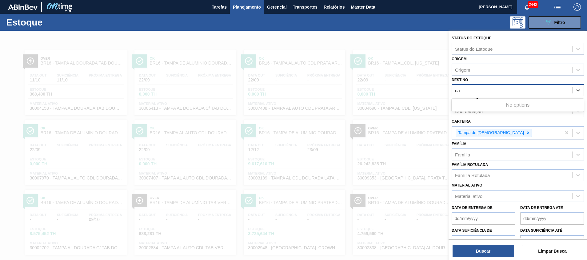
type input "ca"
click at [469, 92] on div "Destino" at bounding box center [463, 90] width 16 height 5
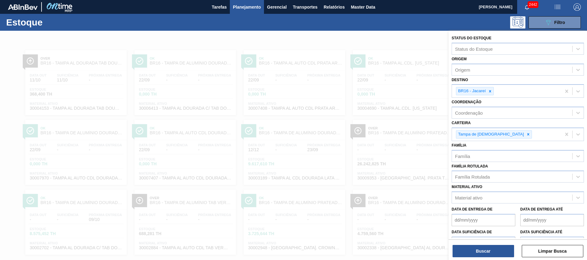
click at [474, 83] on div "Destino BR16 - Jacareí" at bounding box center [517, 87] width 132 height 22
click at [492, 89] on div at bounding box center [489, 91] width 7 height 8
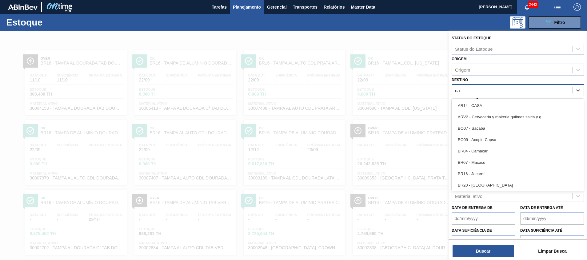
type input "cam"
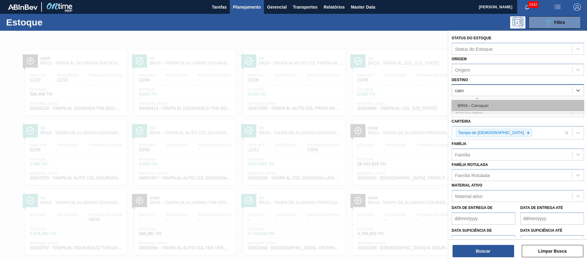
click at [468, 106] on div "BR04 - Camaçari" at bounding box center [517, 105] width 132 height 11
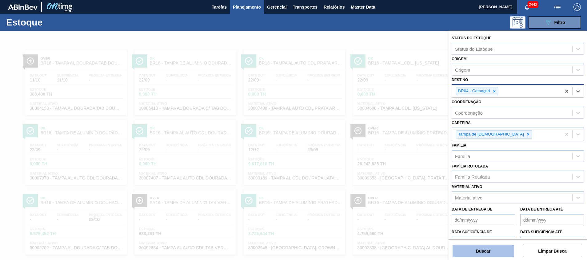
click at [484, 251] on button "Buscar" at bounding box center [482, 251] width 61 height 12
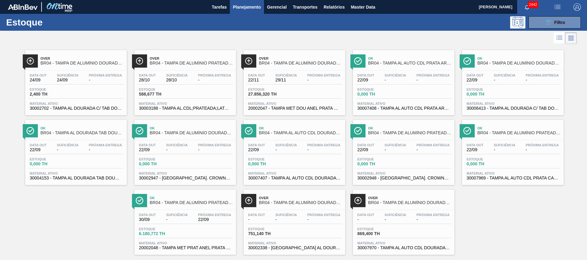
click at [258, 3] on span "Planejamento" at bounding box center [247, 6] width 28 height 7
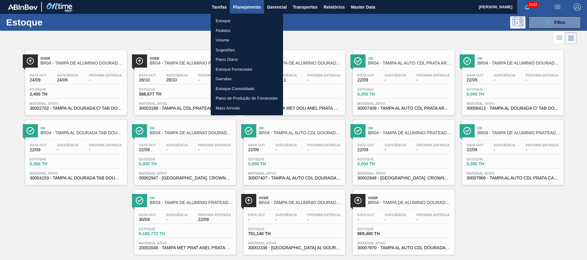
click at [247, 18] on li "Estoque" at bounding box center [247, 21] width 72 height 10
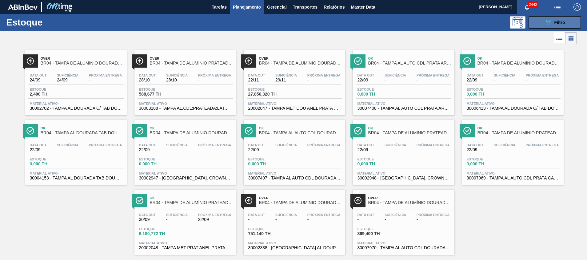
click at [560, 19] on div "089F7B8B-B2A5-4AFE-B5C0-19BA573D28AC Filtro" at bounding box center [554, 22] width 21 height 7
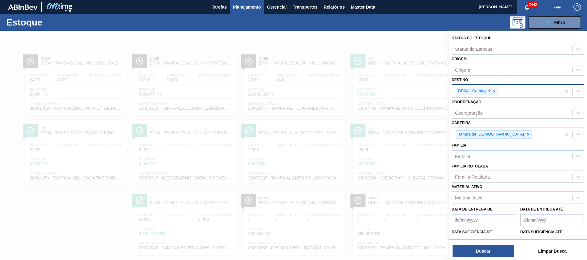
click at [390, 106] on div at bounding box center [293, 161] width 587 height 260
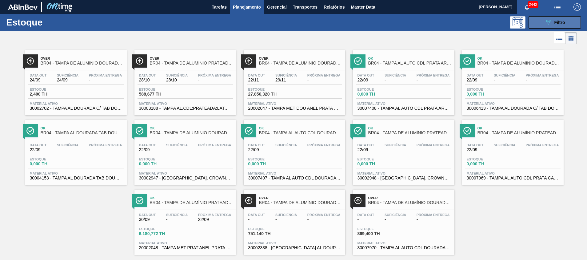
click at [541, 22] on button "089F7B8B-B2A5-4AFE-B5C0-19BA573D28AC Filtro" at bounding box center [554, 22] width 52 height 12
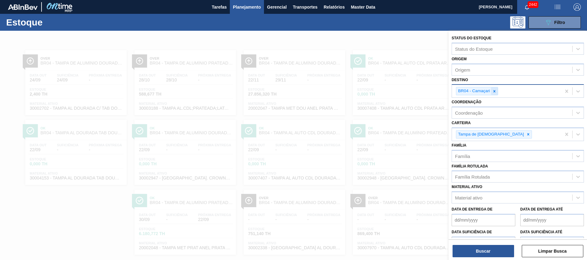
click at [494, 90] on icon at bounding box center [494, 91] width 4 height 4
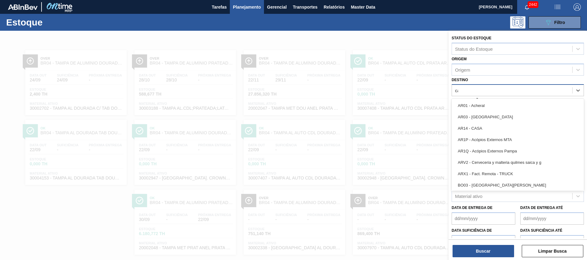
type input "c"
click at [474, 78] on div "Destino option , deselected. option AR01 - Acheral focused, 1 of 92. 92 results…" at bounding box center [517, 86] width 132 height 21
click at [476, 92] on div "Destino" at bounding box center [512, 90] width 120 height 9
type input "nova"
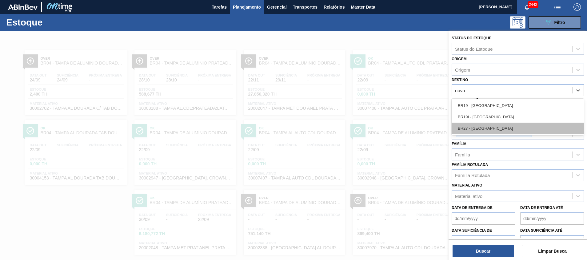
click at [479, 125] on div "BR27 - [GEOGRAPHIC_DATA]" at bounding box center [517, 128] width 132 height 11
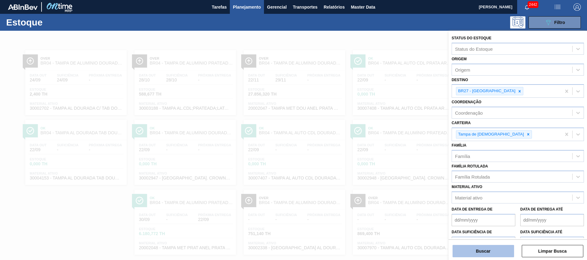
click at [473, 246] on button "Buscar" at bounding box center [482, 251] width 61 height 12
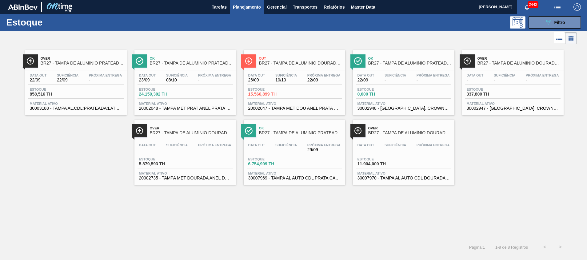
click at [213, 109] on span "20002048 - TAMPA MET PRAT ANEL PRATA CERVEJA CX600" at bounding box center [185, 108] width 92 height 5
click at [98, 107] on span "30003188 - TAMPA AL.CDL;PRATEADA;LATA-AUTOMATICA;" at bounding box center [76, 108] width 92 height 5
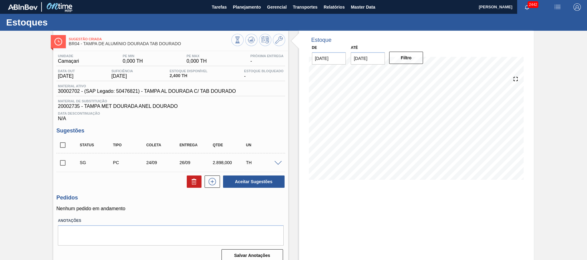
click at [342, 186] on div "28/09 Projeção de Estoque 2,328.972 [DOMAIN_NAME] 0 Política Objetiva 0 Sugestõ…" at bounding box center [416, 127] width 215 height 123
click at [376, 206] on div "Estoque De [DATE] Até [DATE] Filtro 29/09 Projeção de Estoque 2,328.972 [DOMAIN…" at bounding box center [416, 149] width 235 height 236
click at [275, 160] on div at bounding box center [279, 162] width 12 height 5
click at [277, 163] on span at bounding box center [277, 163] width 7 height 5
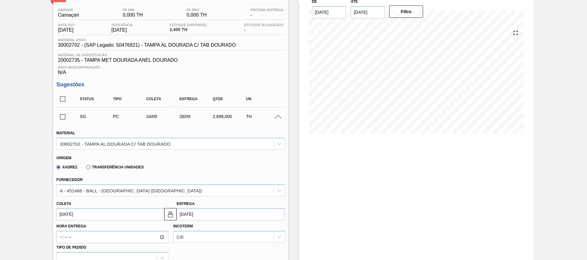
click at [279, 118] on span at bounding box center [277, 117] width 7 height 5
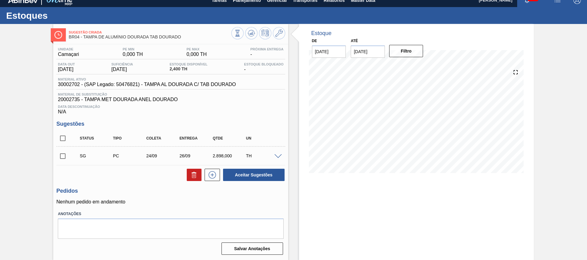
scroll to position [7, 0]
click at [64, 81] on div "Material ativo 30002702 - (SAP Legado: 50476821) - TAMPA AL DOURADA C/ TAB DOUR…" at bounding box center [146, 82] width 181 height 10
click at [65, 86] on span "30002702 - (SAP Legado: 50476821) - TAMPA AL DOURADA C/ TAB DOURADO" at bounding box center [147, 85] width 178 height 6
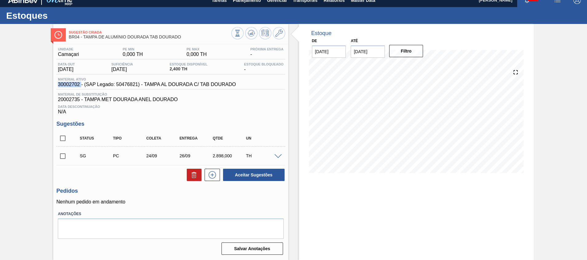
copy span "30002702"
click at [278, 155] on span at bounding box center [277, 156] width 7 height 5
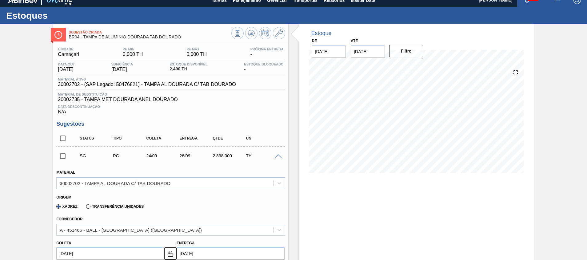
scroll to position [46, 0]
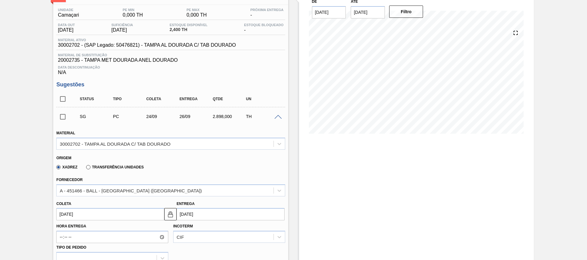
click at [276, 119] on span at bounding box center [277, 117] width 7 height 5
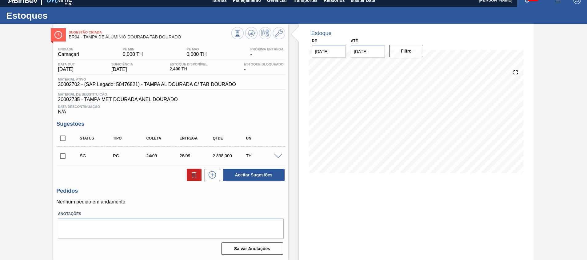
scroll to position [7, 0]
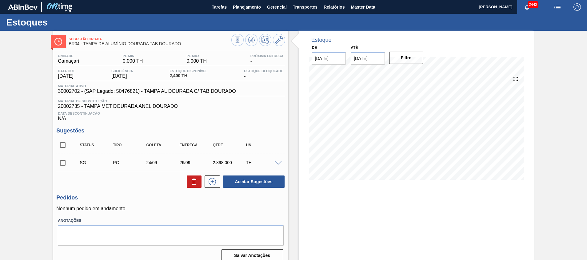
click at [66, 105] on span "20002735 - TAMPA MET DOURADA ANEL DOURADO" at bounding box center [170, 107] width 225 height 6
click at [68, 89] on span "30002702 - (SAP Legado: 50476821) - TAMPA AL DOURADA C/ TAB DOURADO" at bounding box center [147, 92] width 178 height 6
copy span "30002702"
click at [244, 6] on span "Planejamento" at bounding box center [247, 6] width 28 height 7
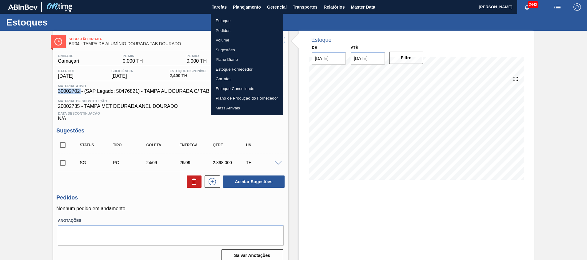
click at [337, 128] on div at bounding box center [293, 130] width 587 height 260
click at [337, 128] on div "Estoque Pedidos Volume Sugestões Plano Diário Estoque Fornecedor Garrafas Estoq…" at bounding box center [293, 130] width 587 height 260
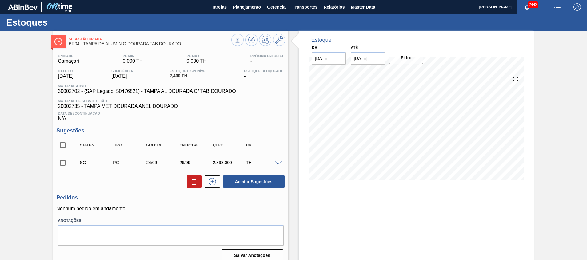
click at [276, 162] on span at bounding box center [277, 163] width 7 height 5
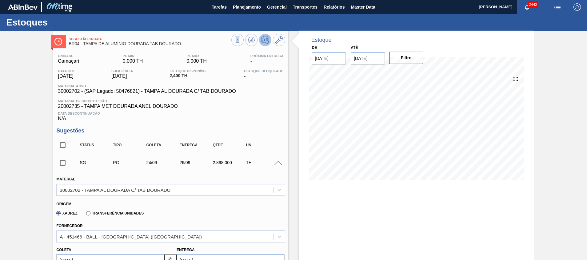
click at [263, 40] on icon at bounding box center [264, 39] width 7 height 7
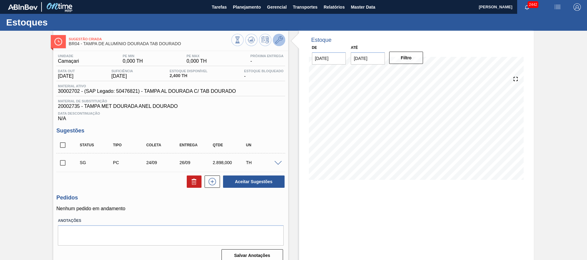
click at [279, 40] on icon at bounding box center [278, 39] width 7 height 7
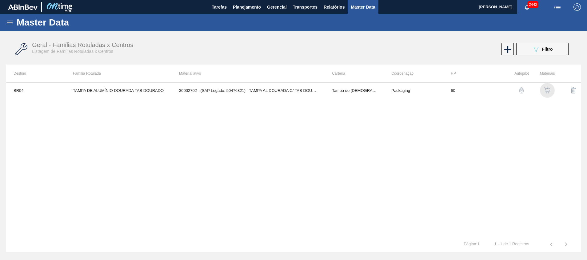
click at [544, 92] on img "button" at bounding box center [547, 90] width 6 height 6
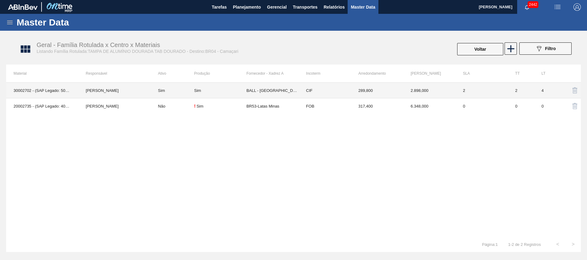
click at [538, 93] on td "4" at bounding box center [547, 91] width 26 height 16
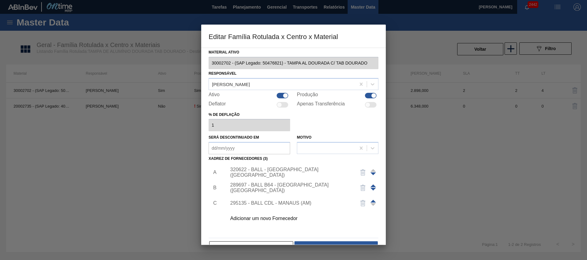
click at [309, 171] on div "320622 - BALL - RECIFE (PE)" at bounding box center [290, 172] width 121 height 11
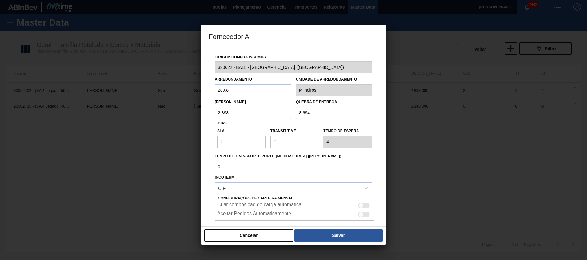
drag, startPoint x: 252, startPoint y: 138, endPoint x: 125, endPoint y: 163, distance: 130.3
click at [145, 163] on div "Fornecedor A Origem Compra Insumos 320622 - BALL - RECIFE (PE) Arredondamento 2…" at bounding box center [293, 130] width 587 height 260
type input "0"
type input "2"
type input "0"
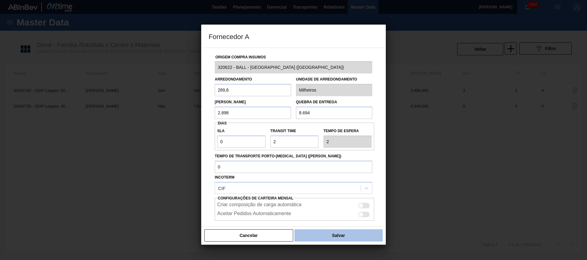
click at [311, 231] on button "Salvar" at bounding box center [338, 235] width 88 height 12
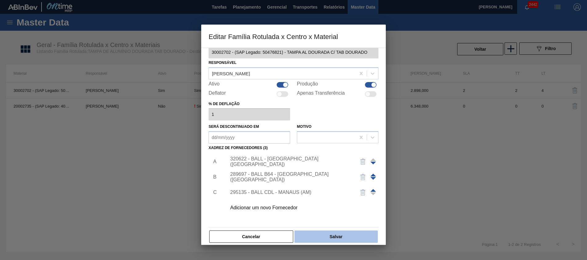
scroll to position [17, 0]
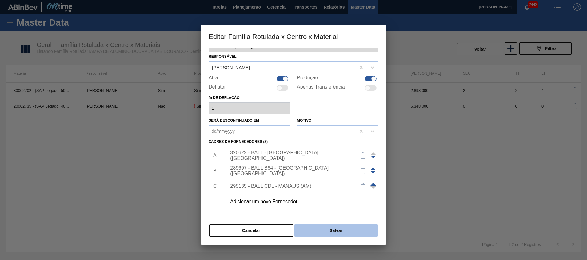
click at [306, 227] on button "Salvar" at bounding box center [335, 230] width 83 height 12
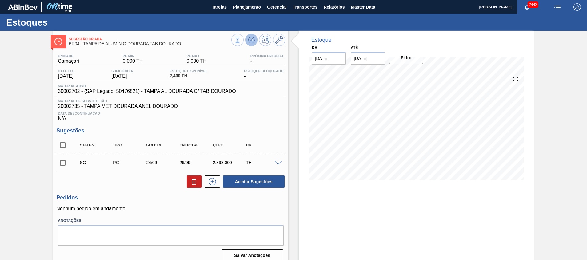
click at [249, 38] on icon at bounding box center [250, 39] width 7 height 7
click at [58, 164] on input "checkbox" at bounding box center [62, 162] width 13 height 13
click at [259, 185] on button "Aceitar Sugestões" at bounding box center [253, 182] width 61 height 12
checkbox input "false"
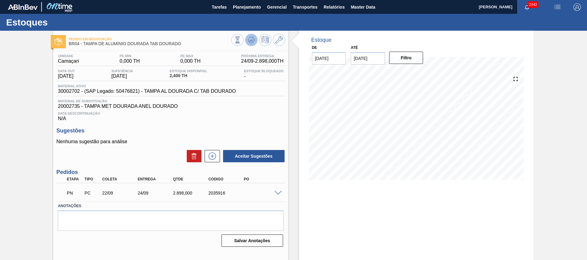
click at [254, 40] on icon at bounding box center [250, 39] width 7 height 7
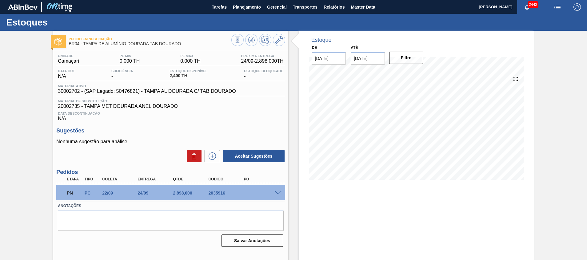
click at [215, 197] on div "PN PC 22/09 24/09 2.898,000 2035916" at bounding box center [169, 192] width 212 height 12
click at [253, 9] on span "Planejamento" at bounding box center [247, 6] width 28 height 7
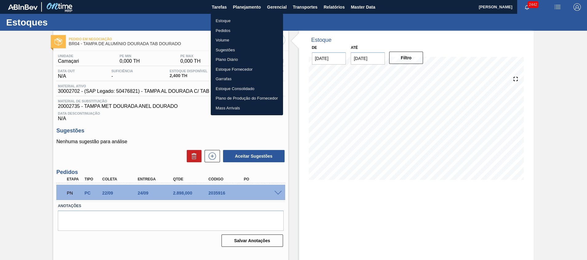
click at [34, 68] on div at bounding box center [293, 130] width 587 height 260
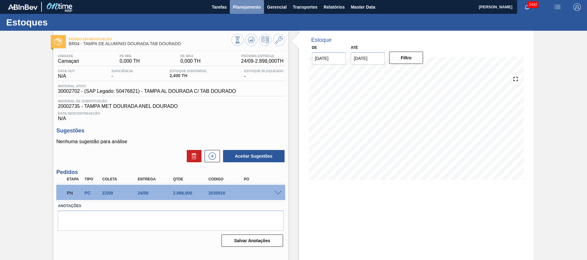
click at [253, 8] on span "Planejamento" at bounding box center [247, 6] width 28 height 7
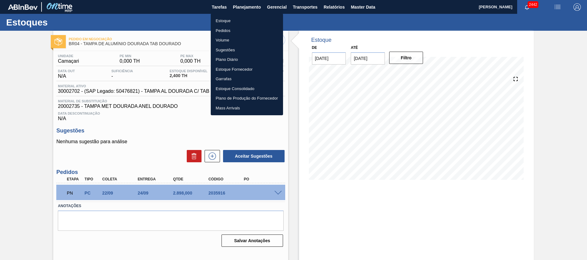
drag, startPoint x: 246, startPoint y: 15, endPoint x: 241, endPoint y: 21, distance: 7.2
click at [296, 208] on div at bounding box center [293, 130] width 587 height 260
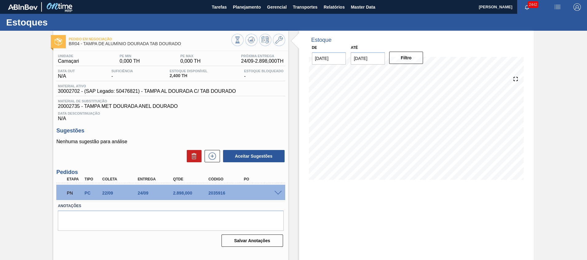
click at [281, 195] on div "PN PC 22/09 24/09 2.898,000 2035916" at bounding box center [170, 192] width 228 height 15
click at [275, 191] on span at bounding box center [277, 193] width 7 height 5
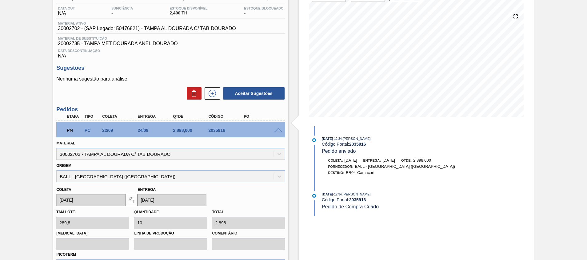
scroll to position [92, 0]
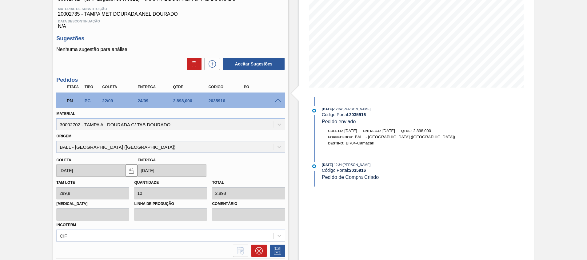
click at [208, 100] on div "2035916" at bounding box center [227, 100] width 40 height 5
click at [216, 101] on div "2035916" at bounding box center [227, 100] width 40 height 5
copy div "2035916"
click at [257, 99] on div "PN PC 22/09 24/09 2.898,000 2035916" at bounding box center [169, 100] width 212 height 12
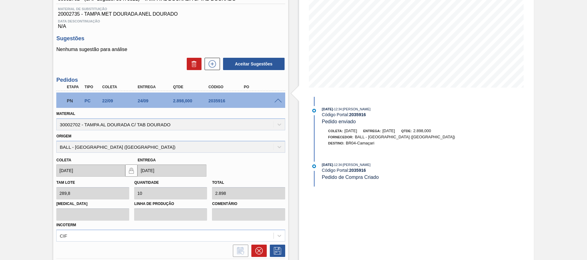
click at [275, 102] on span at bounding box center [277, 101] width 7 height 5
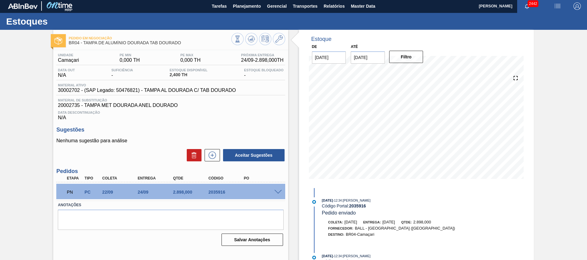
scroll to position [0, 0]
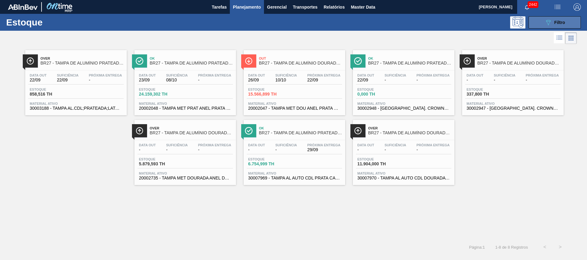
click at [540, 23] on button "089F7B8B-B2A5-4AFE-B5C0-19BA573D28AC Filtro" at bounding box center [554, 22] width 52 height 12
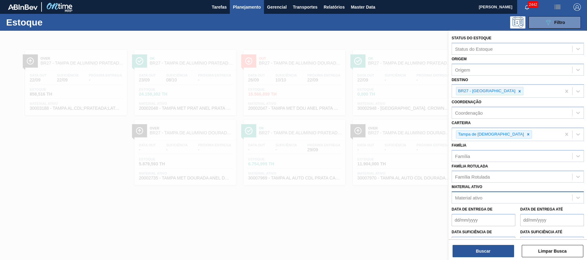
click at [468, 200] on div "Material ativo" at bounding box center [468, 197] width 27 height 5
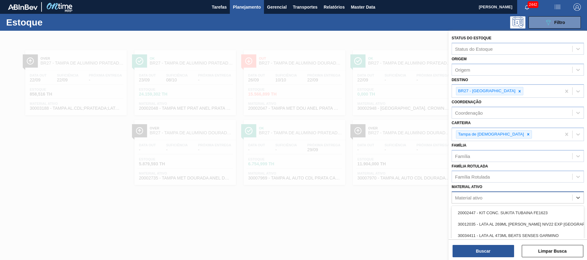
paste ativo "30002702"
type ativo "30002702"
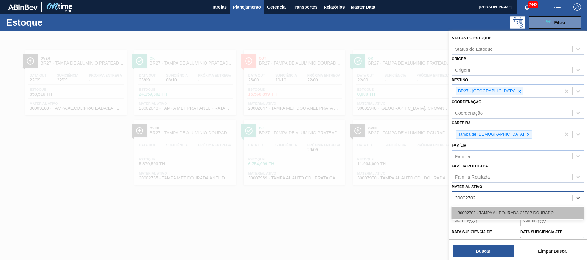
click at [477, 210] on div "30002702 - TAMPA AL DOURADA C/ TAB DOURADO" at bounding box center [517, 212] width 132 height 11
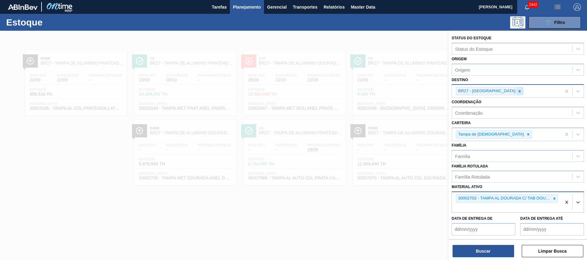
click at [516, 94] on div at bounding box center [519, 91] width 7 height 8
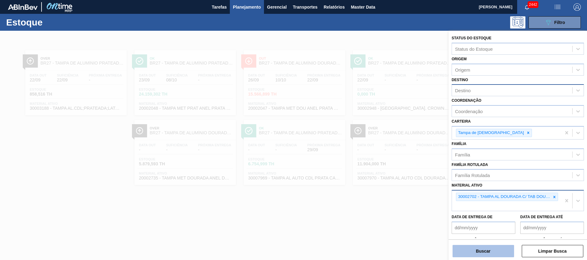
click at [493, 252] on button "Buscar" at bounding box center [482, 251] width 61 height 12
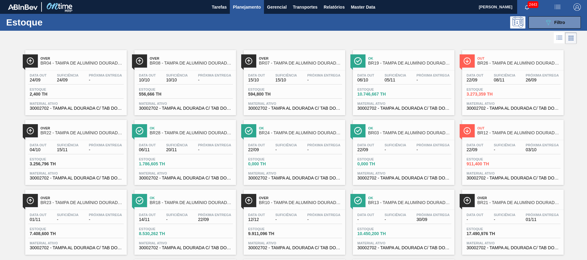
drag, startPoint x: 550, startPoint y: 24, endPoint x: 547, endPoint y: 32, distance: 8.6
click at [550, 24] on icon "089F7B8B-B2A5-4AFE-B5C0-19BA573D28AC" at bounding box center [547, 22] width 7 height 7
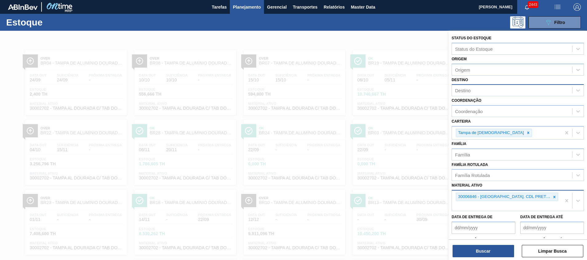
click at [555, 195] on div at bounding box center [554, 197] width 7 height 8
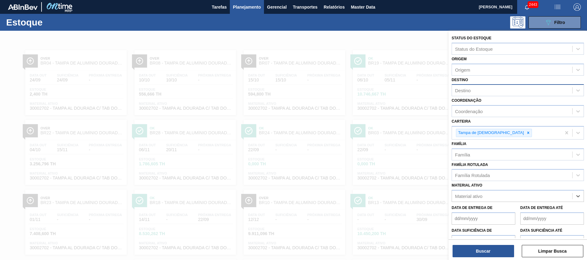
click at [511, 91] on div "Destino" at bounding box center [512, 90] width 120 height 9
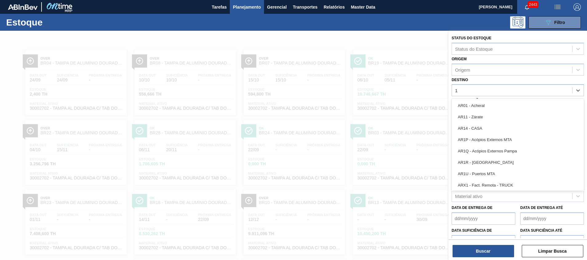
type input "19"
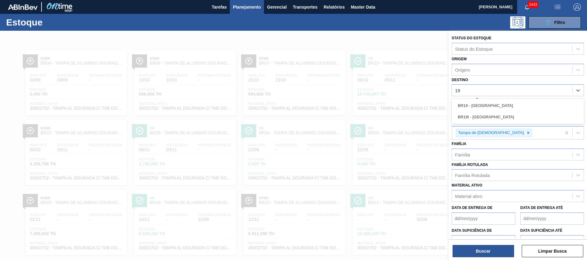
click at [495, 103] on div "BR19 - [GEOGRAPHIC_DATA]" at bounding box center [517, 105] width 132 height 11
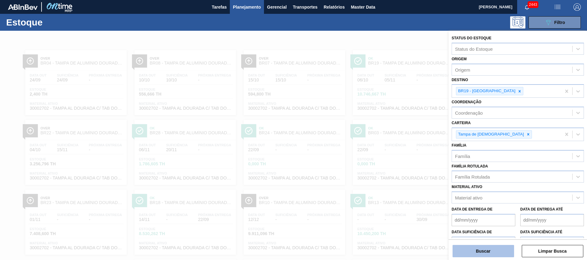
click at [471, 252] on button "Buscar" at bounding box center [482, 251] width 61 height 12
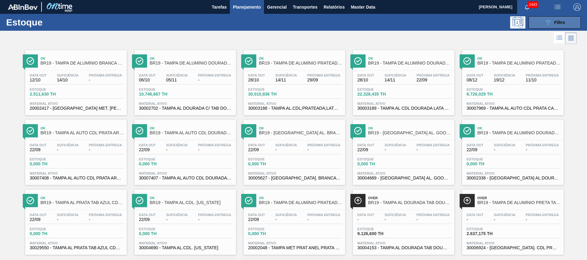
click at [562, 22] on span "Filtro" at bounding box center [559, 22] width 11 height 5
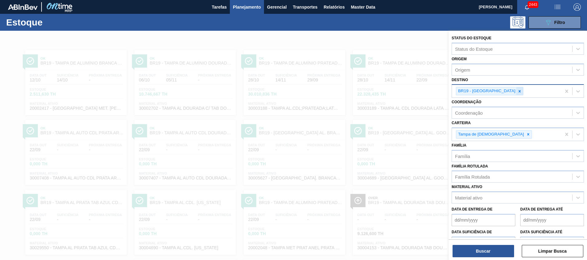
click at [518, 91] on icon at bounding box center [519, 91] width 2 height 2
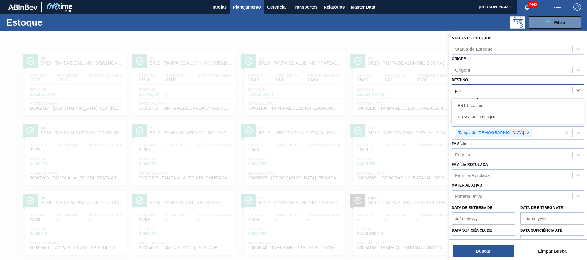
type input "jacar"
drag, startPoint x: 507, startPoint y: 105, endPoint x: 508, endPoint y: 184, distance: 78.7
click at [507, 105] on div "BR16 - Jacareí" at bounding box center [517, 105] width 132 height 11
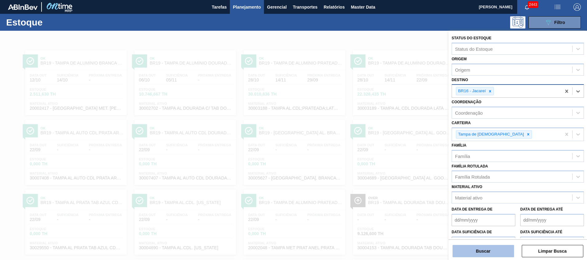
click at [502, 249] on button "Buscar" at bounding box center [482, 251] width 61 height 12
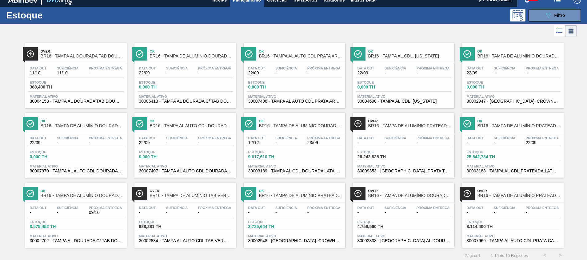
scroll to position [10, 0]
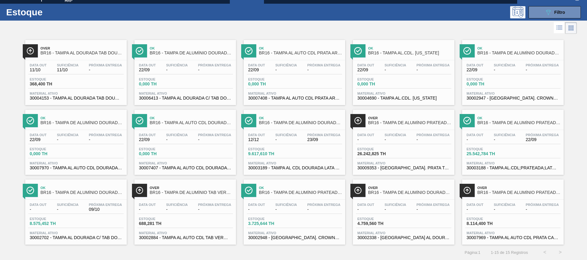
click at [82, 169] on span "30007970 - TAMPA AL AUTO CDL DOURADA CANPACK" at bounding box center [76, 168] width 92 height 5
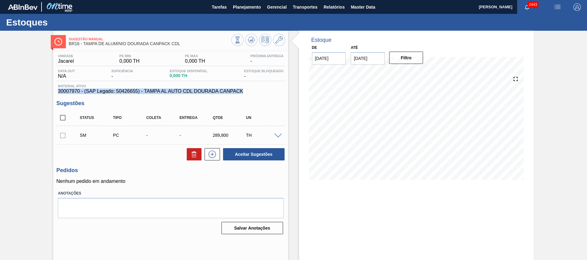
drag, startPoint x: 238, startPoint y: 89, endPoint x: 58, endPoint y: 93, distance: 179.3
click at [58, 93] on span "30007970 - (SAP Legado: 50426655) - TAMPA AL AUTO CDL DOURADA CANPACK" at bounding box center [170, 92] width 225 height 6
copy span "30007970 - (SAP Legado: 50426655) - TAMPA AL AUTO CDL DOURADA CANPACK"
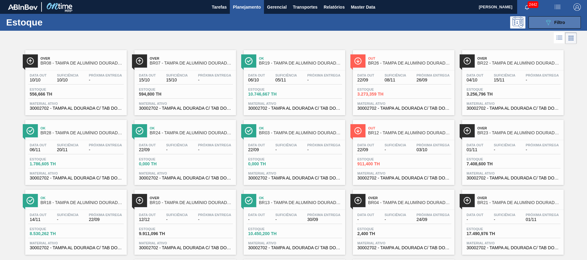
click at [555, 23] on span "Filtro" at bounding box center [559, 22] width 11 height 5
click at [537, 22] on button "089F7B8B-B2A5-4AFE-B5C0-19BA573D28AC Filtro" at bounding box center [554, 22] width 52 height 12
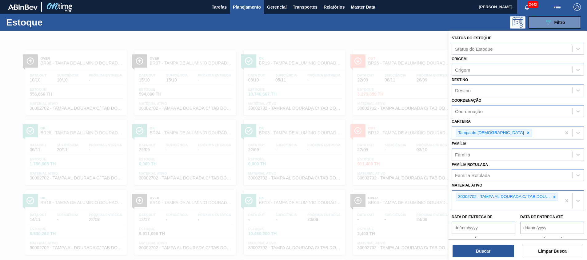
click at [555, 199] on div at bounding box center [554, 197] width 7 height 8
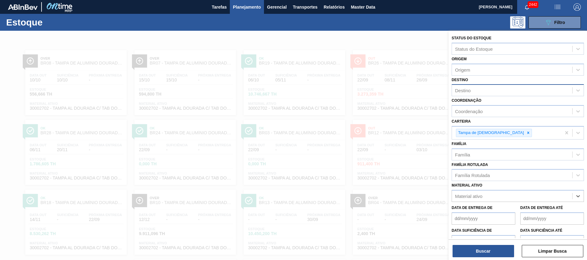
click at [502, 91] on div "Destino" at bounding box center [512, 90] width 120 height 9
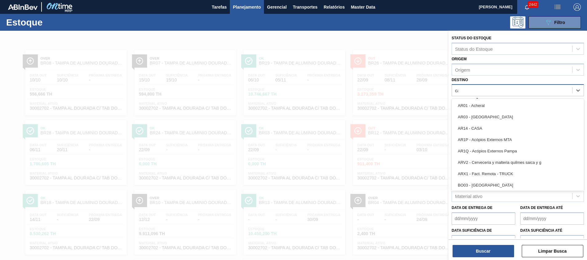
type input "cama"
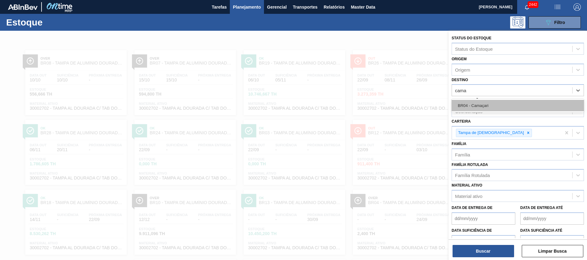
click at [502, 105] on div "BR04 - Camaçari" at bounding box center [517, 105] width 132 height 11
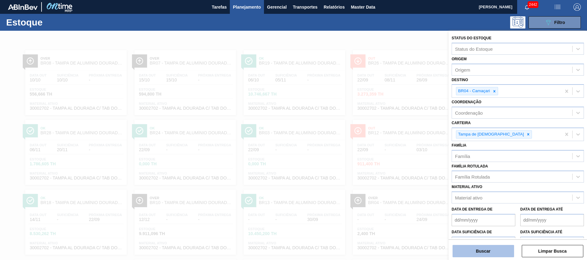
click at [480, 251] on button "Buscar" at bounding box center [482, 251] width 61 height 12
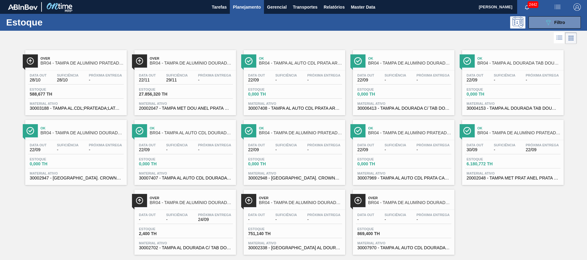
scroll to position [10, 0]
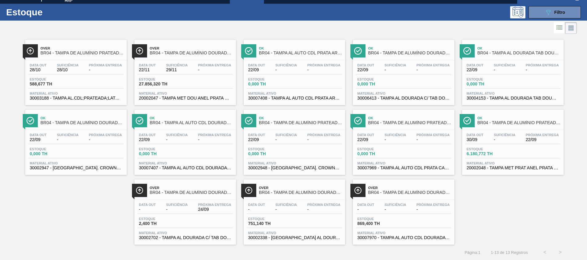
click at [541, 147] on div "Estoque 6.180,772 TH" at bounding box center [512, 152] width 95 height 11
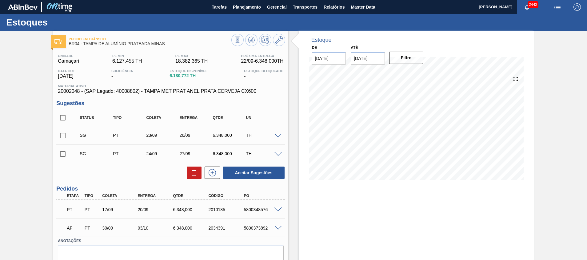
click at [62, 118] on input "checkbox" at bounding box center [62, 117] width 13 height 13
checkbox input "true"
click at [189, 172] on button at bounding box center [194, 173] width 15 height 12
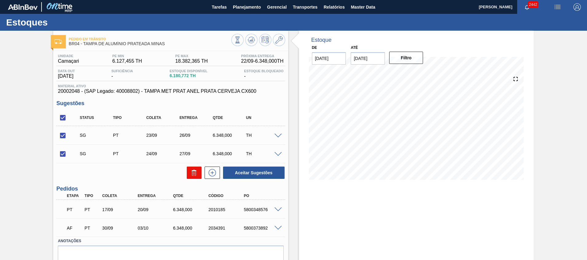
checkbox input "false"
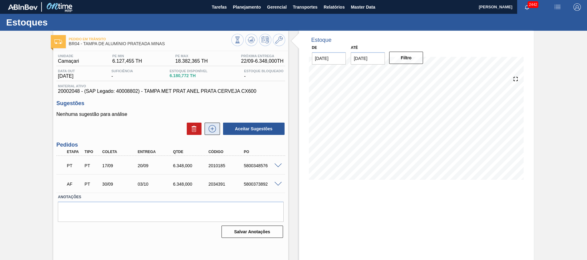
click at [211, 130] on icon at bounding box center [212, 128] width 10 height 7
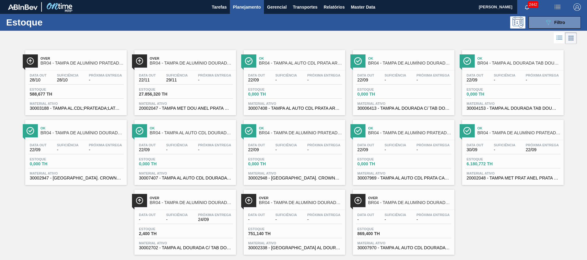
click at [78, 107] on span "30003188 - TAMPA AL.CDL;PRATEADA;LATA-AUTOMATICA;" at bounding box center [76, 108] width 92 height 5
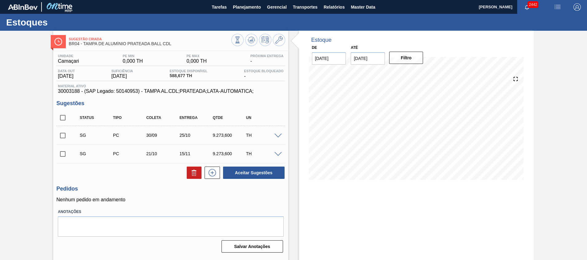
click at [279, 134] on span at bounding box center [277, 136] width 7 height 5
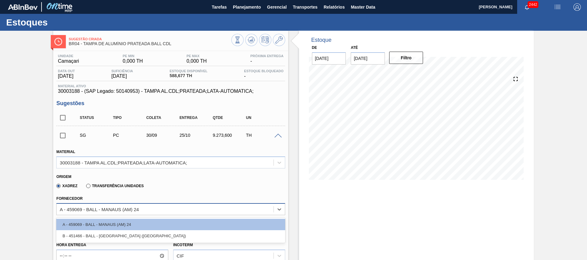
click at [83, 210] on div "A - 459069 - BALL - MANAUS (AM) 24" at bounding box center [99, 209] width 79 height 5
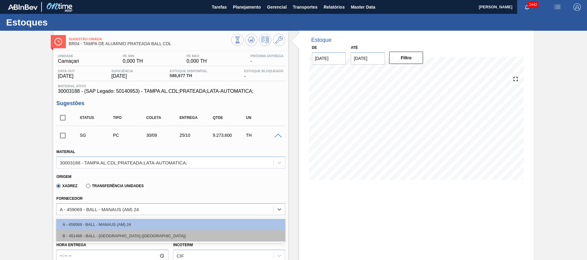
click at [89, 234] on div "B - 451466 - BALL - RECIFE (PE)" at bounding box center [170, 235] width 228 height 11
type input "02/10/2025"
type input "1,067"
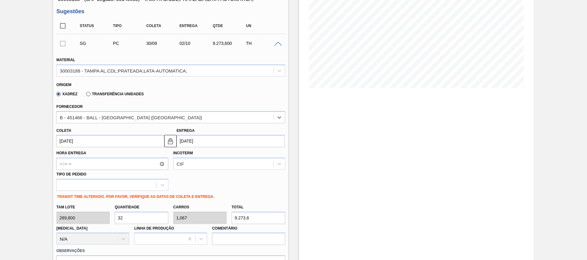
scroll to position [92, 0]
click at [98, 140] on input "30/09/2025" at bounding box center [110, 141] width 108 height 12
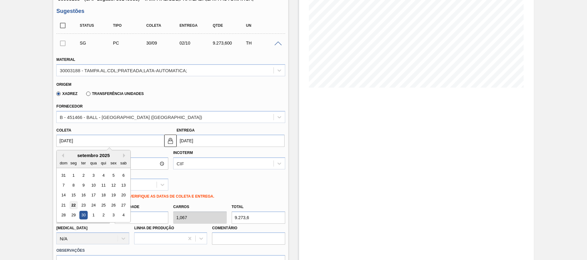
click at [74, 207] on div "22" at bounding box center [73, 205] width 8 height 8
type input "[DATE]"
type input "24/09/2025"
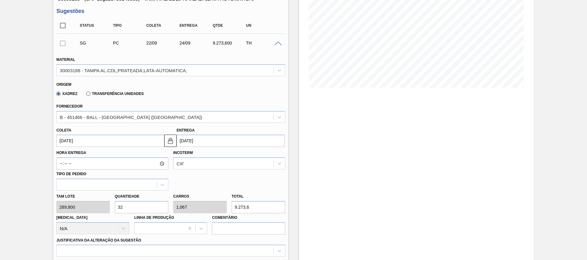
click at [76, 208] on div "Tam lote 289,800 Quantidade 32 Carros 1,067 Total 9.273,6 Doca N/A Linha de Pro…" at bounding box center [170, 213] width 233 height 44
type input "2"
type input "0,067"
type input "579,6"
type input "20"
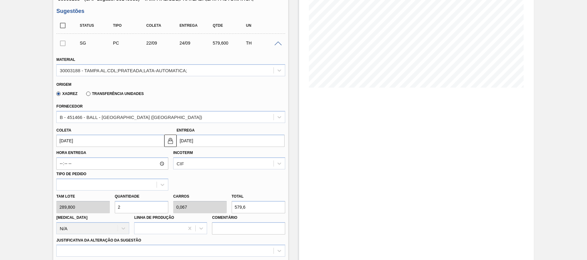
type input "0,667"
type input "5.796"
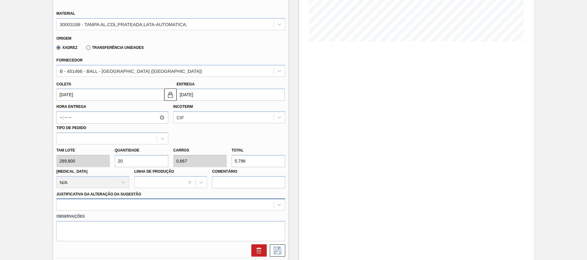
type input "20"
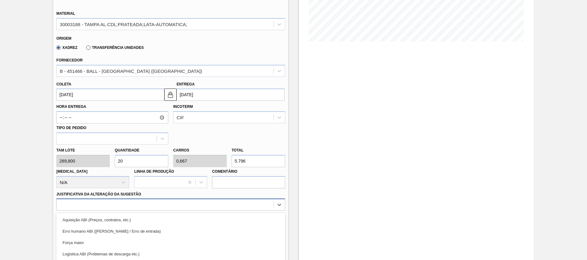
click at [118, 209] on div "option Logística ABI (Problemas de descarga etc.) focused, 4 of 18. 18 results …" at bounding box center [170, 205] width 228 height 12
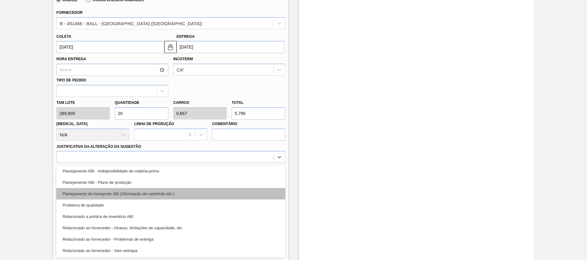
click at [191, 191] on div "Planejamento de transporte ABI (Otimização de caminhão etc.)" at bounding box center [170, 193] width 228 height 11
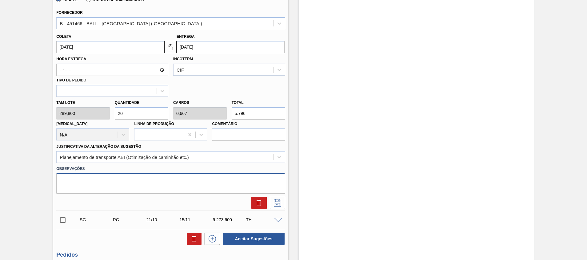
click at [192, 186] on textarea at bounding box center [170, 183] width 228 height 20
type textarea "complemento carro tampa tab dourado"
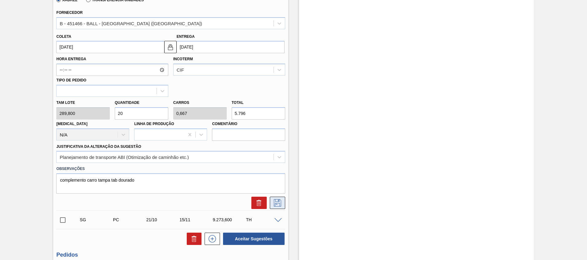
click at [283, 204] on button at bounding box center [277, 203] width 15 height 12
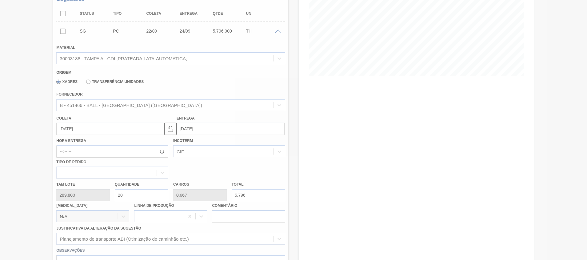
scroll to position [4, 0]
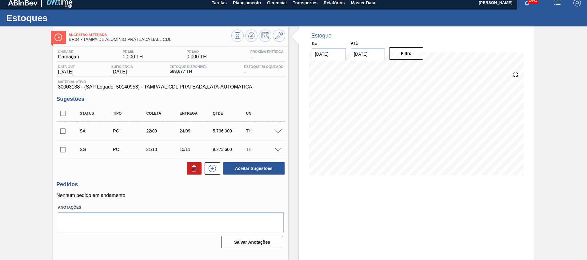
click at [65, 130] on input "checkbox" at bounding box center [62, 131] width 13 height 13
click at [245, 168] on button "Aceitar Sugestões" at bounding box center [253, 168] width 61 height 12
checkbox input "false"
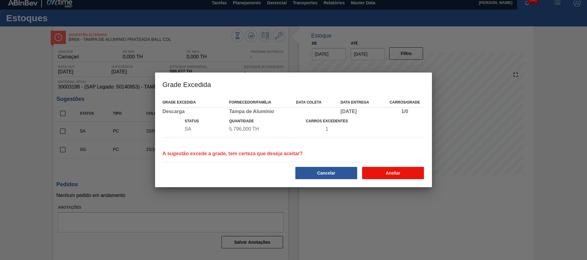
click at [388, 172] on button "Aceitar" at bounding box center [393, 173] width 62 height 12
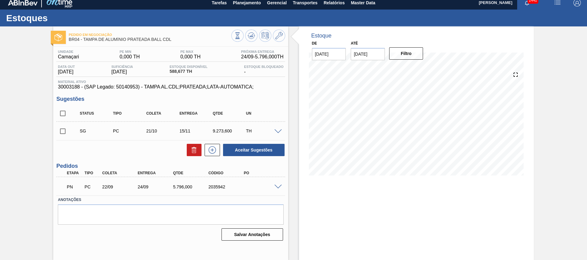
click at [218, 187] on div "2035942" at bounding box center [227, 186] width 40 height 5
copy div "2035942"
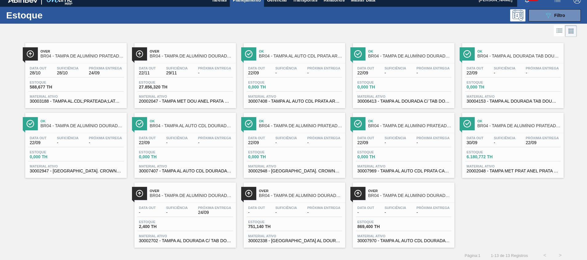
scroll to position [10, 0]
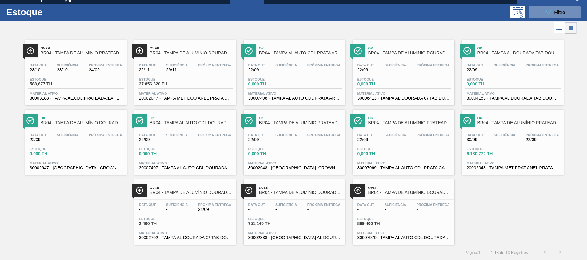
click at [484, 163] on span "Material ativo" at bounding box center [512, 163] width 92 height 4
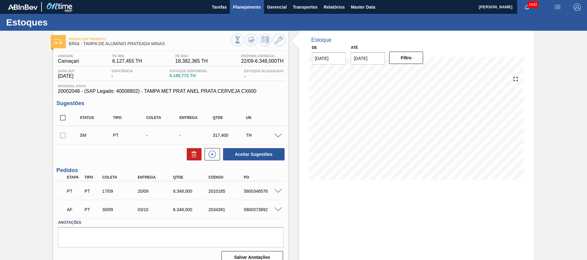
click at [238, 11] on button "Planejamento" at bounding box center [247, 7] width 34 height 14
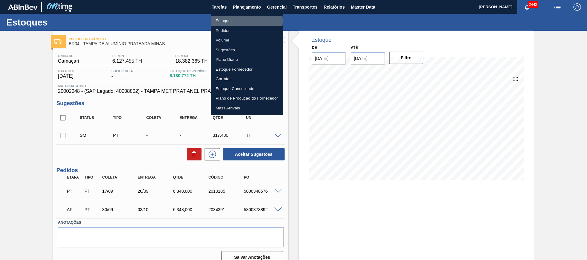
click at [229, 21] on li "Estoque" at bounding box center [247, 21] width 72 height 10
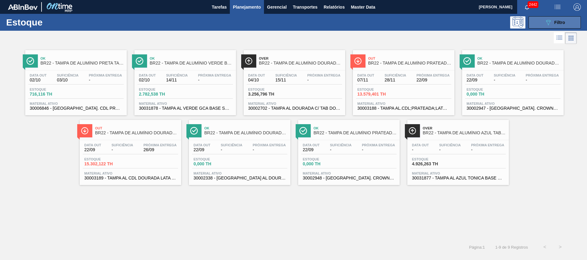
click at [545, 25] on icon "089F7B8B-B2A5-4AFE-B5C0-19BA573D28AC" at bounding box center [547, 22] width 7 height 7
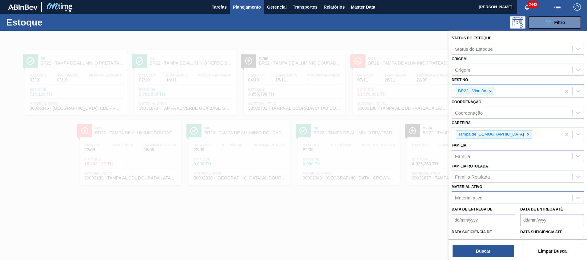
click at [477, 201] on div "Material ativo" at bounding box center [512, 197] width 120 height 9
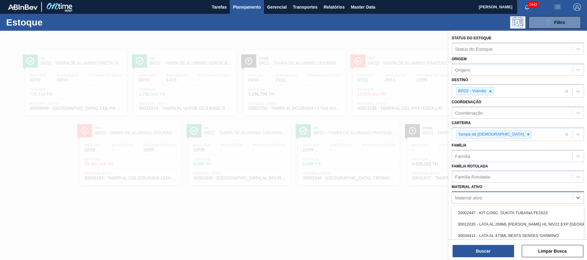
paste ativo "30006846"
type ativo "30006846"
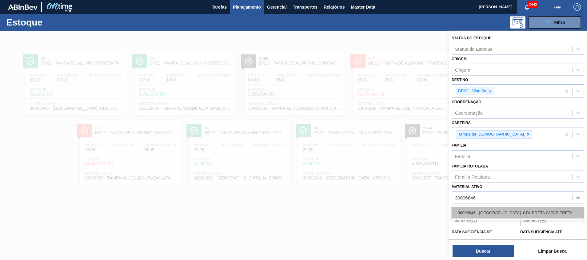
click at [492, 212] on div "30006846 - TAMPA AL. CDL PRETA C/ TAB PRETA" at bounding box center [517, 212] width 132 height 11
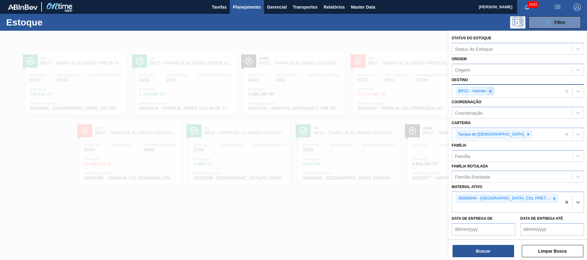
click at [492, 92] on icon at bounding box center [490, 91] width 4 height 4
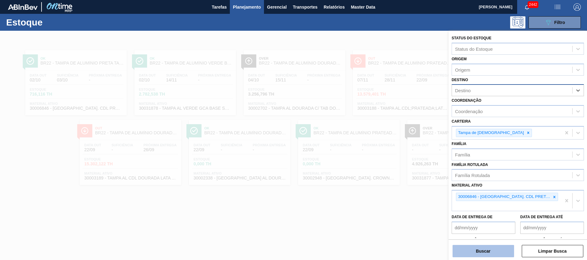
click at [480, 250] on button "Buscar" at bounding box center [482, 251] width 61 height 12
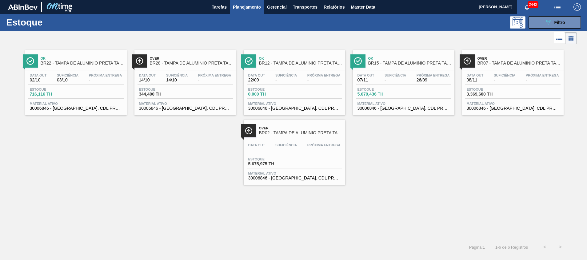
click at [541, 64] on span "BR07 - TAMPA DE ALUMÍNIO PRETA TAB PRETO S/ GRAVAÇÃO" at bounding box center [518, 63] width 83 height 5
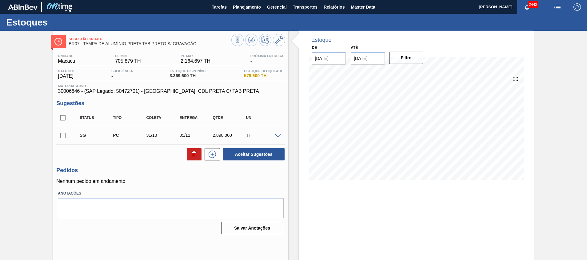
click at [62, 137] on input "checkbox" at bounding box center [62, 135] width 13 height 13
click at [192, 155] on icon at bounding box center [194, 155] width 4 height 5
checkbox input "false"
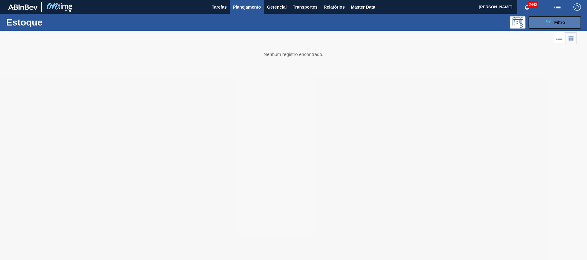
click at [551, 19] on icon "089F7B8B-B2A5-4AFE-B5C0-19BA573D28AC" at bounding box center [547, 22] width 7 height 7
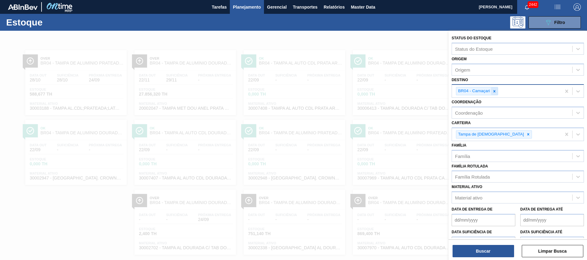
click at [492, 91] on icon at bounding box center [494, 91] width 4 height 4
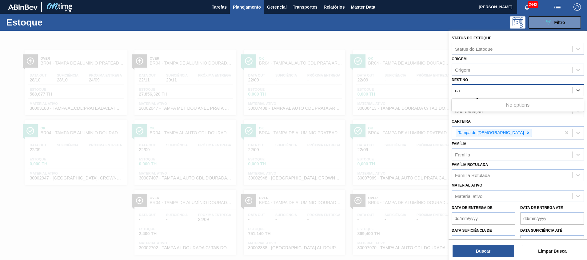
type input "c"
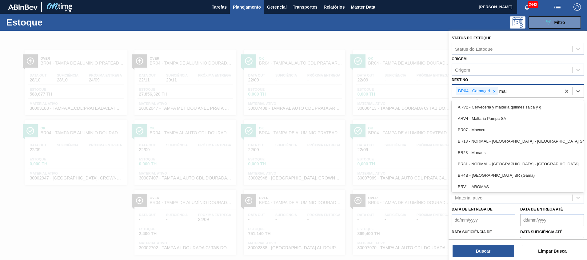
type input "maca"
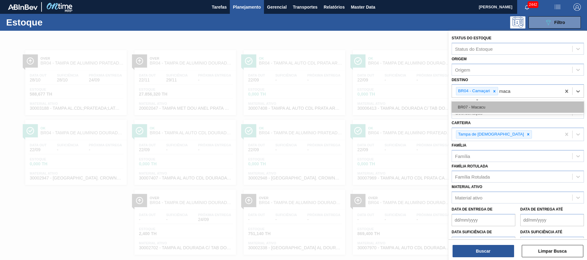
click at [494, 104] on div "BR07 - Macacu" at bounding box center [517, 106] width 132 height 11
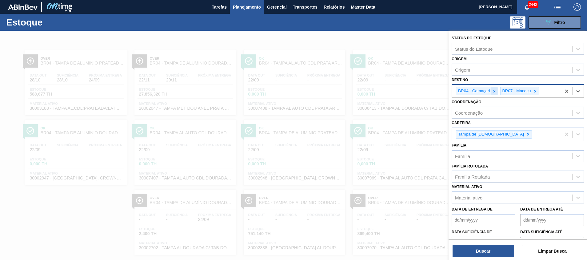
click at [496, 92] on icon at bounding box center [494, 91] width 4 height 4
click at [503, 249] on button "Buscar" at bounding box center [482, 251] width 61 height 12
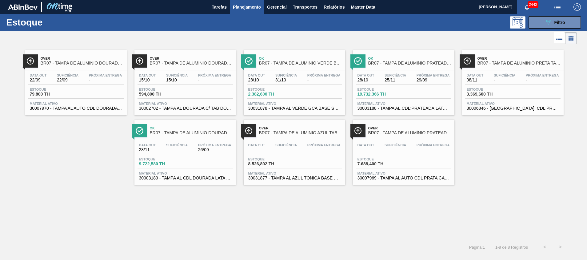
click at [87, 109] on span "30007970 - TAMPA AL AUTO CDL DOURADA CANPACK" at bounding box center [76, 108] width 92 height 5
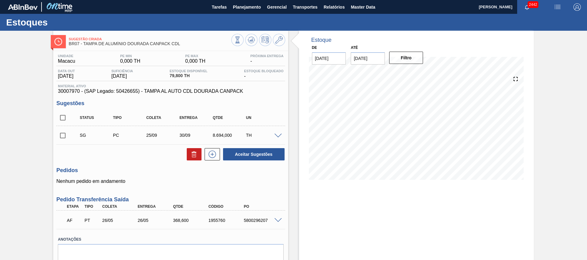
click at [280, 220] on span at bounding box center [277, 220] width 7 height 5
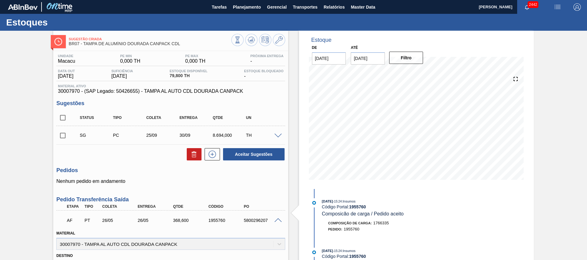
scroll to position [184, 0]
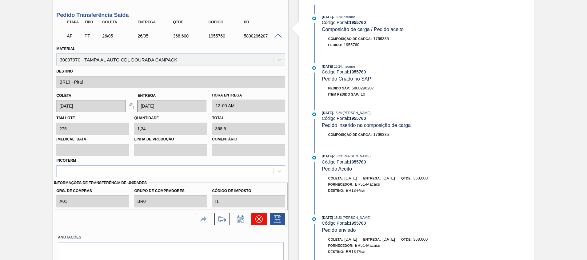
click at [262, 219] on icon at bounding box center [258, 219] width 7 height 7
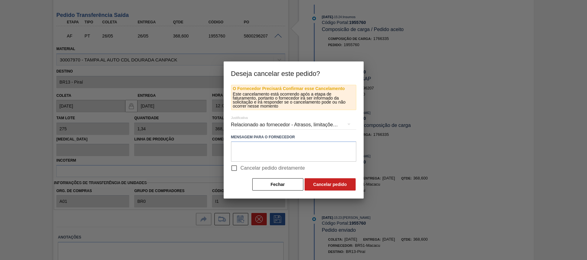
click at [251, 169] on span "Cancelar pedido diretamente" at bounding box center [272, 167] width 65 height 7
click at [240, 169] on input "Cancelar pedido diretamente" at bounding box center [233, 168] width 13 height 13
checkbox input "true"
click at [321, 183] on button "Cancelar pedido" at bounding box center [329, 184] width 51 height 12
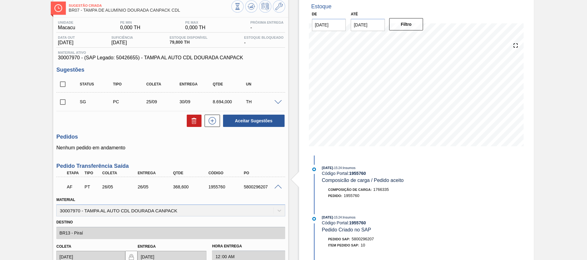
scroll to position [0, 0]
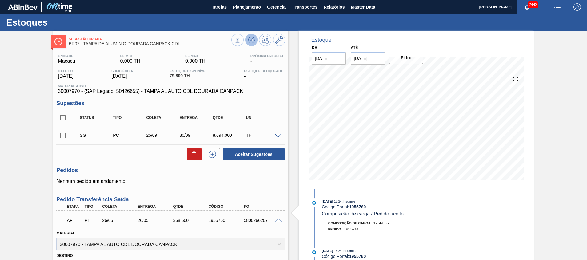
click at [255, 38] on button at bounding box center [251, 40] width 12 height 12
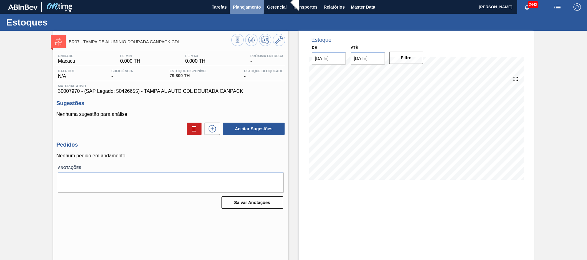
click at [235, 6] on span "Planejamento" at bounding box center [247, 6] width 28 height 7
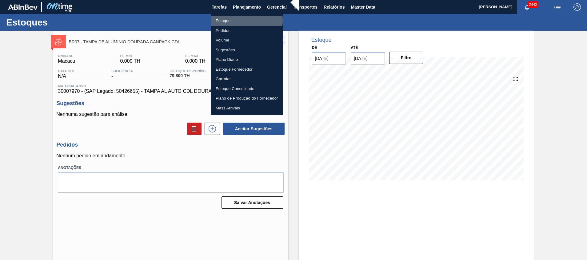
click at [236, 21] on li "Estoque" at bounding box center [247, 21] width 72 height 10
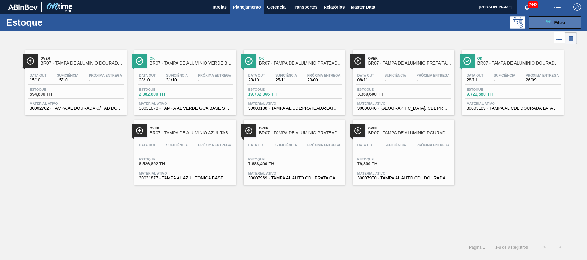
click at [541, 24] on button "089F7B8B-B2A5-4AFE-B5C0-19BA573D28AC Filtro" at bounding box center [554, 22] width 52 height 12
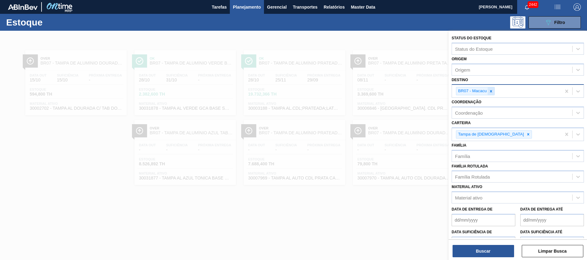
click at [490, 92] on icon at bounding box center [490, 91] width 4 height 4
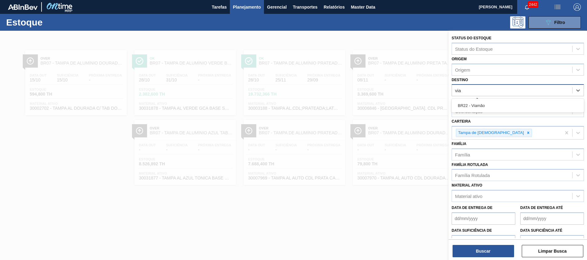
type input "viam"
click at [484, 103] on div "BR22 - Viamão" at bounding box center [517, 105] width 132 height 11
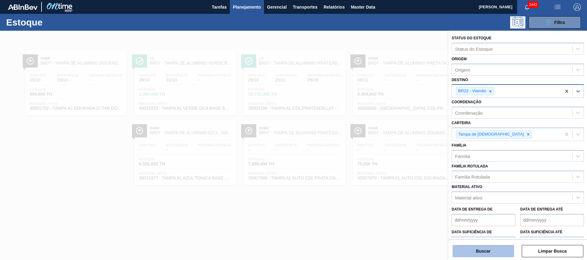
click at [473, 253] on button "Buscar" at bounding box center [482, 251] width 61 height 12
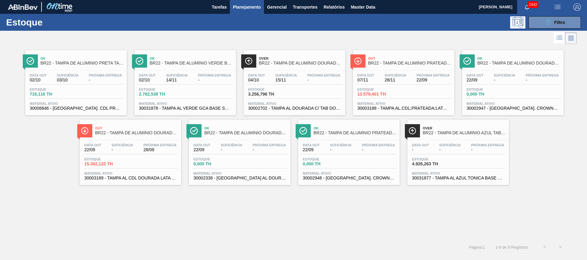
click at [93, 108] on span "30006846 - TAMPA AL. CDL PRETA C/ TAB PRETA" at bounding box center [76, 108] width 92 height 5
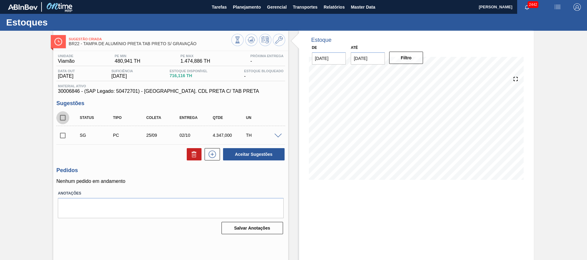
click at [63, 121] on input "checkbox" at bounding box center [62, 117] width 13 height 13
checkbox input "true"
click at [194, 152] on icon at bounding box center [194, 151] width 2 height 1
checkbox input "false"
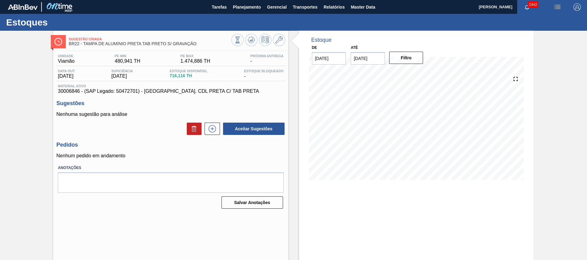
click at [327, 210] on div "Estoque De 22/09/2025 Até 30/10/2025 Filtro 06/10 Projeção de Estoque -141.02 N…" at bounding box center [416, 148] width 235 height 234
click at [71, 91] on span "30006846 - (SAP Legado: 50472701) - TAMPA AL. CDL PRETA C/ TAB PRETA" at bounding box center [170, 92] width 225 height 6
copy span "30006846"
click at [295, 164] on div "Estoque De 22/09/2025 Até 30/10/2025 Filtro 22/09 Projeção de Estoque 716.116 N…" at bounding box center [410, 148] width 245 height 234
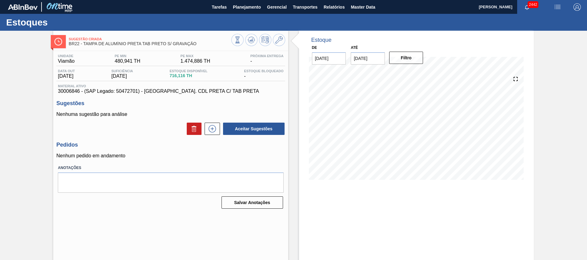
click at [348, 235] on div "Estoque De 22/09/2025 Até 30/10/2025 Filtro 30/10 Projeção de Estoque -141.02 N…" at bounding box center [416, 148] width 235 height 234
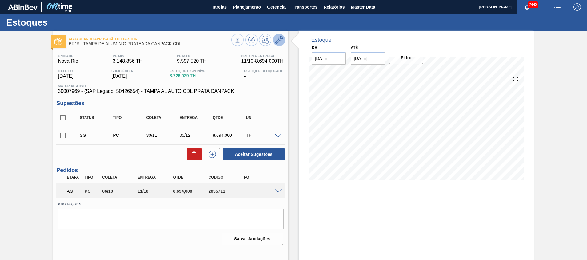
click at [280, 42] on icon at bounding box center [278, 39] width 7 height 7
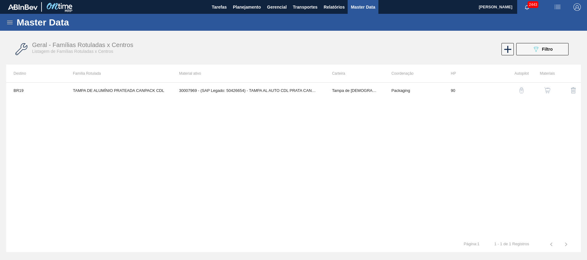
click at [545, 91] on img "button" at bounding box center [547, 90] width 6 height 6
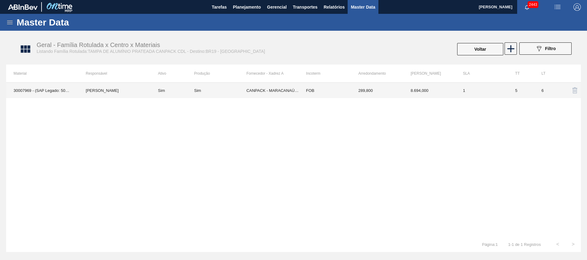
click at [283, 88] on td "CANPACK - MARACANAÚ (CE)" at bounding box center [272, 90] width 52 height 15
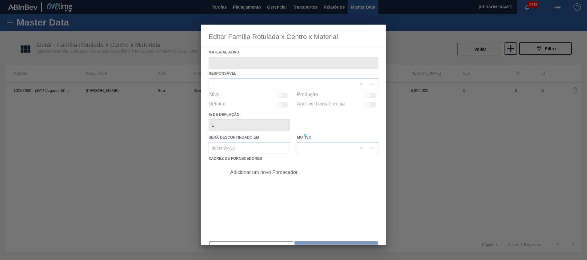
type ativo "30007969 - (SAP Legado: 50426654) - TAMPA AL AUTO CDL PRATA CANPACK"
checkbox input "true"
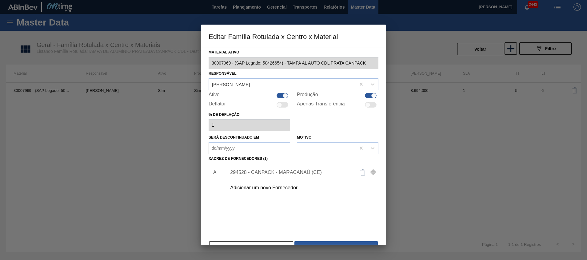
click at [255, 172] on div "294528 - CANPACK - MARACANAÚ (CE)" at bounding box center [290, 173] width 121 height 6
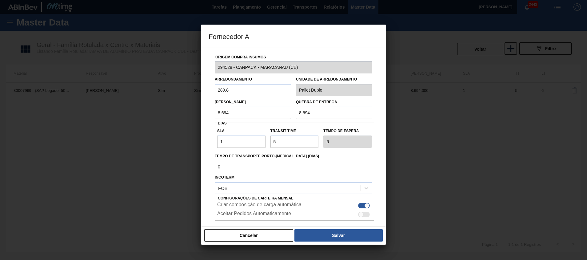
click at [159, 71] on div "Fornecedor A Origem Compra Insumos 294528 - CANPACK - MARACANAÚ (CE) Arredondam…" at bounding box center [293, 130] width 587 height 260
click at [430, 91] on div at bounding box center [293, 130] width 587 height 260
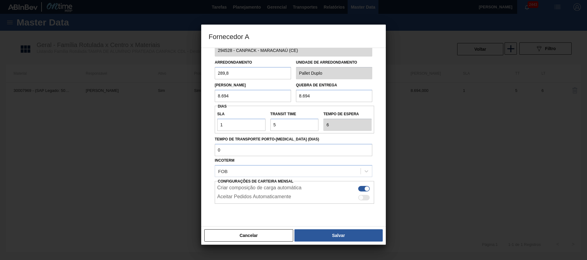
scroll to position [33, 0]
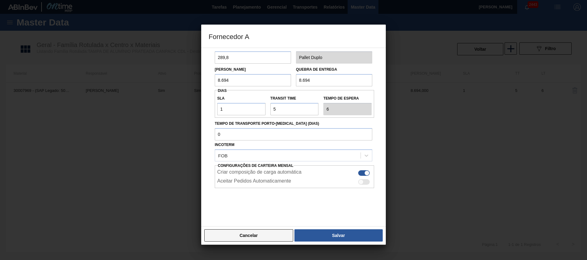
click at [260, 238] on button "Cancelar" at bounding box center [248, 235] width 89 height 12
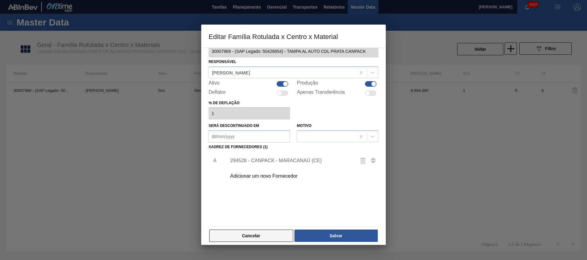
scroll to position [17, 0]
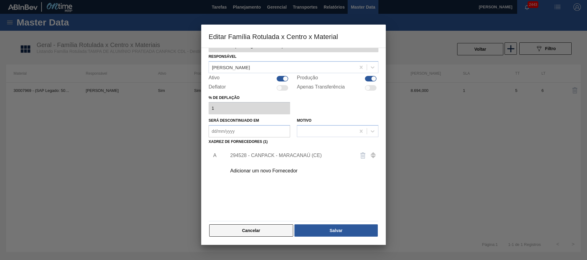
click at [264, 236] on button "Cancelar" at bounding box center [251, 230] width 84 height 12
